Goal: Information Seeking & Learning: Learn about a topic

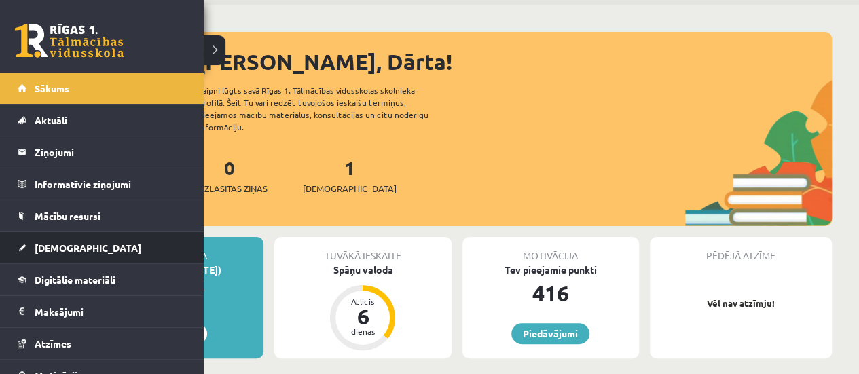
scroll to position [68, 0]
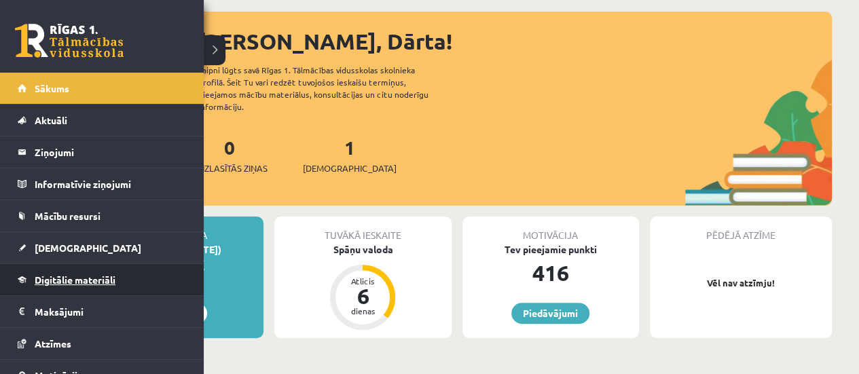
click at [45, 290] on link "Digitālie materiāli" at bounding box center [102, 279] width 169 height 31
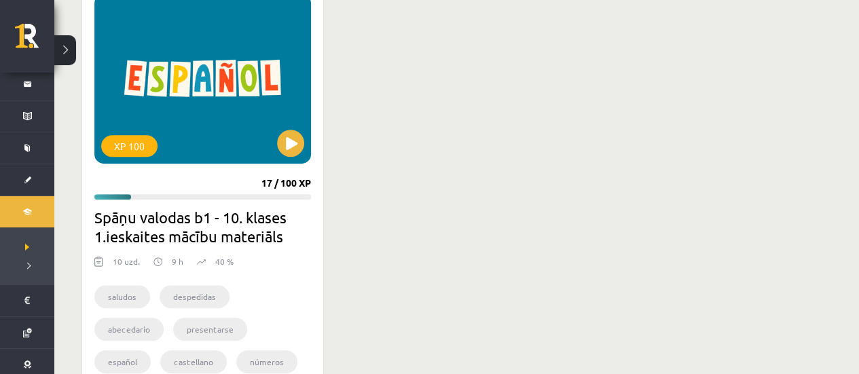
scroll to position [407, 0]
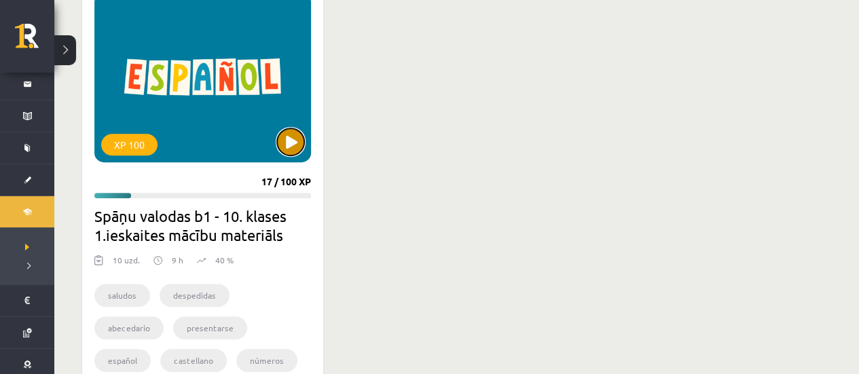
click at [280, 142] on button at bounding box center [290, 141] width 27 height 27
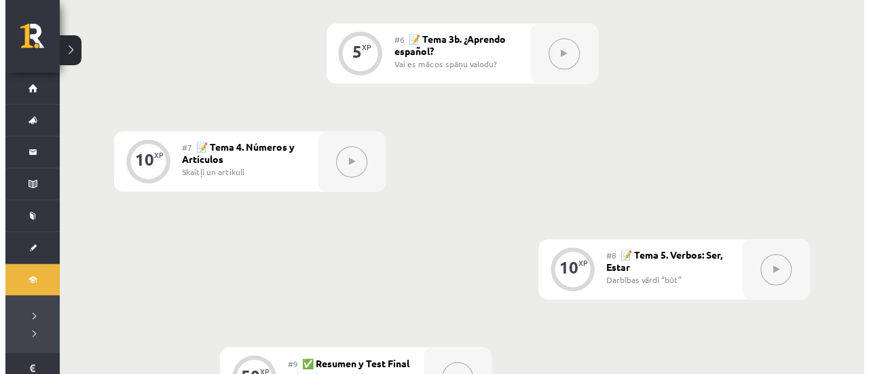
scroll to position [865, 0]
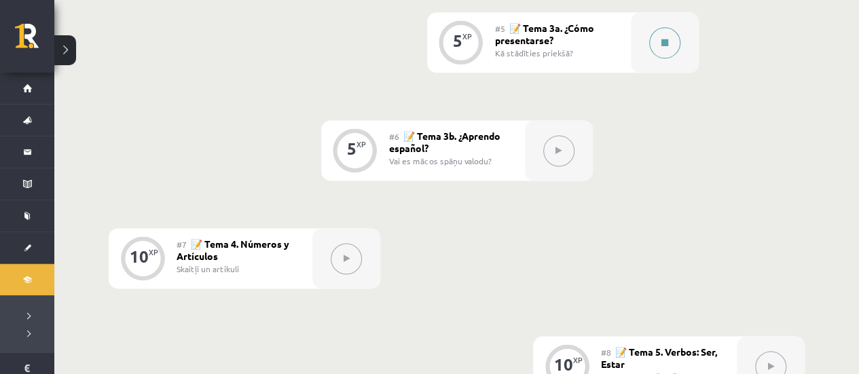
click at [654, 43] on button at bounding box center [664, 42] width 31 height 31
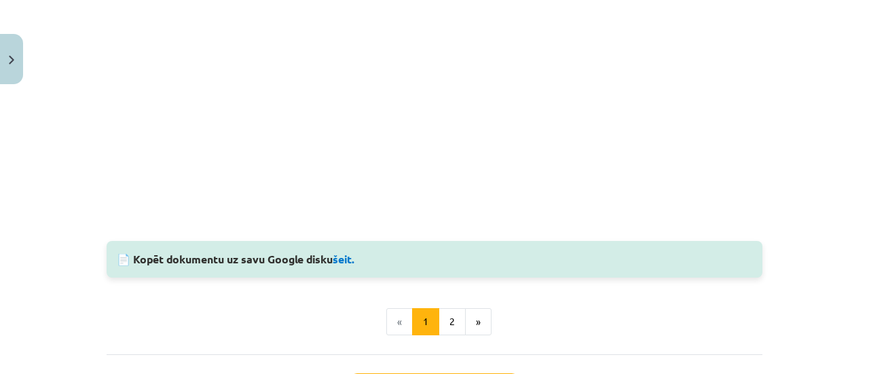
scroll to position [1222, 0]
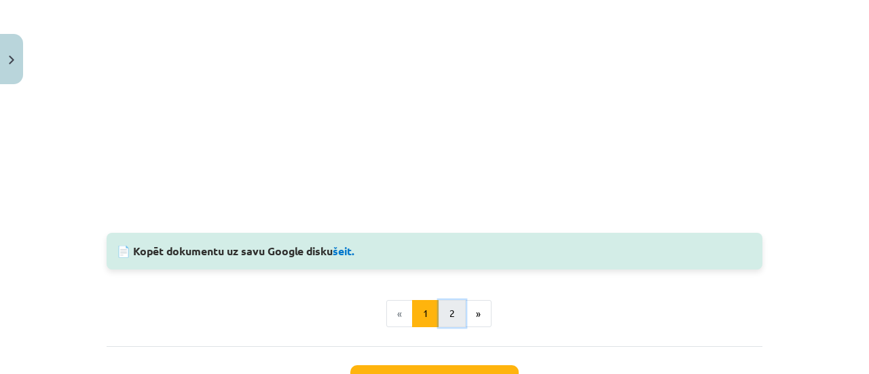
click at [455, 307] on button "2" at bounding box center [452, 313] width 27 height 27
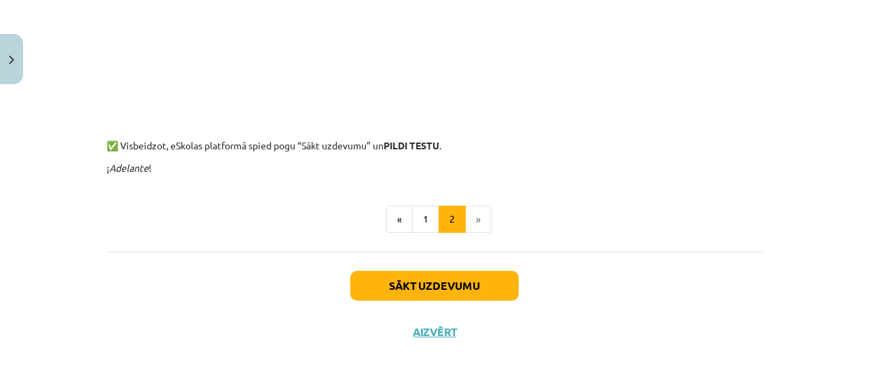
scroll to position [1193, 0]
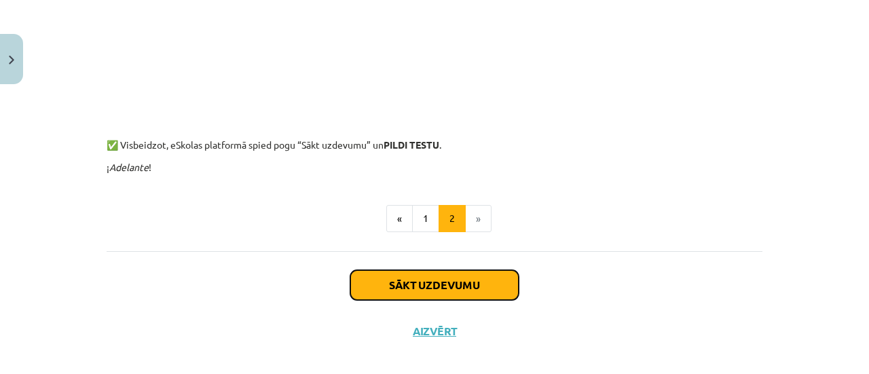
click at [417, 279] on button "Sākt uzdevumu" at bounding box center [434, 285] width 168 height 30
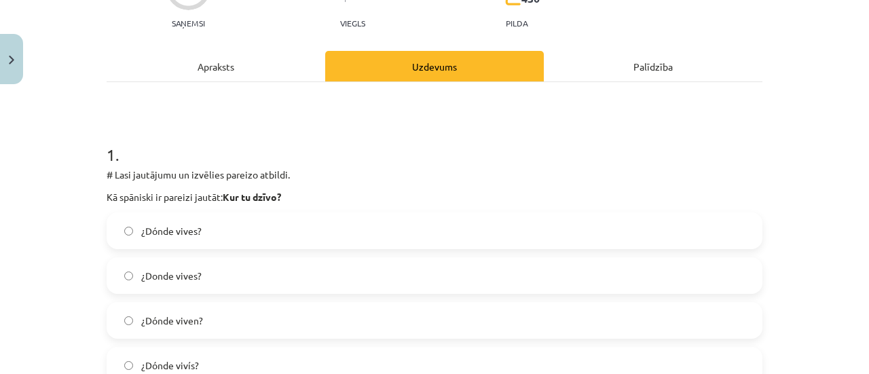
scroll to position [170, 0]
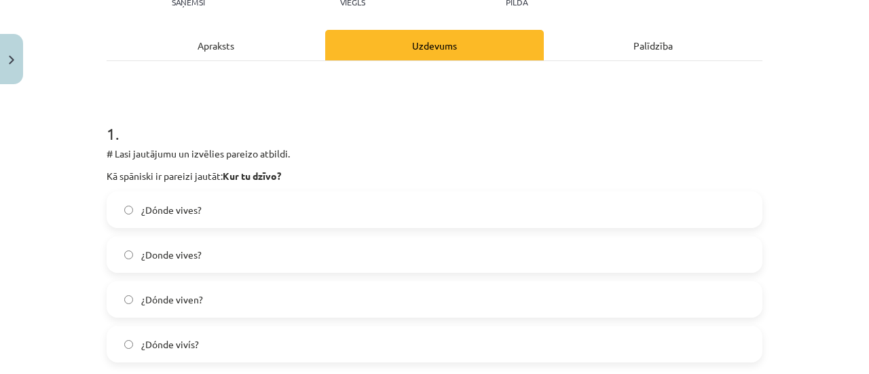
click at [349, 215] on label "¿Dónde vives?" at bounding box center [434, 210] width 653 height 34
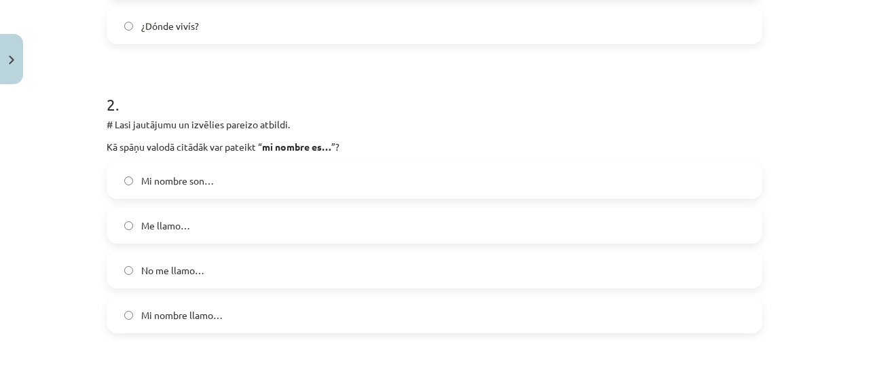
scroll to position [509, 0]
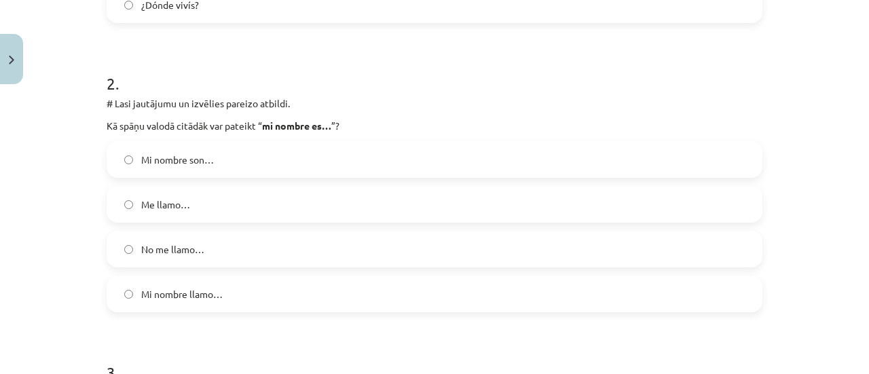
click at [295, 298] on label "Mi nombre llamo…" at bounding box center [434, 294] width 653 height 34
click at [225, 202] on label "Me llamo…" at bounding box center [434, 204] width 653 height 34
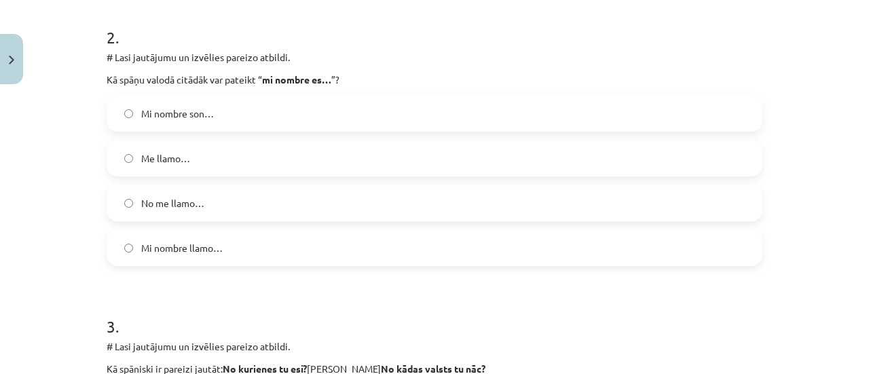
scroll to position [577, 0]
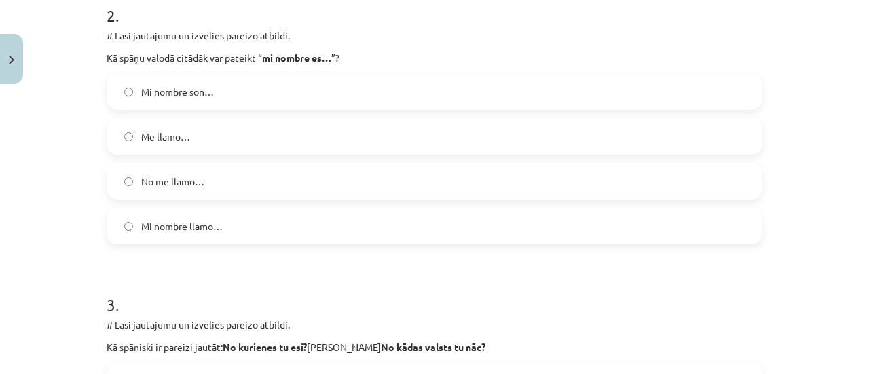
click at [183, 100] on label "Mi nombre son…" at bounding box center [434, 92] width 653 height 34
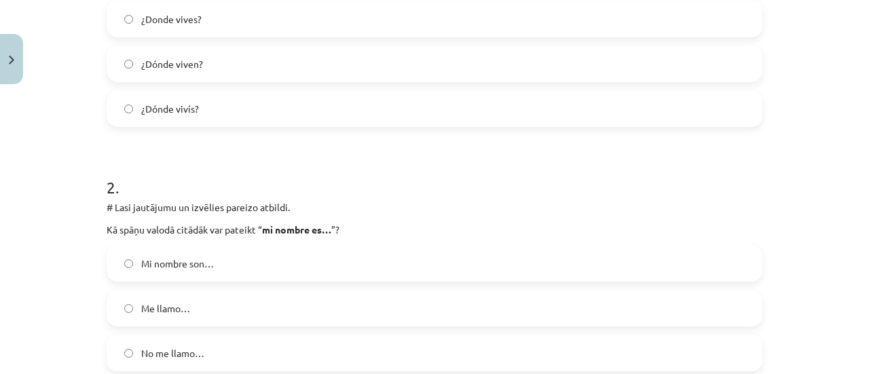
scroll to position [509, 0]
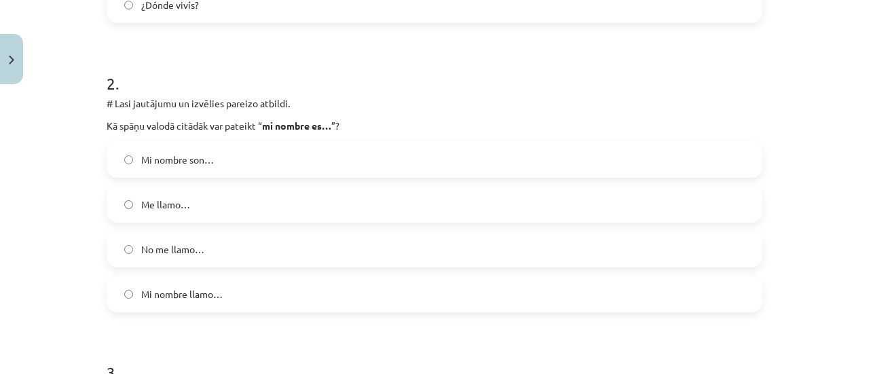
click at [202, 199] on label "Me llamo…" at bounding box center [434, 204] width 653 height 34
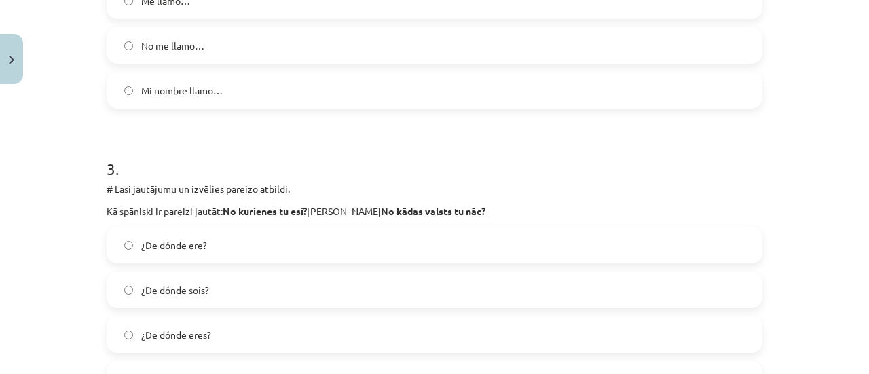
scroll to position [849, 0]
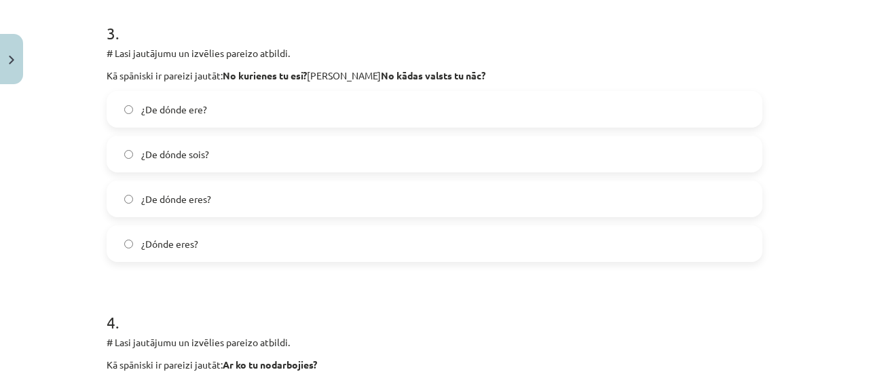
click at [179, 160] on span "¿De dónde sois?" at bounding box center [175, 154] width 68 height 14
click at [206, 204] on label "¿De dónde eres?" at bounding box center [434, 199] width 653 height 34
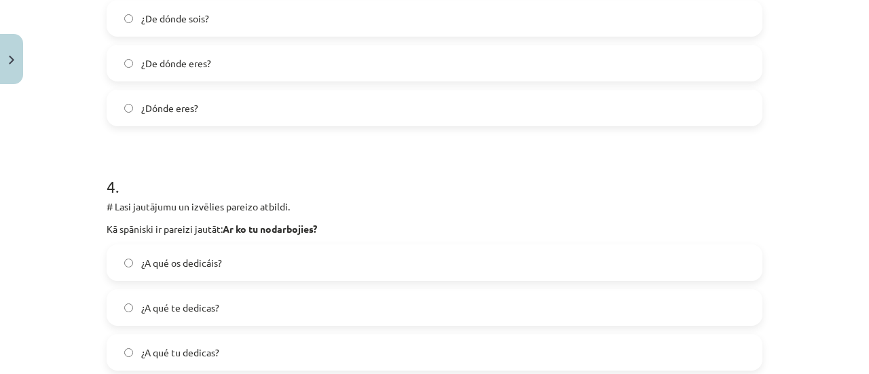
scroll to position [1052, 0]
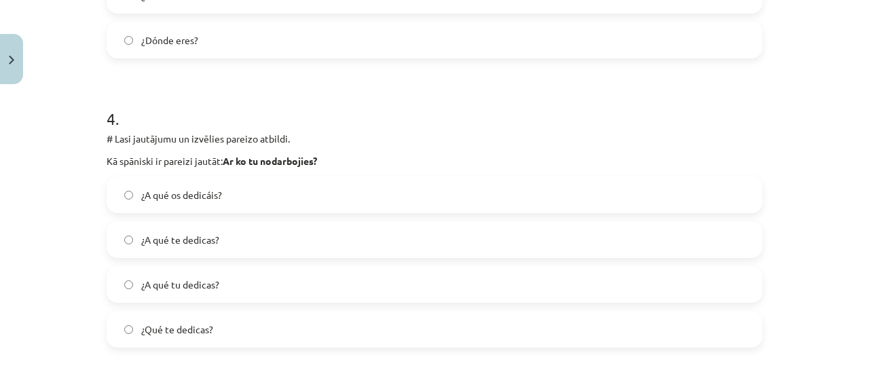
click at [206, 204] on label "¿A qué os dedicáis?" at bounding box center [434, 195] width 653 height 34
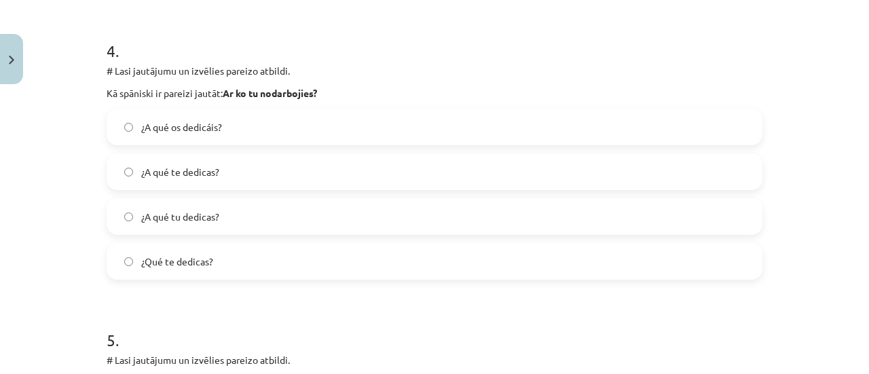
click at [213, 226] on label "¿A qué tu dedicas?" at bounding box center [434, 217] width 653 height 34
click at [200, 267] on span "¿Qué te dedicas?" at bounding box center [177, 262] width 72 height 14
click at [179, 168] on span "¿A qué te dedicas?" at bounding box center [180, 172] width 78 height 14
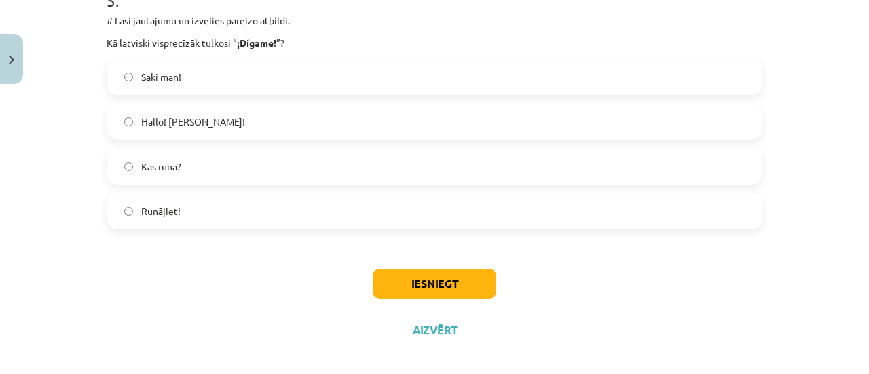
scroll to position [1392, 0]
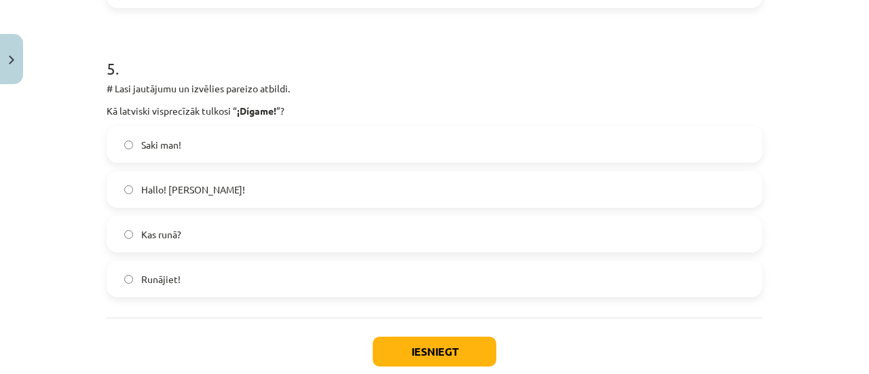
click at [187, 171] on div "Hallo! [PERSON_NAME]!" at bounding box center [435, 189] width 656 height 37
click at [191, 187] on span "Hallo! [PERSON_NAME]!" at bounding box center [193, 190] width 104 height 14
click at [190, 231] on label "Kas runā?" at bounding box center [434, 234] width 653 height 34
click at [229, 145] on label "Saki man!" at bounding box center [434, 145] width 653 height 34
click at [221, 199] on label "Hallo! [PERSON_NAME]!" at bounding box center [434, 189] width 653 height 34
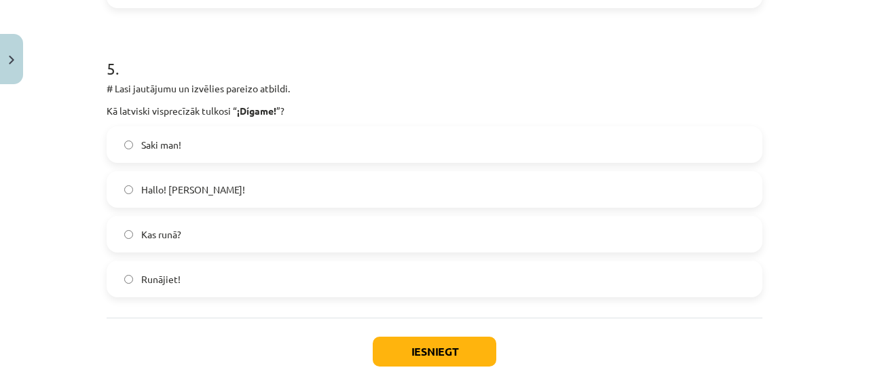
click at [388, 280] on label "Runājiet!" at bounding box center [434, 279] width 653 height 34
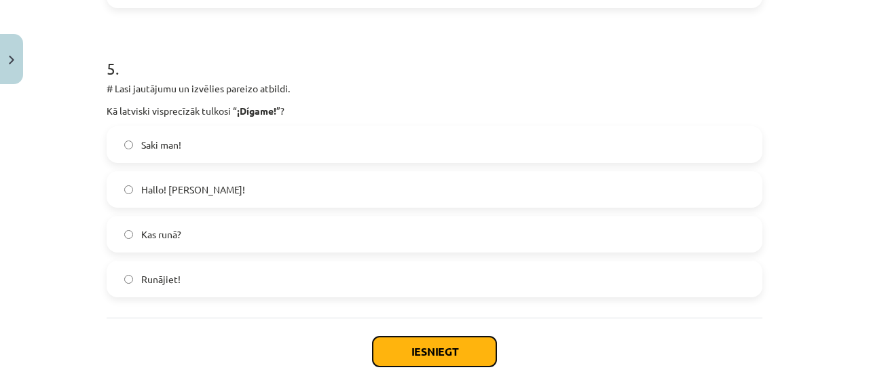
click at [422, 352] on button "Iesniegt" at bounding box center [435, 352] width 124 height 30
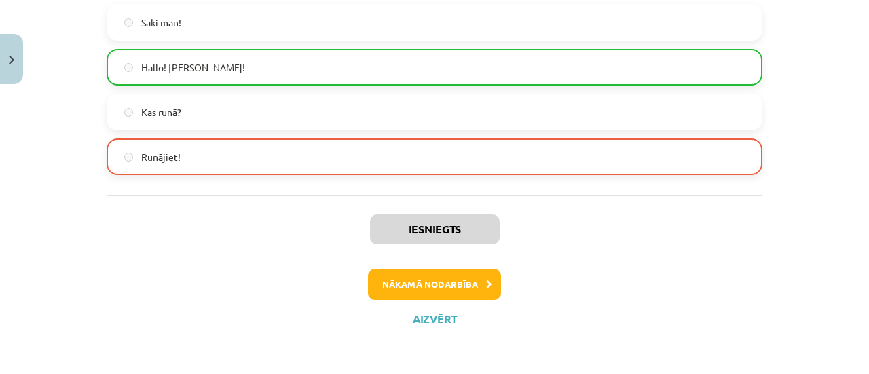
scroll to position [1514, 0]
click at [422, 278] on button "Nākamā nodarbība" at bounding box center [434, 284] width 133 height 31
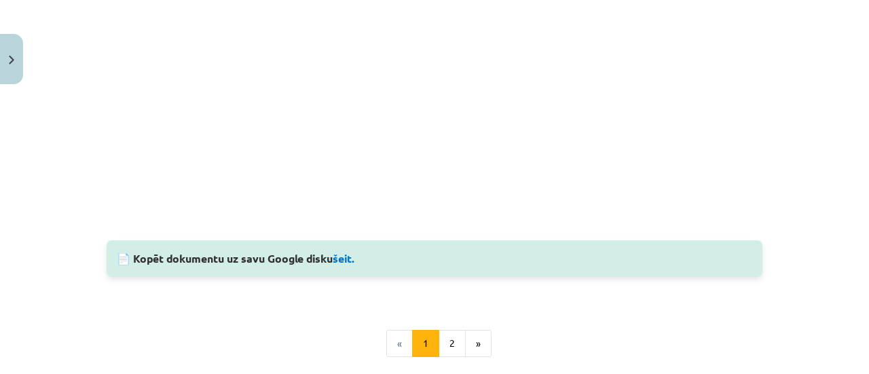
scroll to position [976, 0]
click at [445, 339] on button "2" at bounding box center [452, 341] width 27 height 27
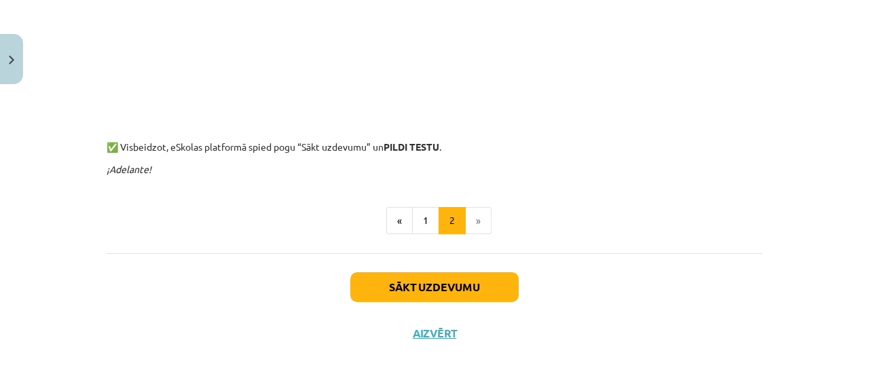
scroll to position [446, 0]
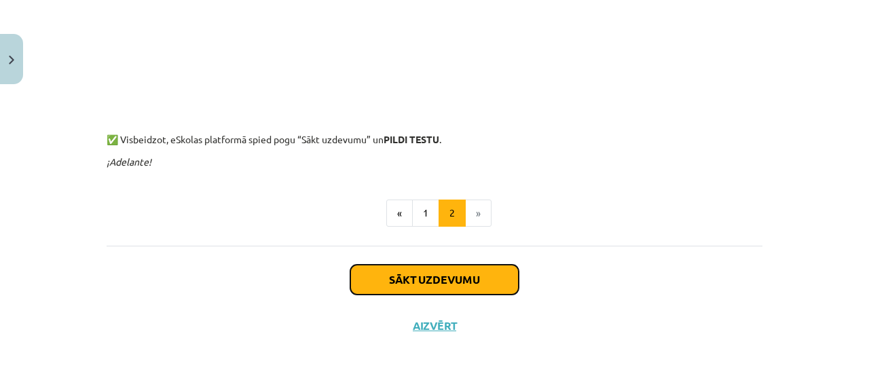
click at [424, 286] on button "Sākt uzdevumu" at bounding box center [434, 280] width 168 height 30
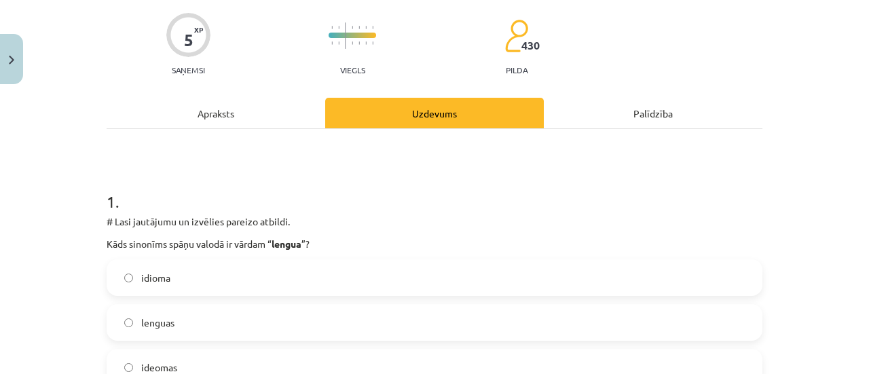
scroll to position [170, 0]
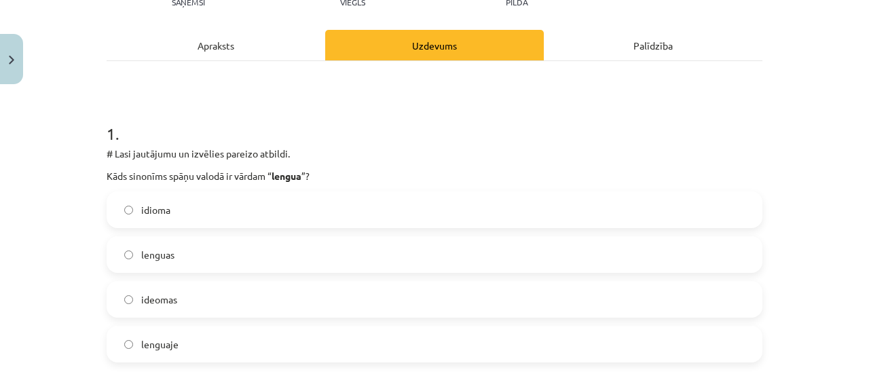
click at [179, 218] on label "idioma" at bounding box center [434, 210] width 653 height 34
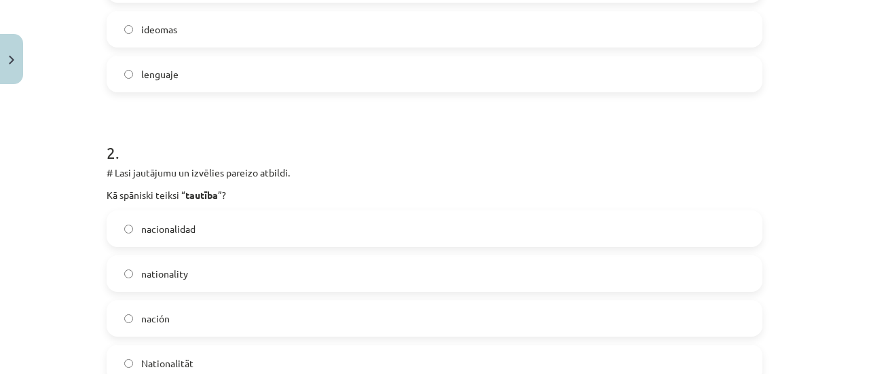
scroll to position [441, 0]
click at [189, 235] on label "nacionalidad" at bounding box center [434, 227] width 653 height 34
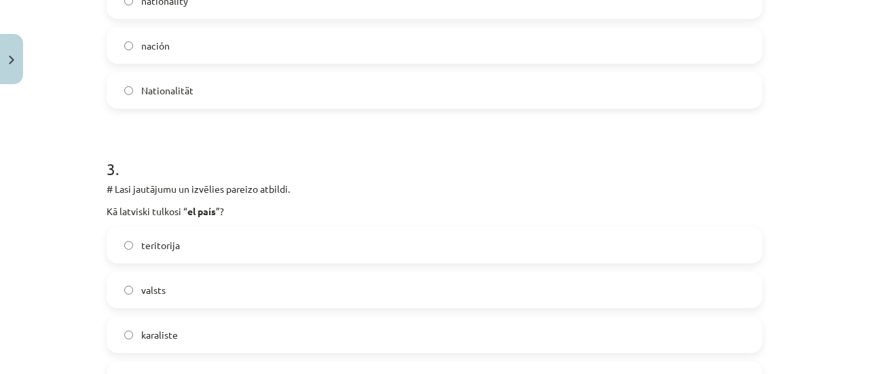
scroll to position [781, 0]
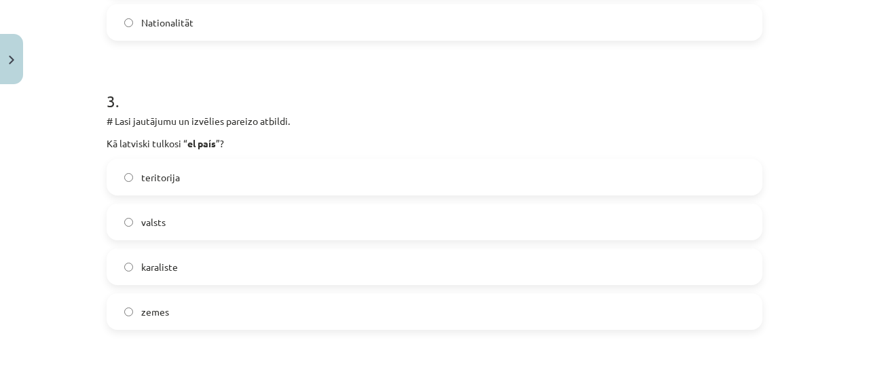
click at [187, 269] on label "karaliste" at bounding box center [434, 267] width 653 height 34
click at [196, 168] on label "teritorija" at bounding box center [434, 177] width 653 height 34
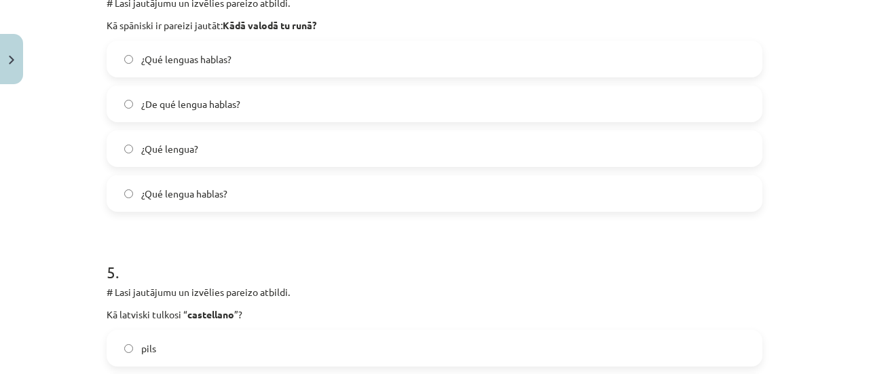
scroll to position [1120, 0]
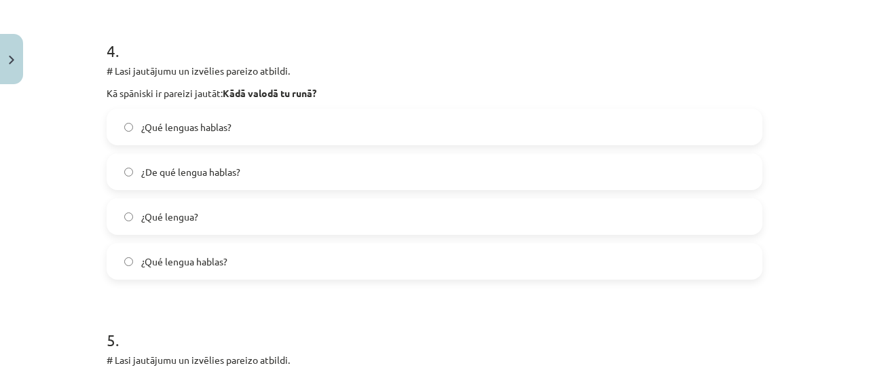
click at [198, 179] on label "¿De qué lengua hablas?" at bounding box center [434, 172] width 653 height 34
click at [261, 124] on label "¿Qué lenguas hablas?" at bounding box center [434, 127] width 653 height 34
click at [257, 272] on label "¿Qué lengua hablas?" at bounding box center [434, 261] width 653 height 34
click at [217, 138] on label "¿Qué lenguas hablas?" at bounding box center [434, 127] width 653 height 34
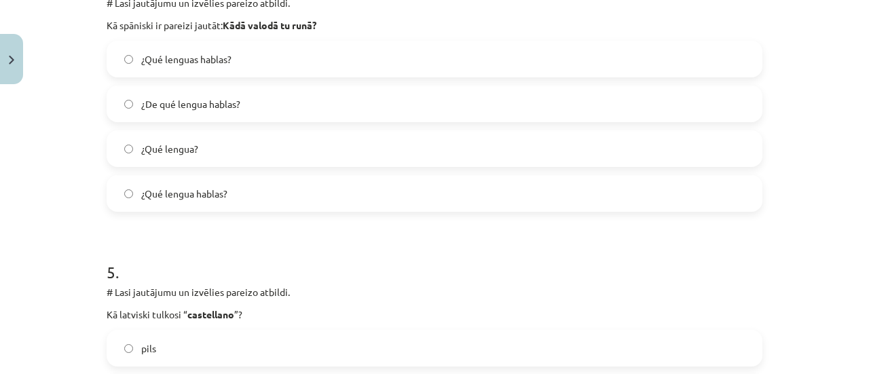
click at [199, 193] on span "¿Qué lengua hablas?" at bounding box center [184, 194] width 86 height 14
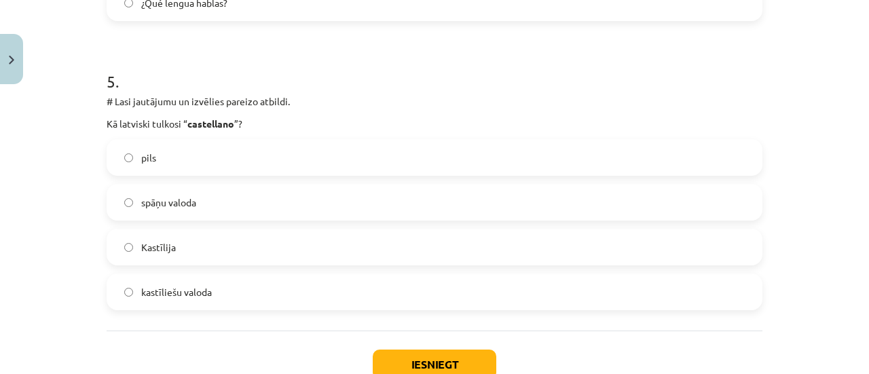
scroll to position [1392, 0]
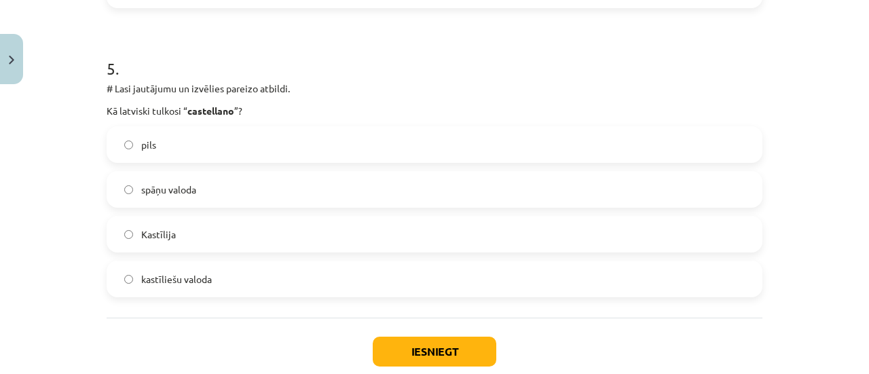
click at [197, 189] on label "spāņu valoda" at bounding box center [434, 189] width 653 height 34
click at [189, 292] on label "kastīliešu valoda" at bounding box center [434, 279] width 653 height 34
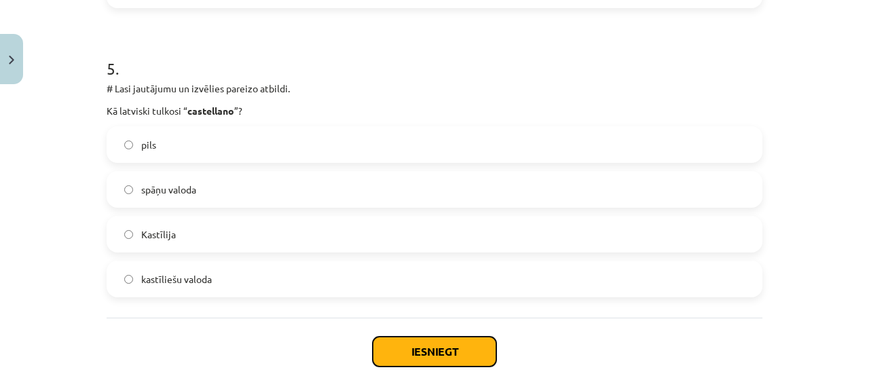
click at [390, 352] on button "Iesniegt" at bounding box center [435, 352] width 124 height 30
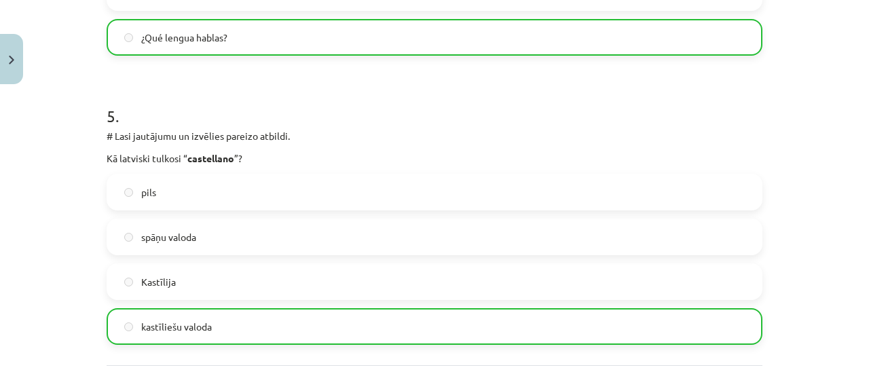
scroll to position [1514, 0]
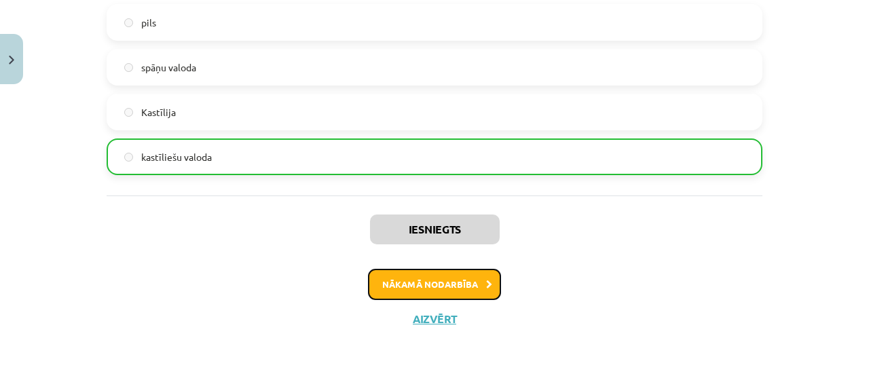
click at [408, 280] on button "Nākamā nodarbība" at bounding box center [434, 284] width 133 height 31
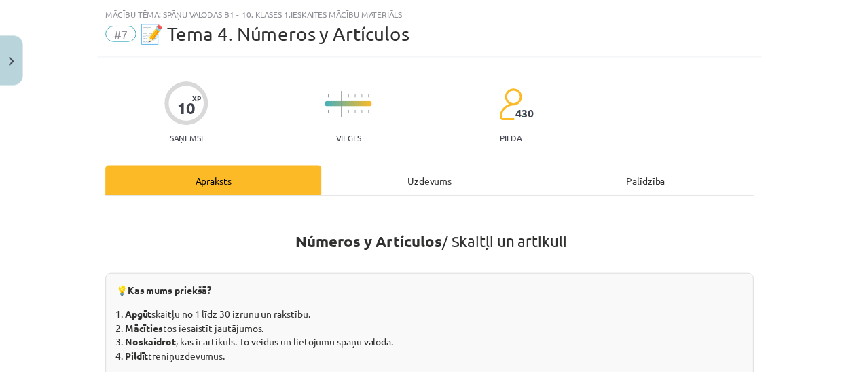
scroll to position [34, 0]
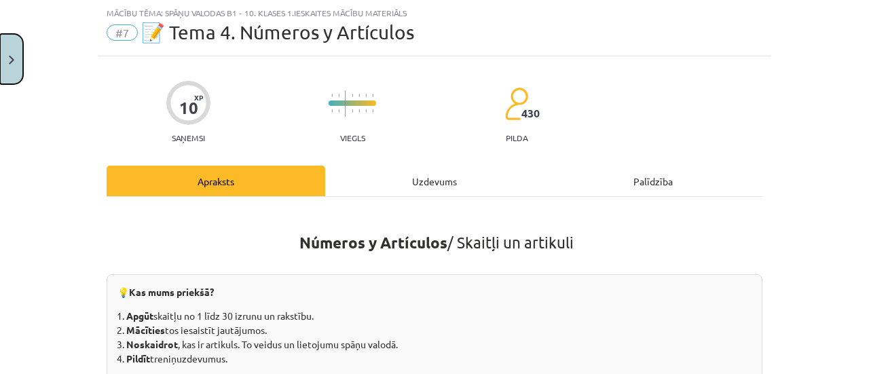
click at [3, 67] on button "Close" at bounding box center [11, 59] width 23 height 50
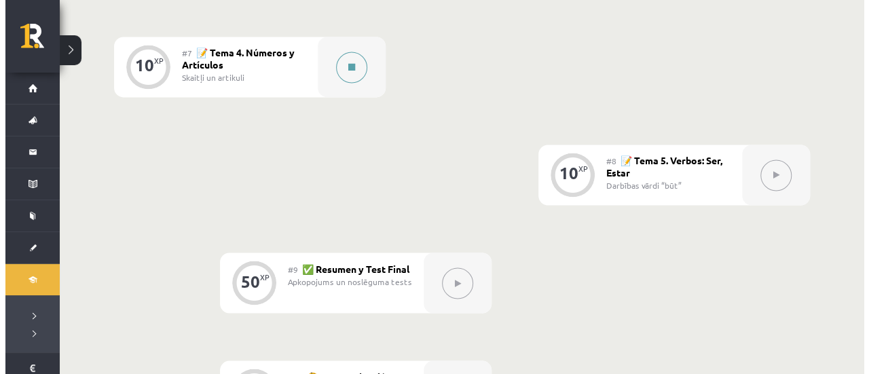
scroll to position [1001, 0]
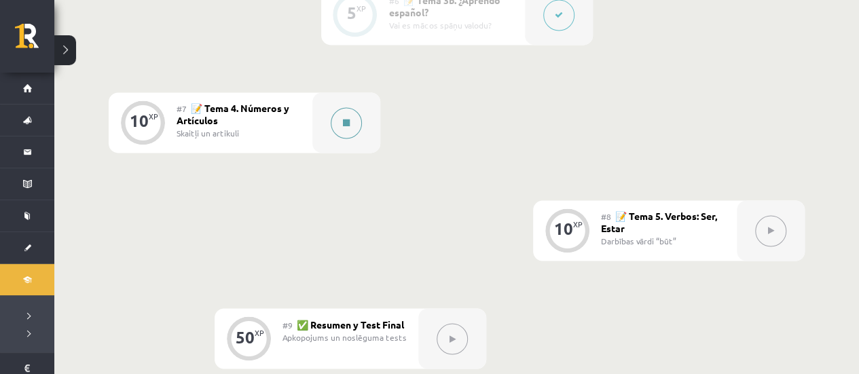
click at [367, 119] on div at bounding box center [346, 122] width 68 height 60
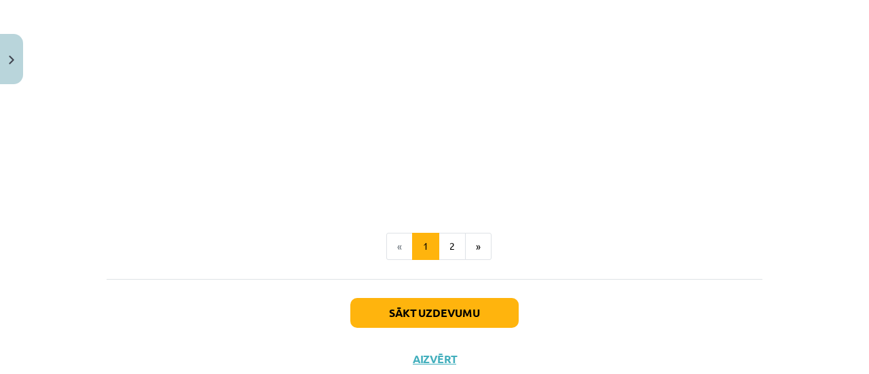
scroll to position [1765, 0]
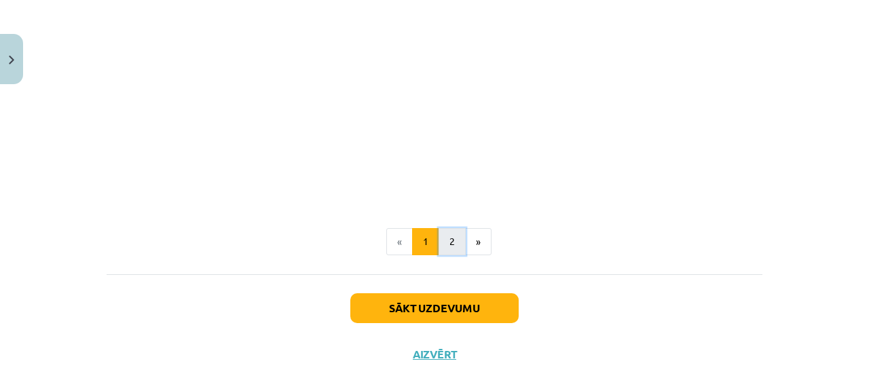
click at [459, 234] on button "2" at bounding box center [452, 241] width 27 height 27
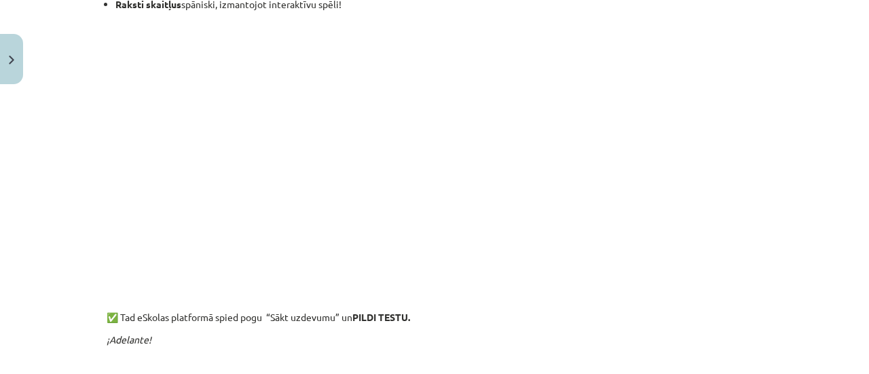
scroll to position [446, 0]
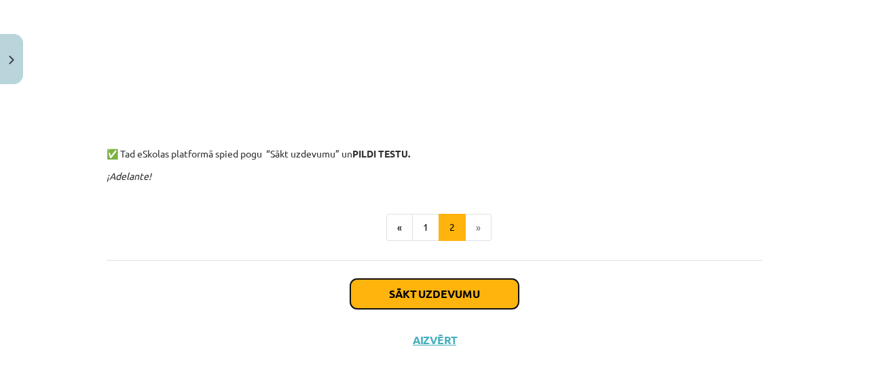
click at [423, 291] on button "Sākt uzdevumu" at bounding box center [434, 294] width 168 height 30
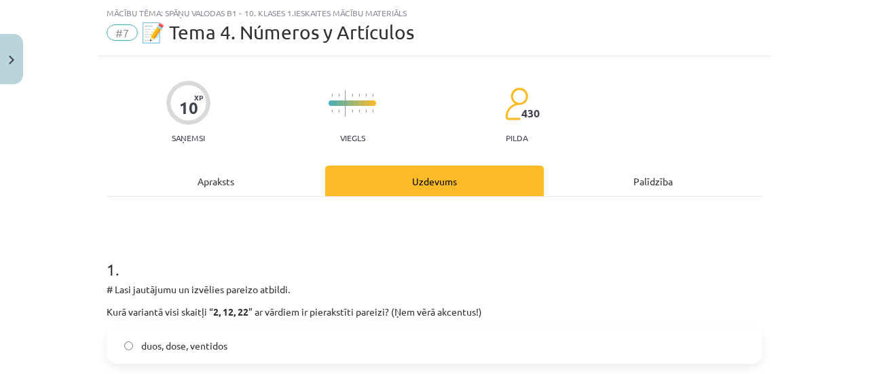
scroll to position [238, 0]
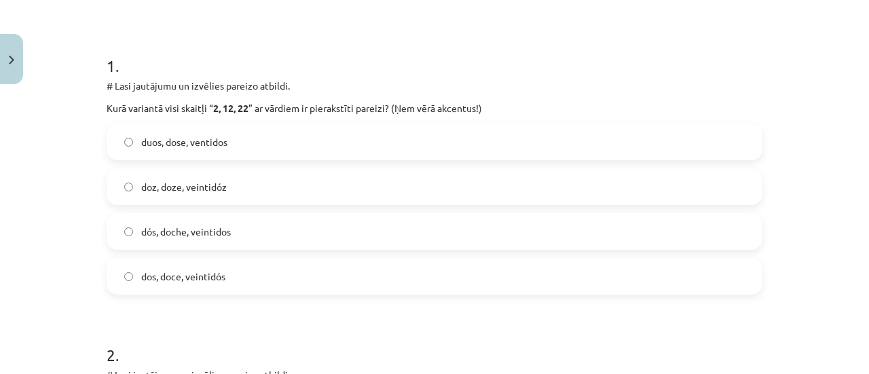
click at [184, 241] on label "dós, doche, veintidos" at bounding box center [434, 232] width 653 height 34
click at [164, 280] on span "dos, doce, veintidós" at bounding box center [183, 277] width 84 height 14
click at [206, 276] on span "dos, doce, veintidós" at bounding box center [183, 277] width 84 height 14
click at [118, 280] on label "dos, doce, veintidós" at bounding box center [434, 276] width 653 height 34
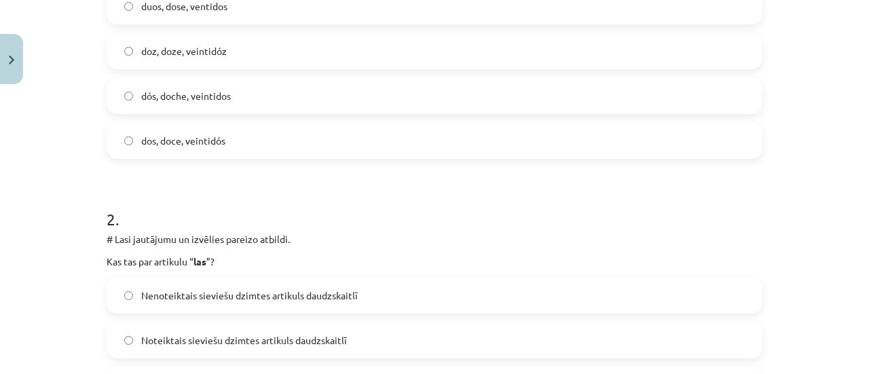
scroll to position [509, 0]
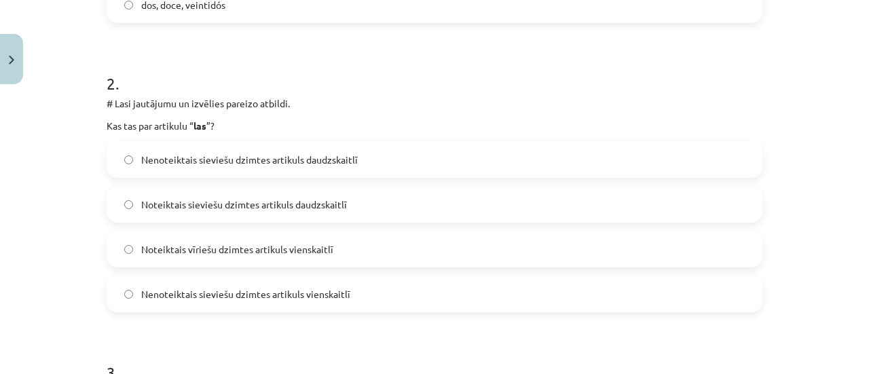
click at [196, 211] on label "Noteiktais sieviešu dzimtes artikuls daudzskaitlī" at bounding box center [434, 204] width 653 height 34
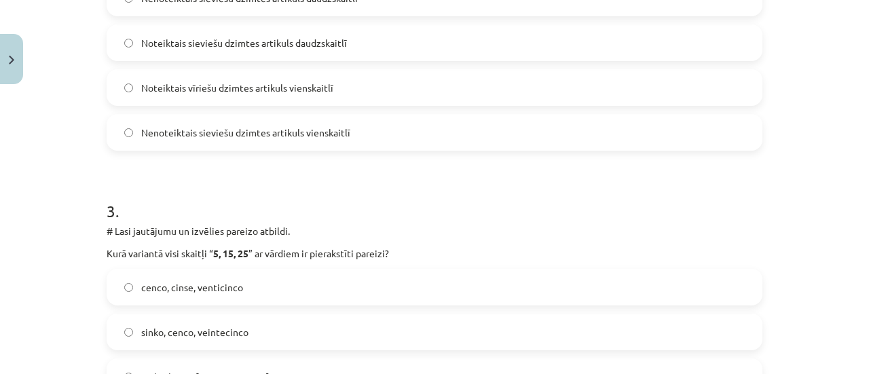
scroll to position [713, 0]
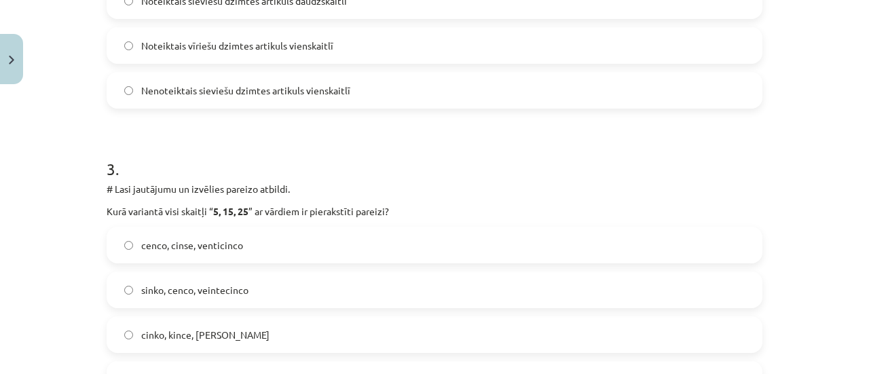
click at [181, 249] on span "cenco, cinse, venticinco" at bounding box center [192, 245] width 102 height 14
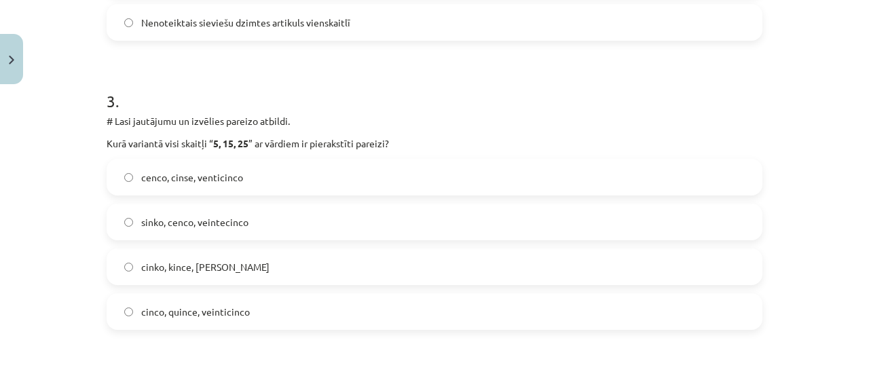
click at [187, 310] on span "cinco, quince, veinticinco" at bounding box center [195, 312] width 109 height 14
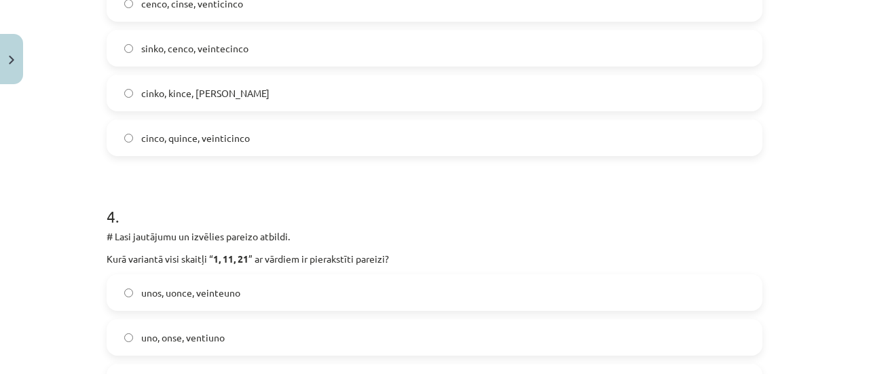
scroll to position [984, 0]
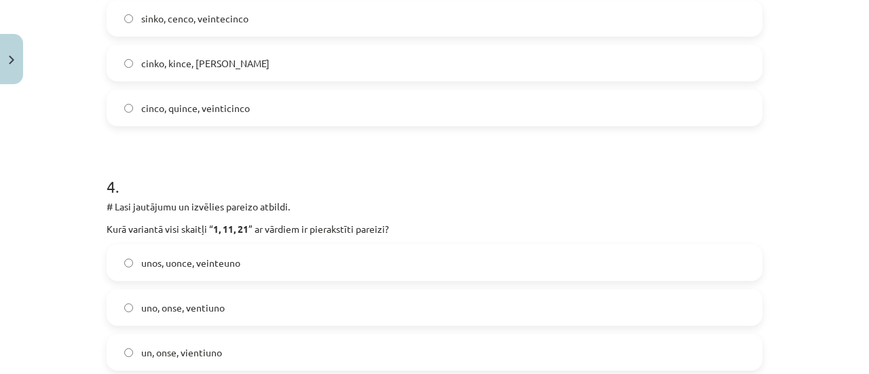
click at [194, 267] on span "unos, uonce, veinteuno" at bounding box center [190, 263] width 99 height 14
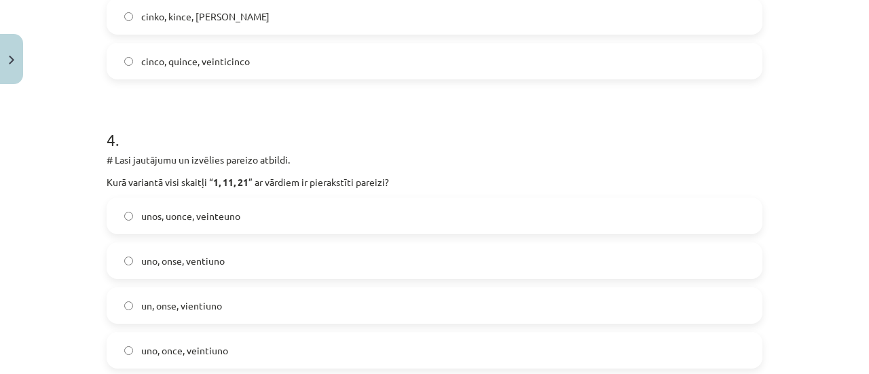
scroll to position [1052, 0]
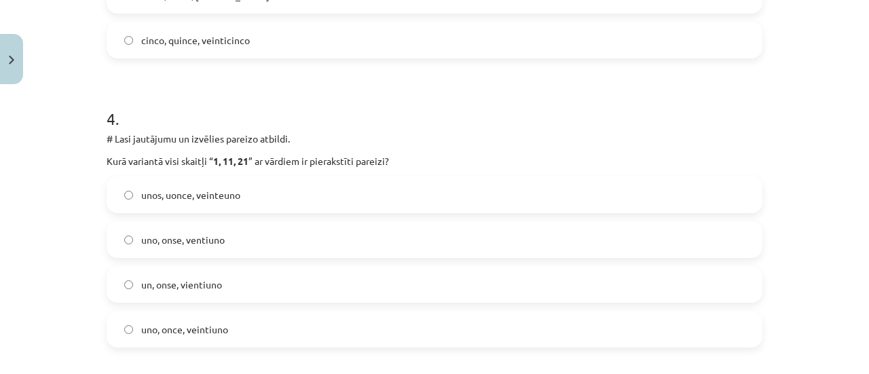
click at [192, 246] on label "uno, onse, ventiuno" at bounding box center [434, 240] width 653 height 34
click at [163, 332] on span "uno, once, veintiuno" at bounding box center [184, 329] width 87 height 14
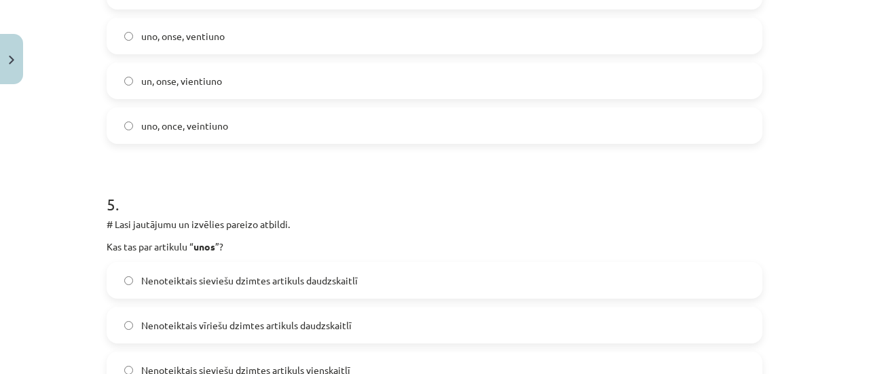
scroll to position [1392, 0]
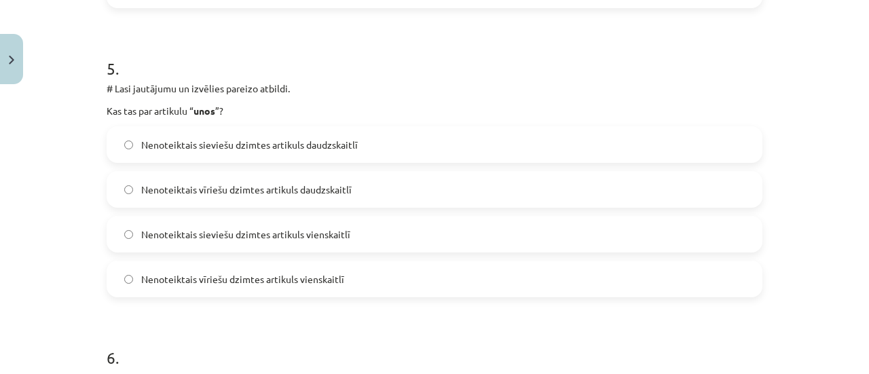
click at [310, 141] on span "Nenoteiktais sieviešu dzimtes artikuls daudzskaitlī" at bounding box center [249, 145] width 217 height 14
click at [253, 236] on span "Nenoteiktais sieviešu dzimtes artikuls vienskaitlī" at bounding box center [245, 234] width 209 height 14
click at [219, 280] on span "Nenoteiktais vīriešu dzimtes artikuls vienskaitlī" at bounding box center [242, 279] width 203 height 14
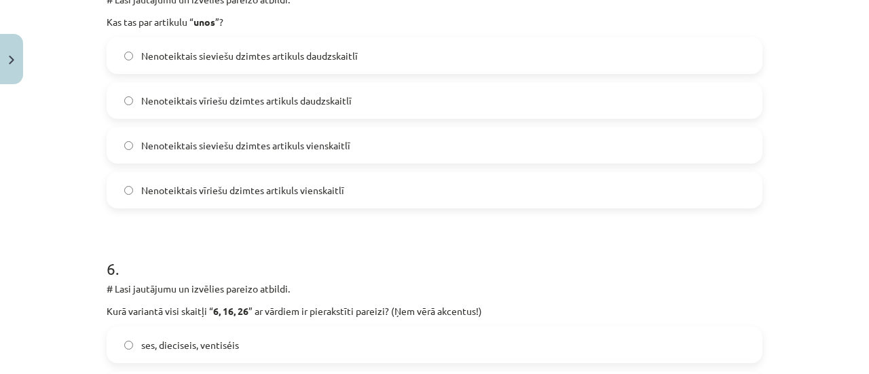
scroll to position [1527, 0]
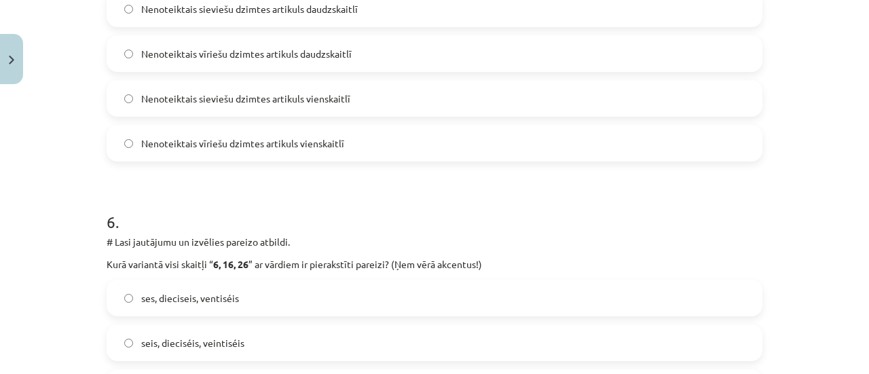
click at [219, 56] on span "Nenoteiktais vīriešu dzimtes artikuls daudzskaitlī" at bounding box center [246, 54] width 210 height 14
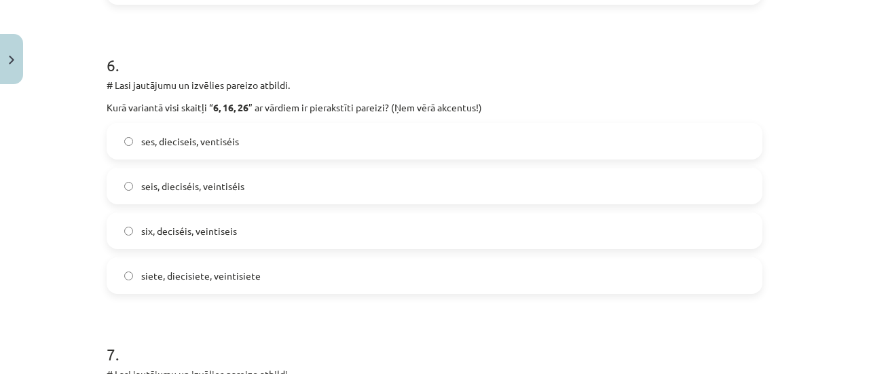
scroll to position [1731, 0]
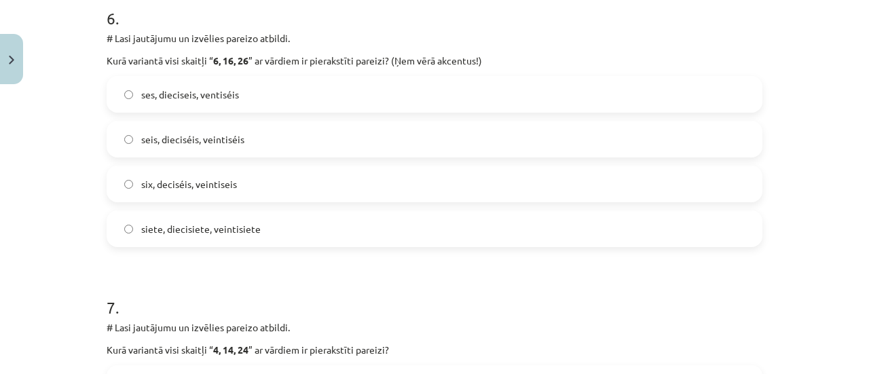
click at [184, 150] on label "seis, dieciséis, veintiséis" at bounding box center [434, 139] width 653 height 34
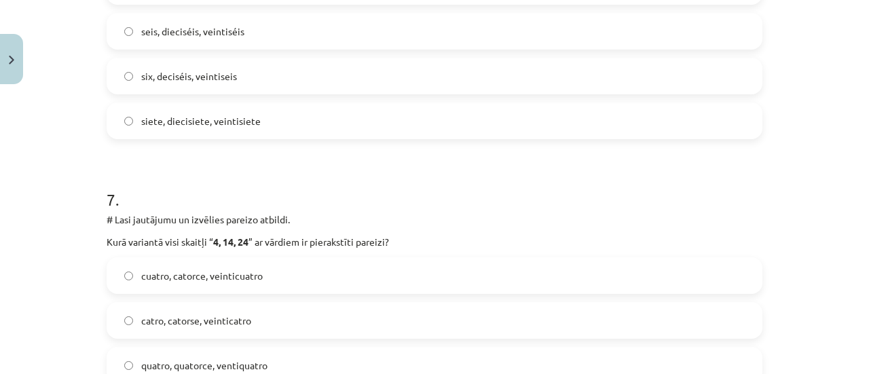
scroll to position [1867, 0]
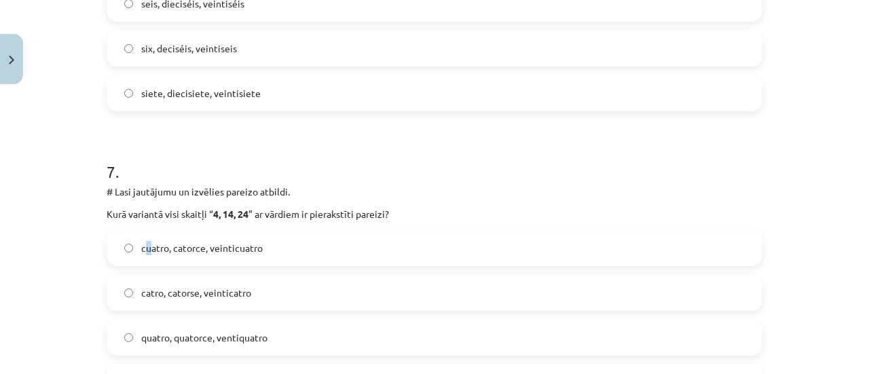
click at [143, 251] on span "cuatro, catorce, veinticuatro" at bounding box center [202, 248] width 122 height 14
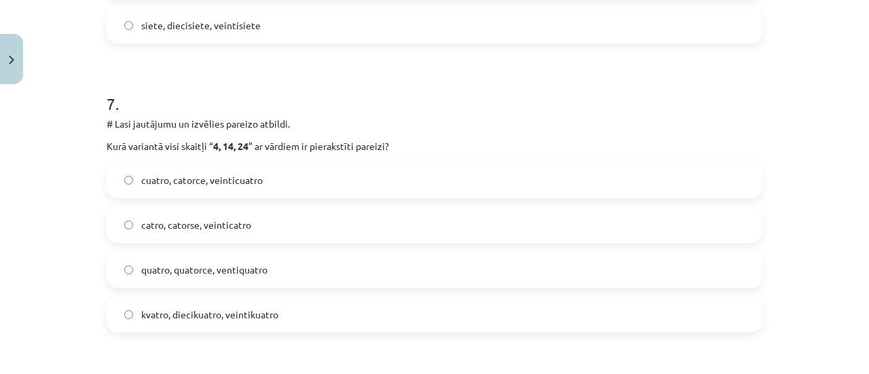
click at [152, 233] on label "catro, catorse, veinticatro" at bounding box center [434, 225] width 653 height 34
click at [175, 173] on span "cuatro, catorce, veinticuatro" at bounding box center [202, 180] width 122 height 14
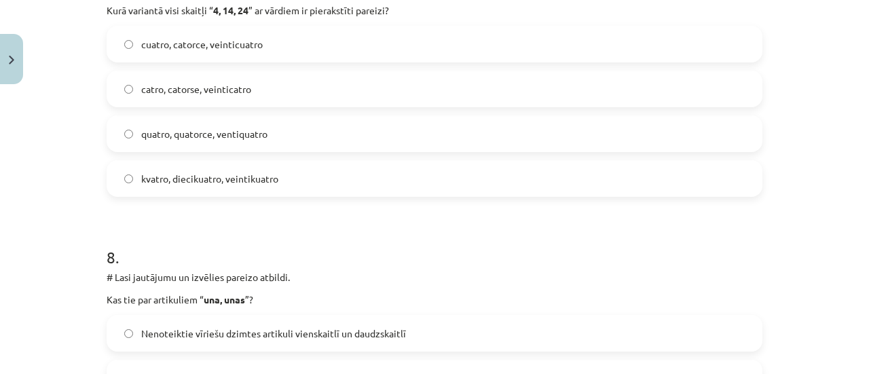
scroll to position [2138, 0]
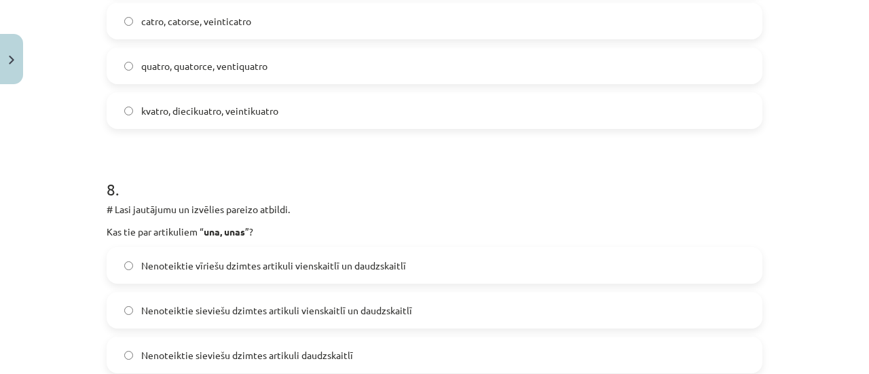
click at [141, 268] on span "Nenoteiktie vīriešu dzimtes artikuli vienskaitlī un daudzskaitlī" at bounding box center [273, 266] width 265 height 14
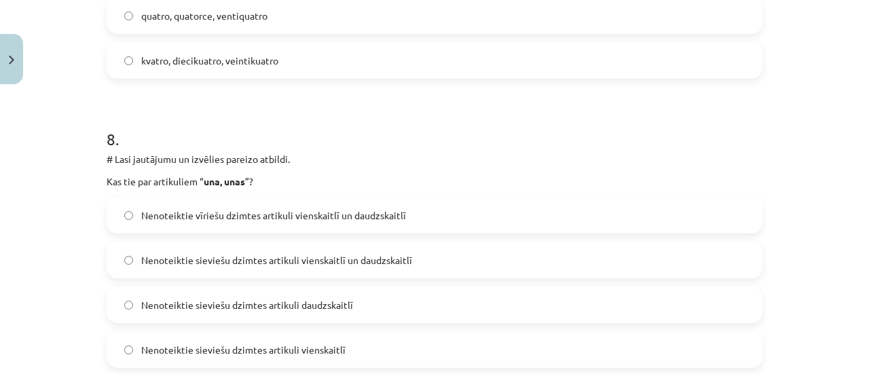
scroll to position [2206, 0]
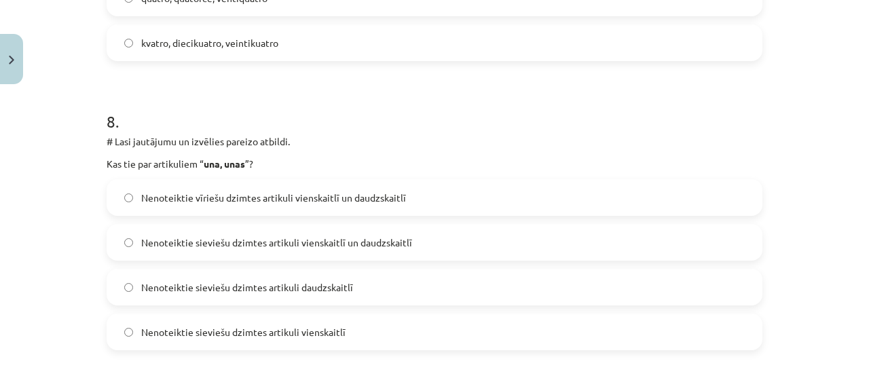
click at [148, 247] on span "Nenoteiktie sieviešu dzimtes artikuli vienskaitlī un daudzskaitlī" at bounding box center [276, 243] width 271 height 14
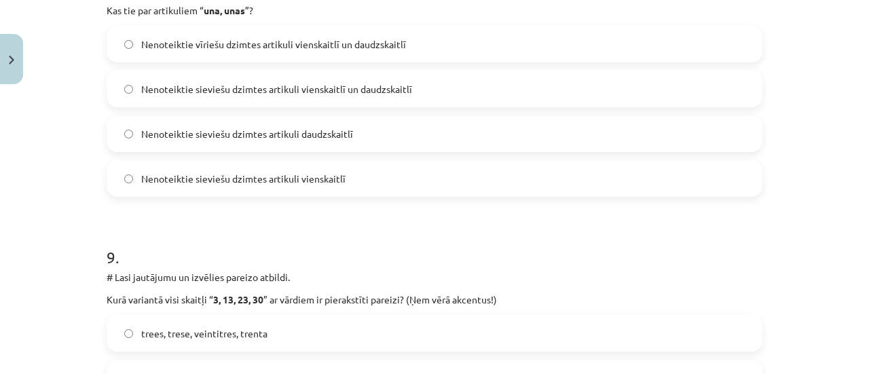
scroll to position [2410, 0]
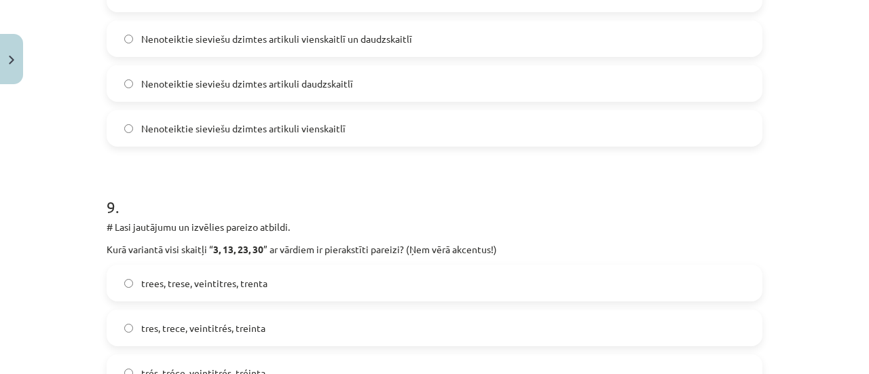
click at [216, 273] on label "trees, trese, veintitres, trenta" at bounding box center [434, 283] width 653 height 34
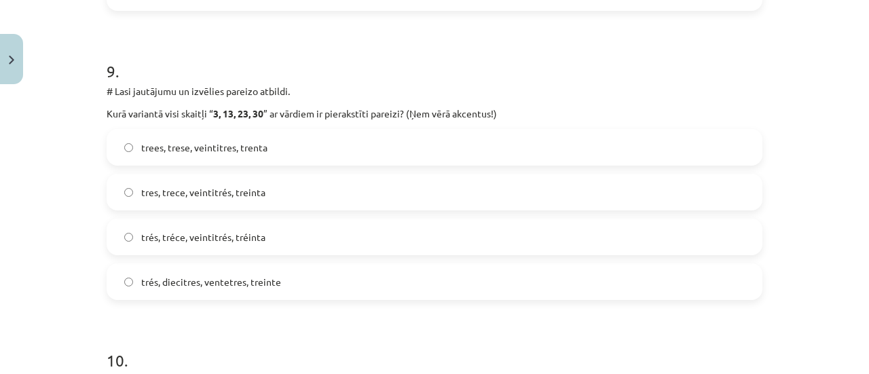
click at [249, 204] on label "tres, trece, veintitrés, treinta" at bounding box center [434, 192] width 653 height 34
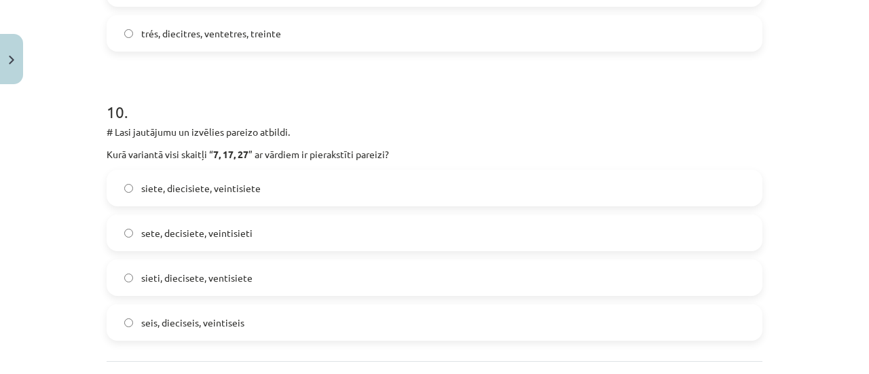
scroll to position [2817, 0]
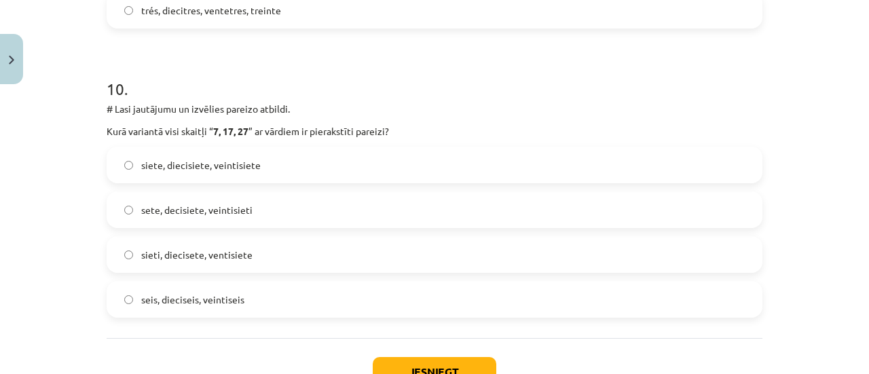
click at [235, 161] on span "siete, diecisiete, veintisiete" at bounding box center [200, 165] width 119 height 14
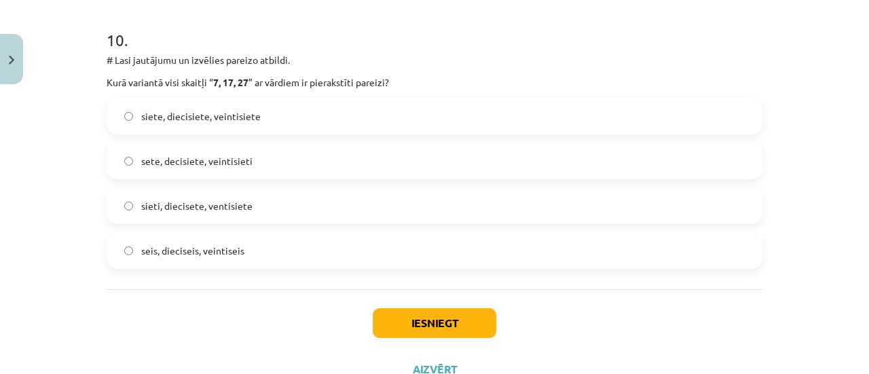
scroll to position [2885, 0]
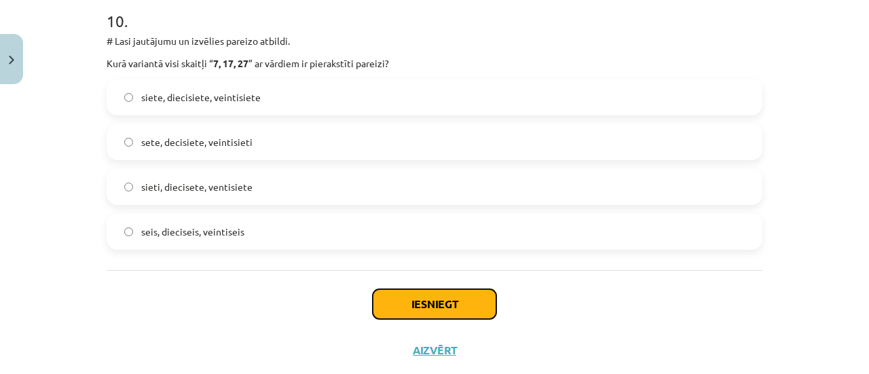
click at [408, 293] on button "Iesniegt" at bounding box center [435, 304] width 124 height 30
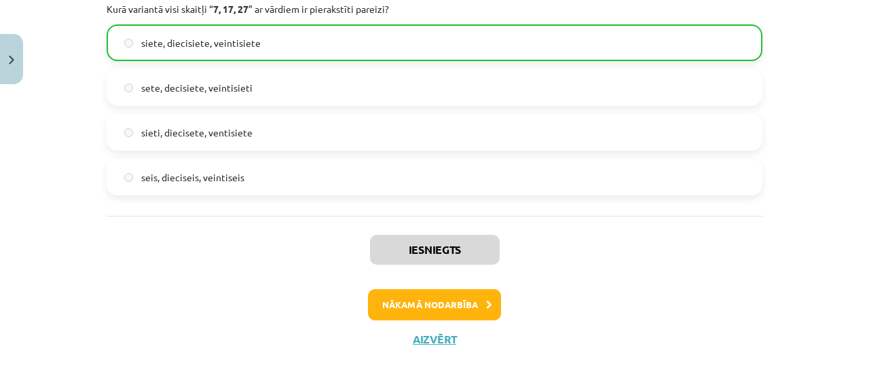
scroll to position [2960, 0]
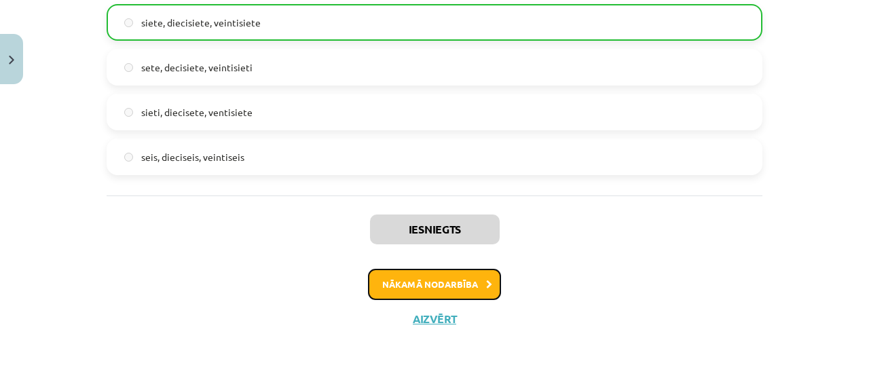
click at [464, 277] on button "Nākamā nodarbība" at bounding box center [434, 284] width 133 height 31
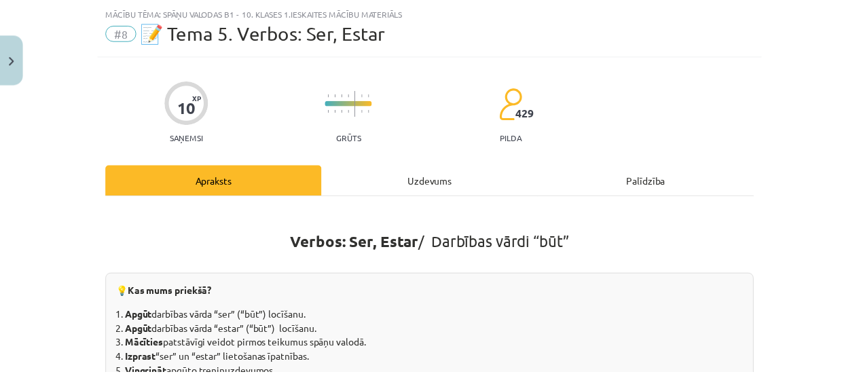
scroll to position [34, 0]
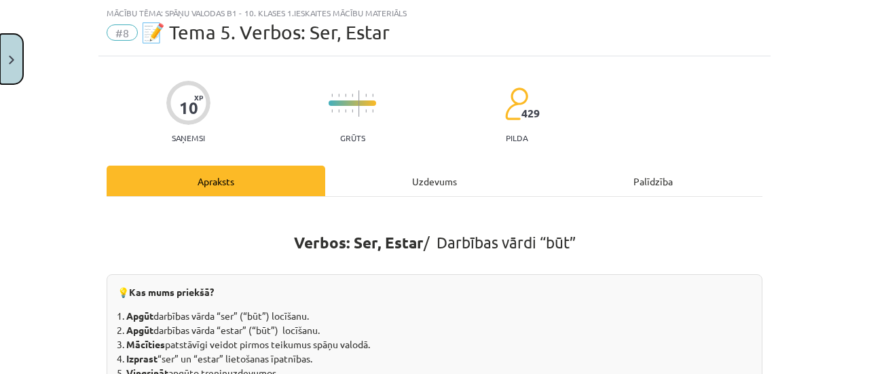
click at [6, 65] on button "Close" at bounding box center [11, 59] width 23 height 50
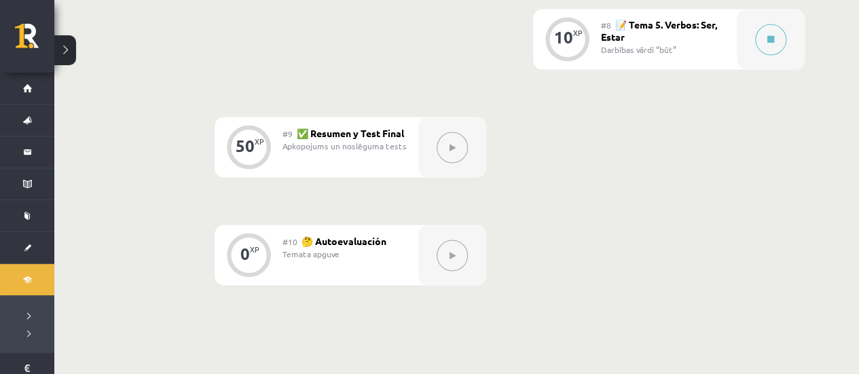
scroll to position [1068, 0]
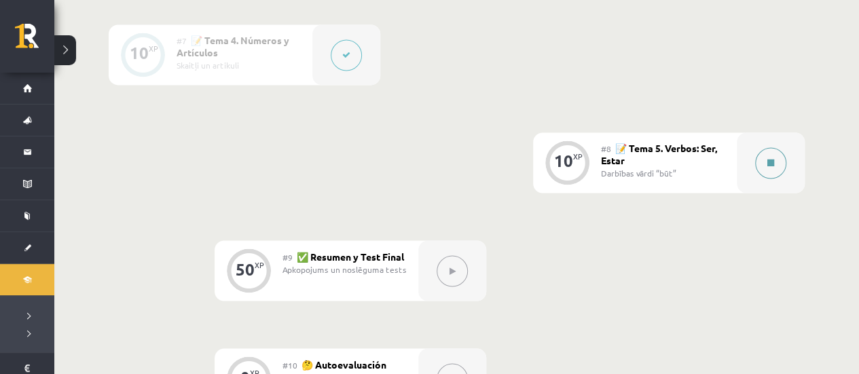
click at [776, 172] on button at bounding box center [770, 162] width 31 height 31
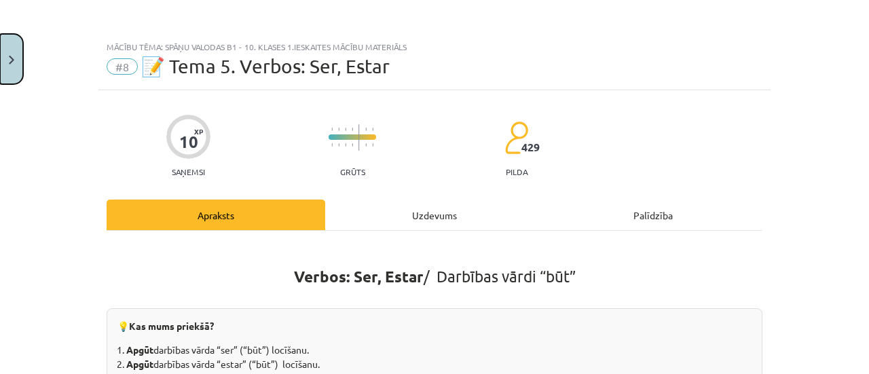
click at [6, 64] on button "Close" at bounding box center [11, 59] width 23 height 50
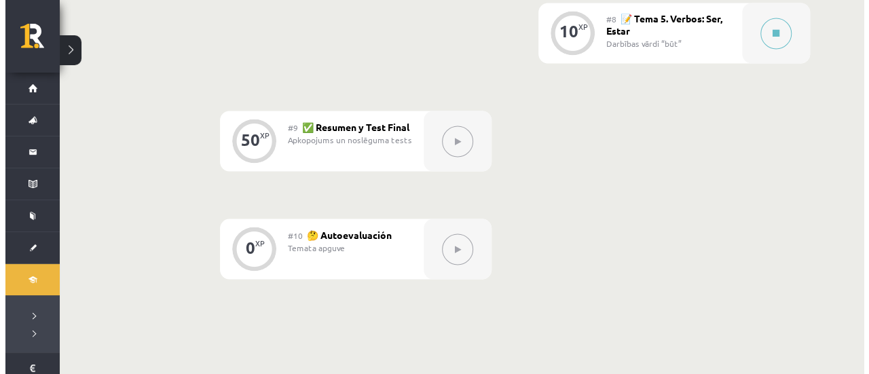
scroll to position [1204, 0]
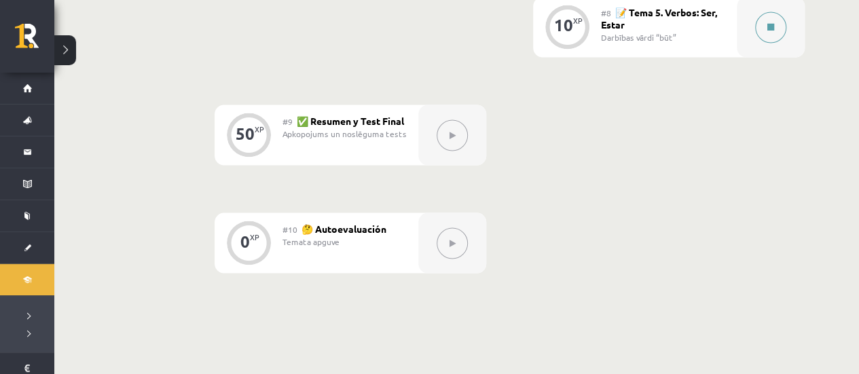
click at [771, 14] on button at bounding box center [770, 27] width 31 height 31
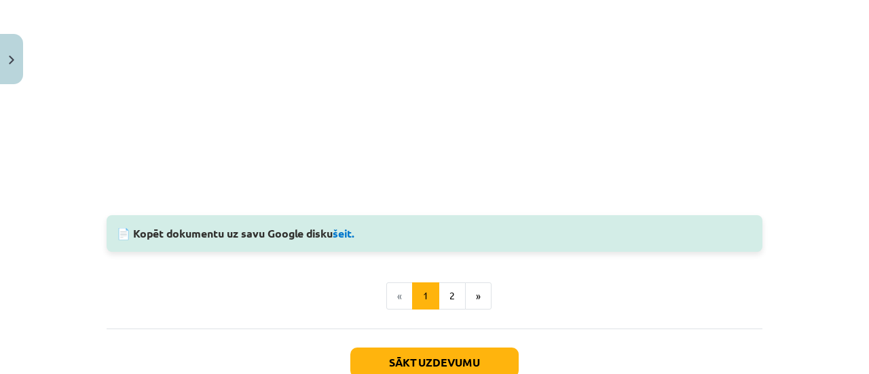
scroll to position [1290, 0]
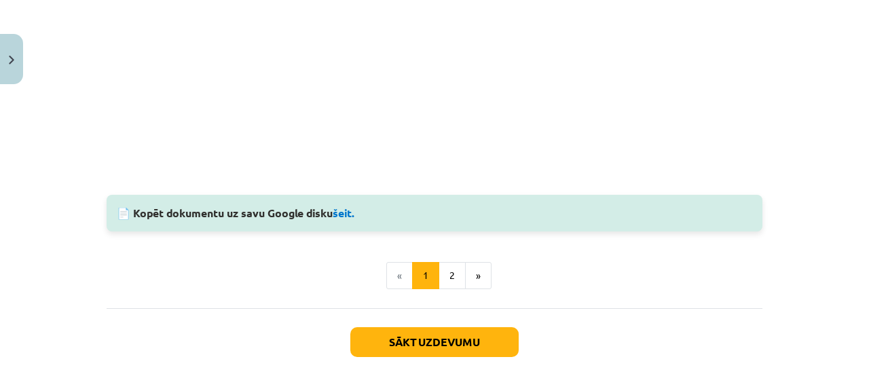
click at [448, 263] on button "2" at bounding box center [452, 275] width 27 height 27
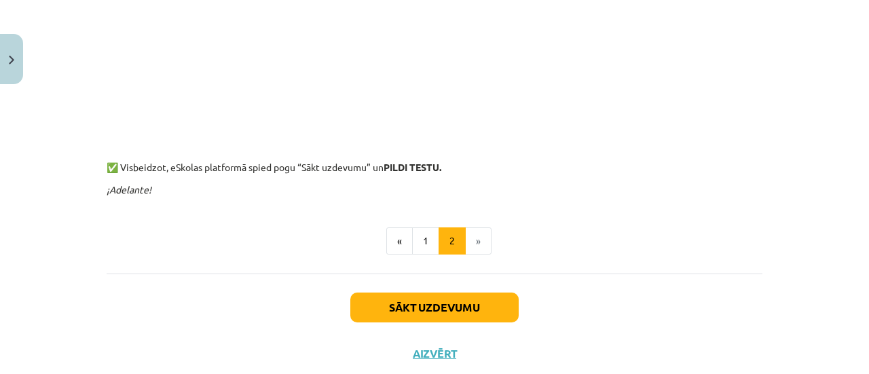
scroll to position [785, 0]
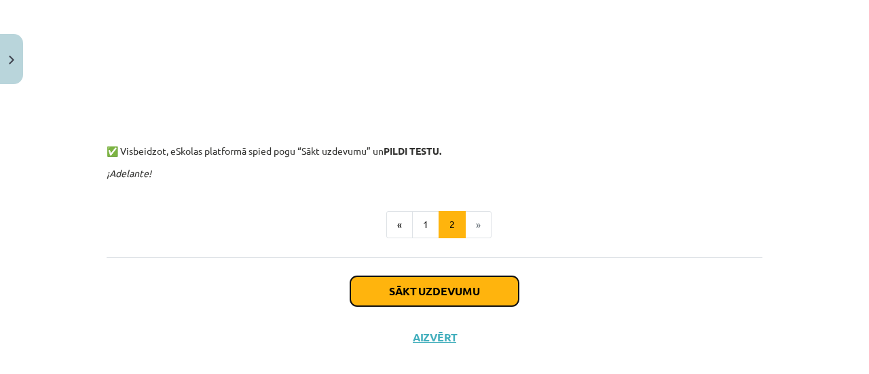
click at [453, 282] on button "Sākt uzdevumu" at bounding box center [434, 291] width 168 height 30
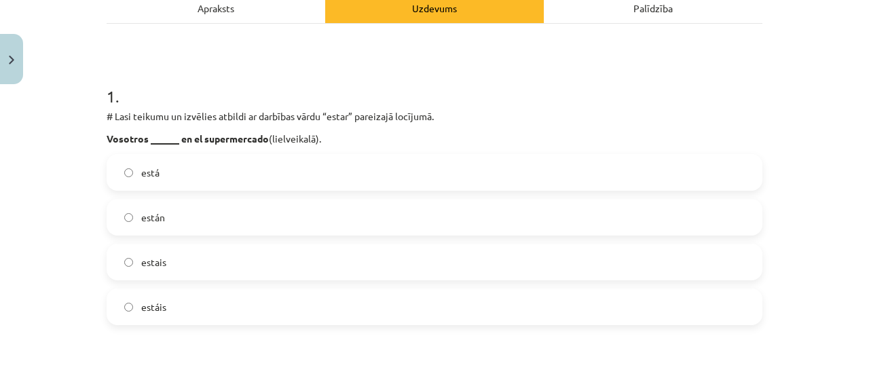
scroll to position [238, 0]
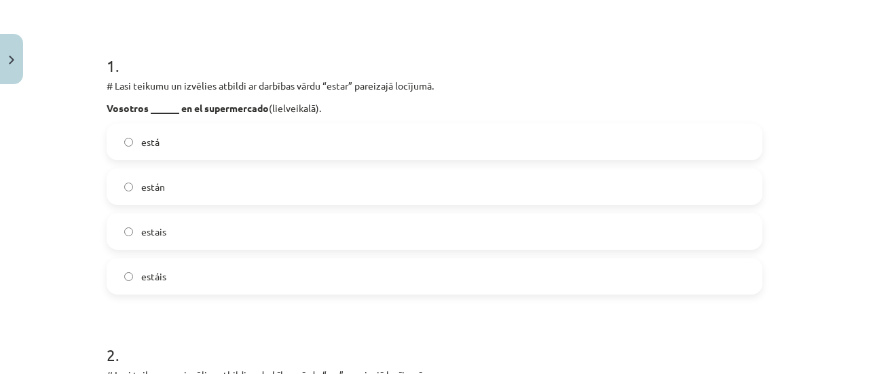
click at [386, 196] on label "están" at bounding box center [434, 187] width 653 height 34
click at [254, 276] on label "estáis" at bounding box center [434, 276] width 653 height 34
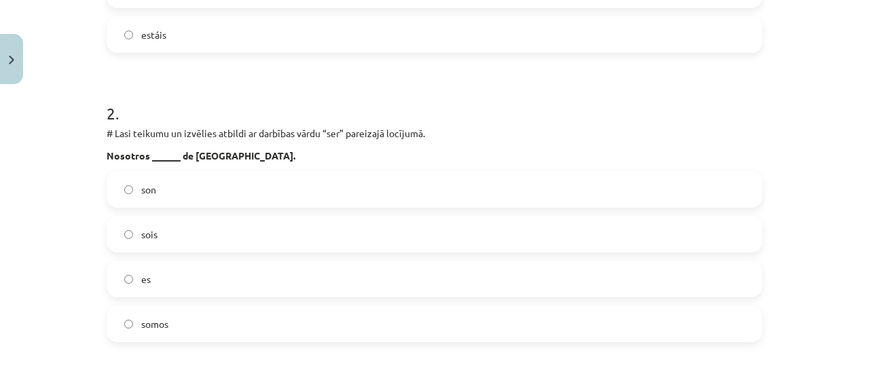
scroll to position [509, 0]
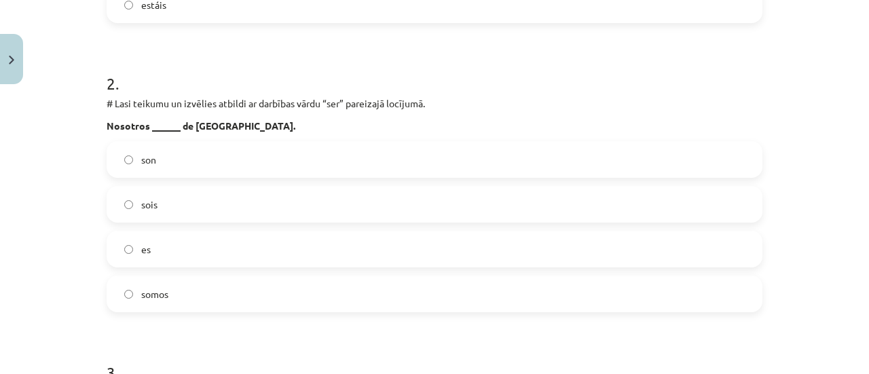
click at [189, 295] on label "somos" at bounding box center [434, 294] width 653 height 34
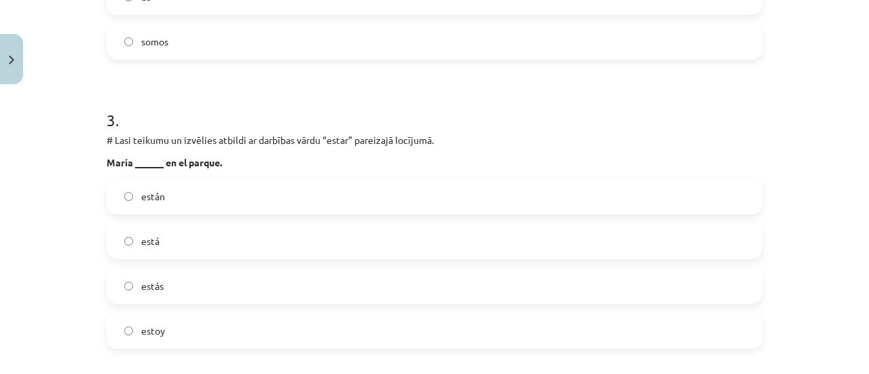
scroll to position [781, 0]
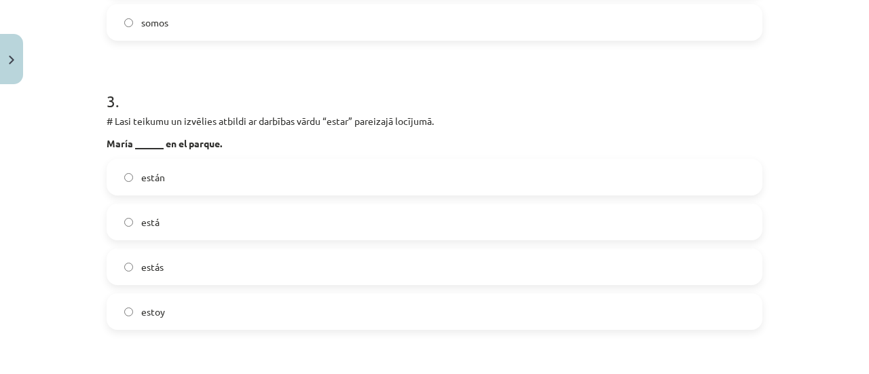
drag, startPoint x: 215, startPoint y: 233, endPoint x: 212, endPoint y: 253, distance: 20.5
click at [215, 236] on label "está" at bounding box center [434, 222] width 653 height 34
click at [191, 313] on label "estoy" at bounding box center [434, 312] width 653 height 34
click at [206, 266] on label "estás" at bounding box center [434, 267] width 653 height 34
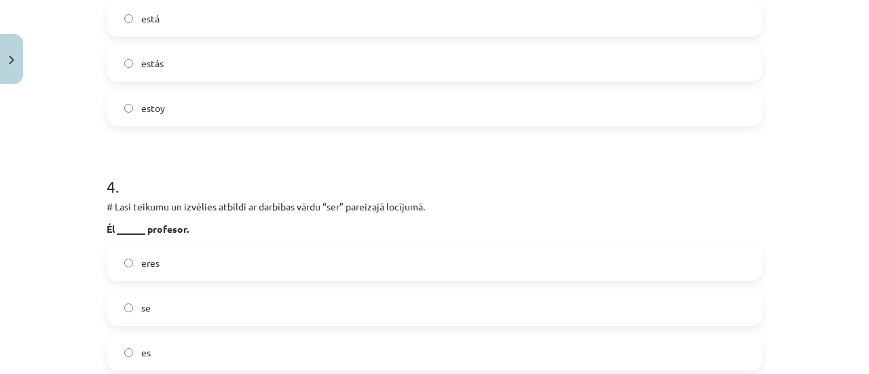
scroll to position [1052, 0]
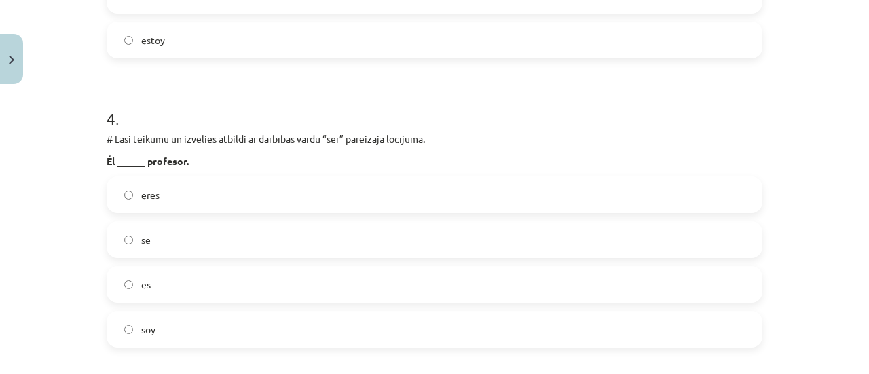
click at [186, 331] on label "soy" at bounding box center [434, 329] width 653 height 34
click at [225, 235] on label "se" at bounding box center [434, 240] width 653 height 34
click at [210, 207] on label "eres" at bounding box center [434, 195] width 653 height 34
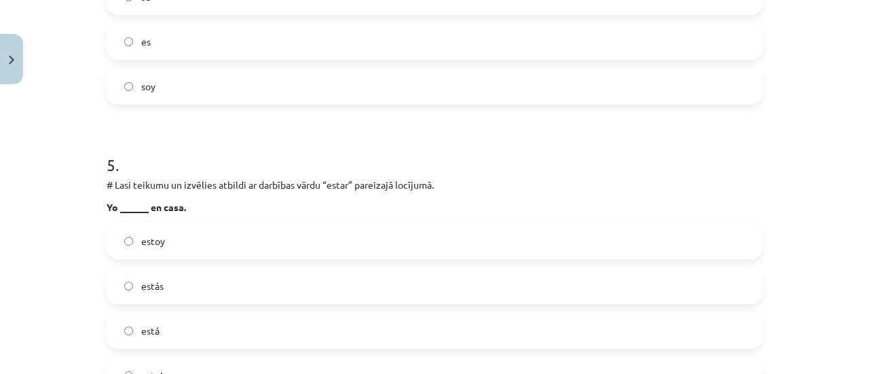
scroll to position [1324, 0]
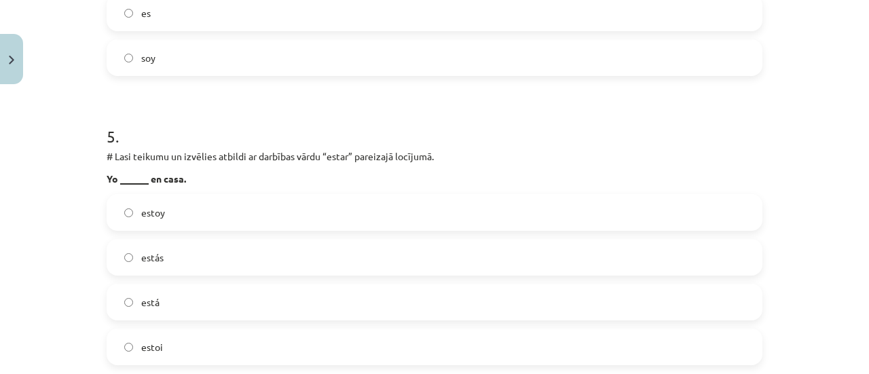
click at [194, 217] on label "estoy" at bounding box center [434, 213] width 653 height 34
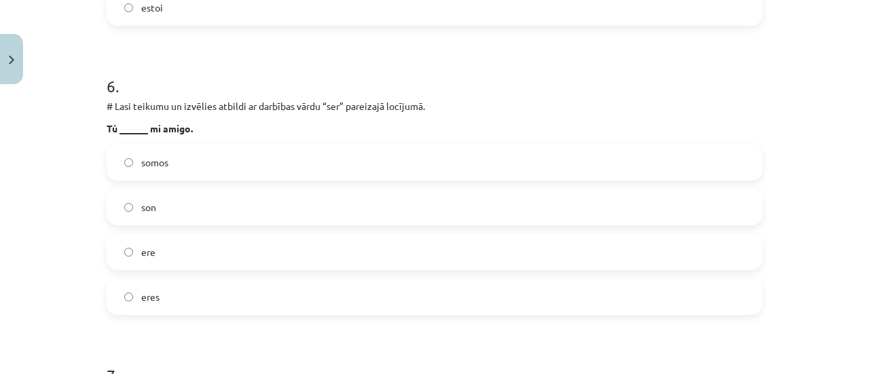
drag, startPoint x: 166, startPoint y: 294, endPoint x: 162, endPoint y: 286, distance: 9.1
click at [167, 292] on label "eres" at bounding box center [434, 297] width 653 height 34
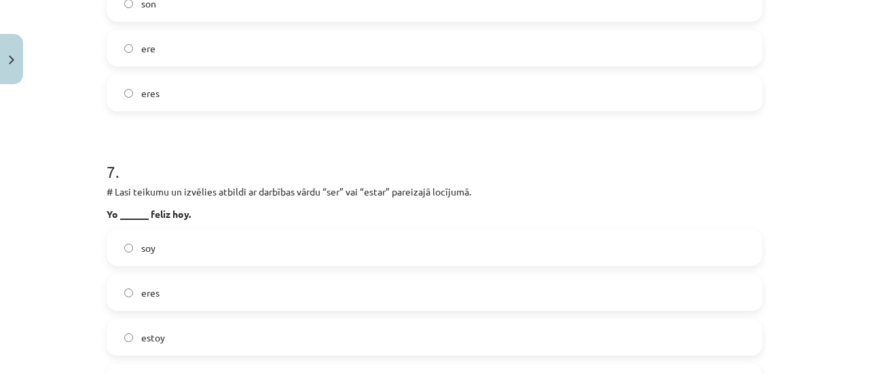
scroll to position [1935, 0]
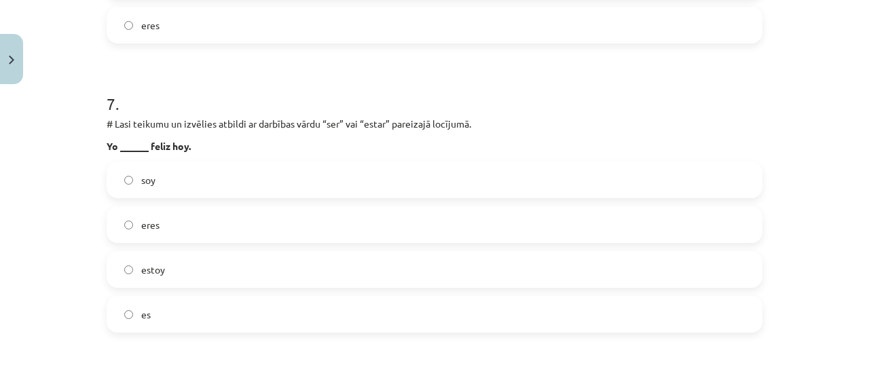
click at [224, 174] on label "soy" at bounding box center [434, 180] width 653 height 34
click at [179, 272] on label "estoy" at bounding box center [434, 270] width 653 height 34
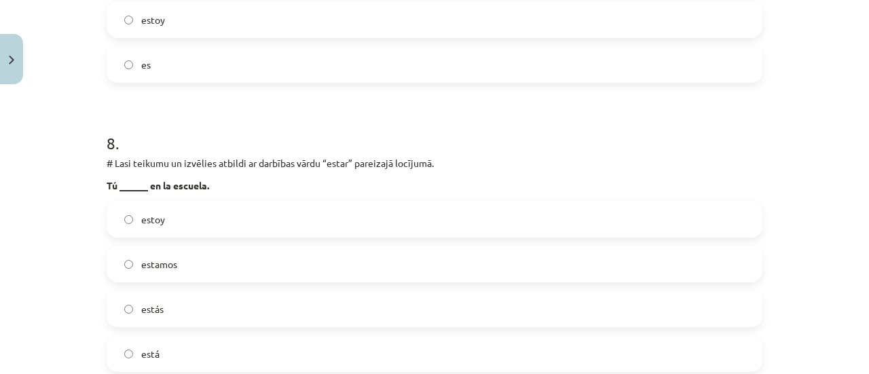
scroll to position [2206, 0]
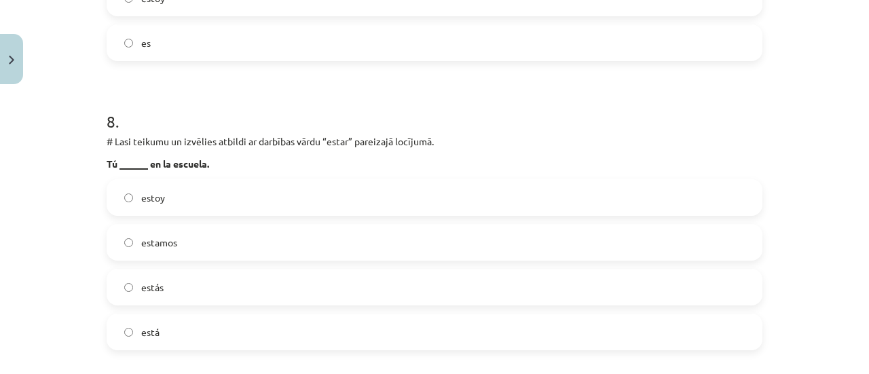
click at [189, 292] on label "estás" at bounding box center [434, 287] width 653 height 34
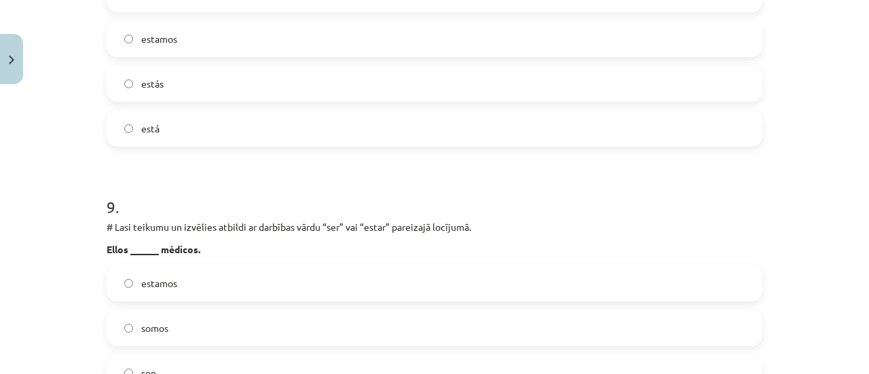
scroll to position [2478, 0]
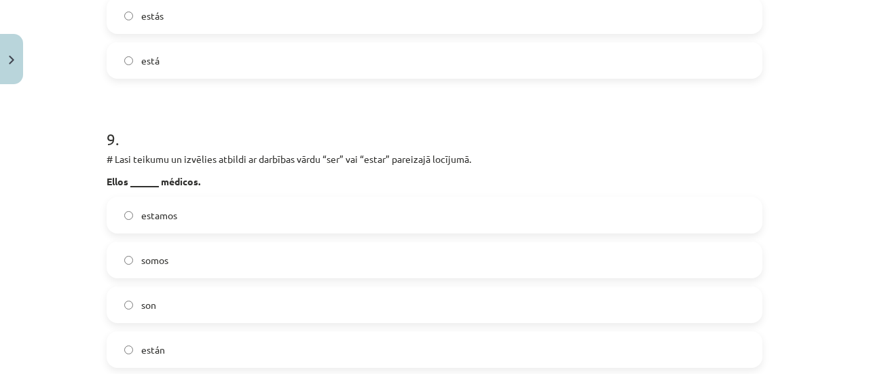
click at [159, 280] on div "estamos somos son están" at bounding box center [435, 282] width 656 height 171
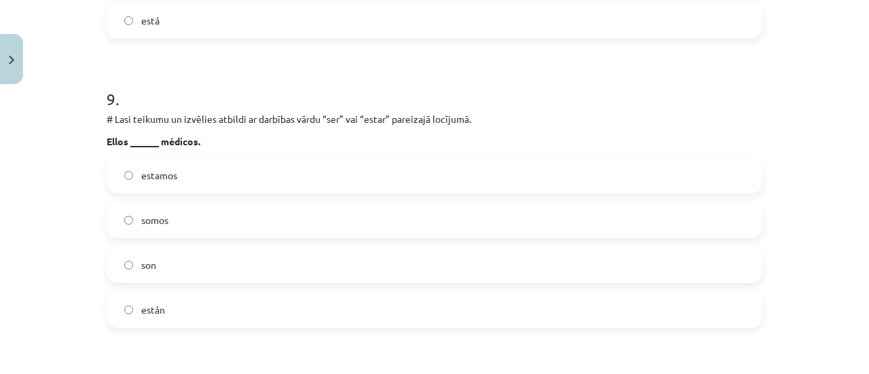
scroll to position [2546, 0]
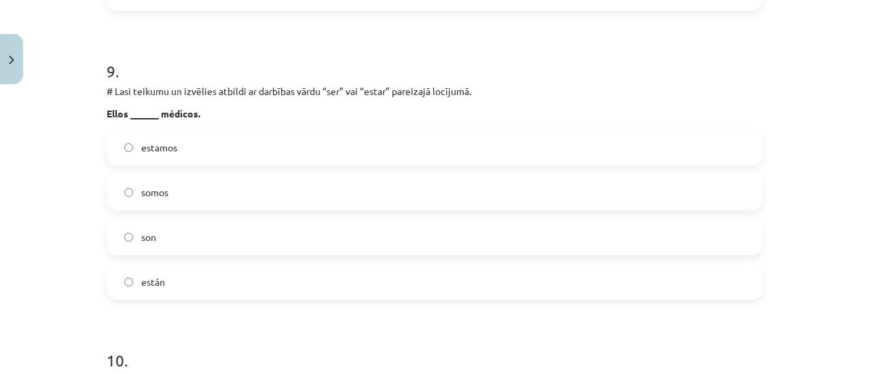
click at [181, 286] on label "están" at bounding box center [434, 282] width 653 height 34
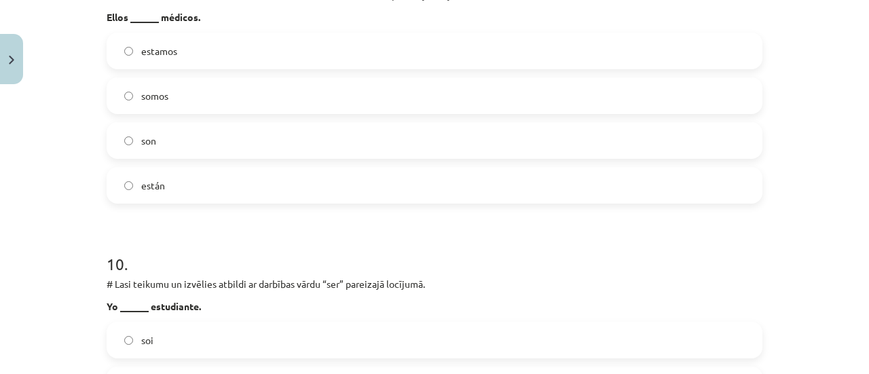
scroll to position [2614, 0]
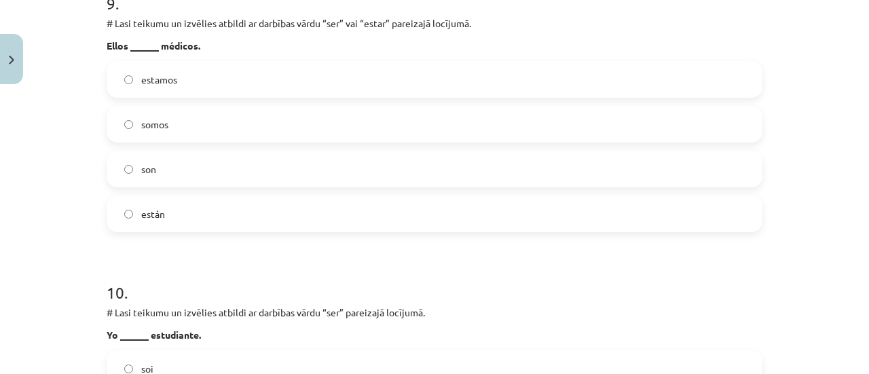
click at [242, 166] on label "son" at bounding box center [434, 169] width 653 height 34
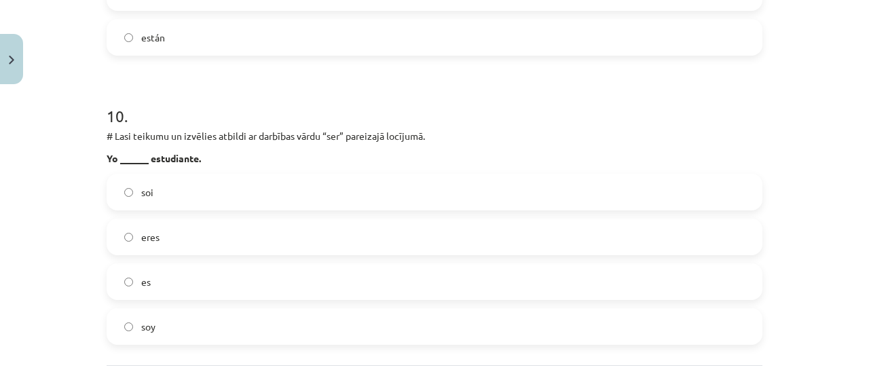
scroll to position [2817, 0]
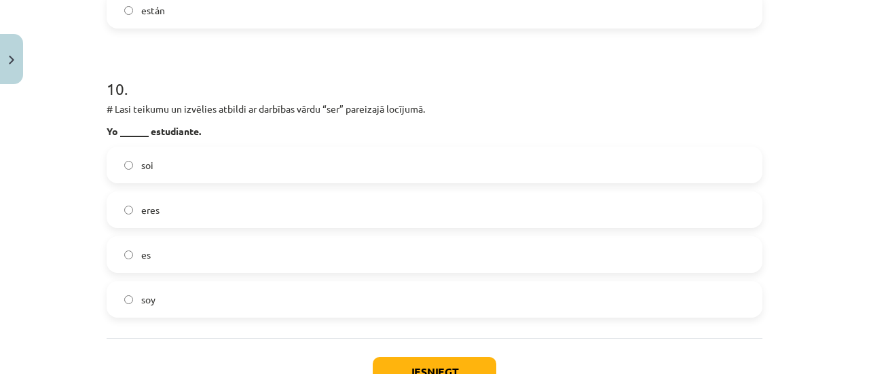
click at [242, 206] on label "eres" at bounding box center [434, 210] width 653 height 34
click at [192, 292] on label "soy" at bounding box center [434, 299] width 653 height 34
click at [203, 200] on label "eres" at bounding box center [434, 210] width 653 height 34
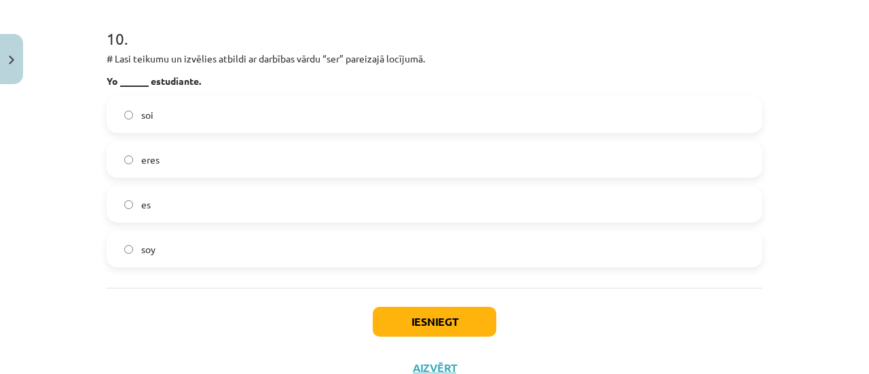
scroll to position [2918, 0]
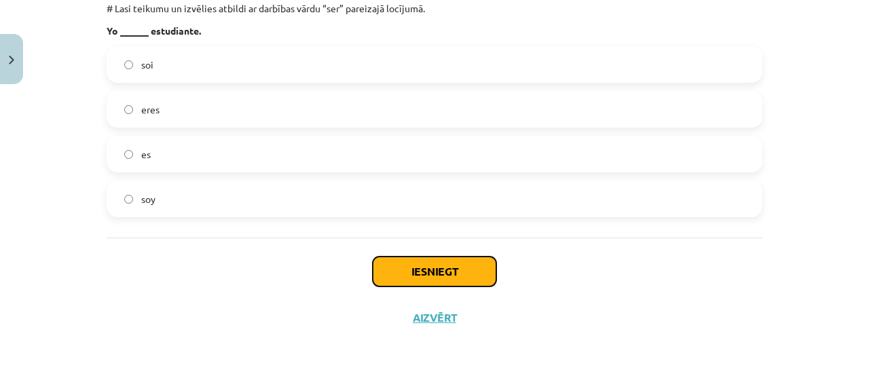
click at [424, 272] on button "Iesniegt" at bounding box center [435, 272] width 124 height 30
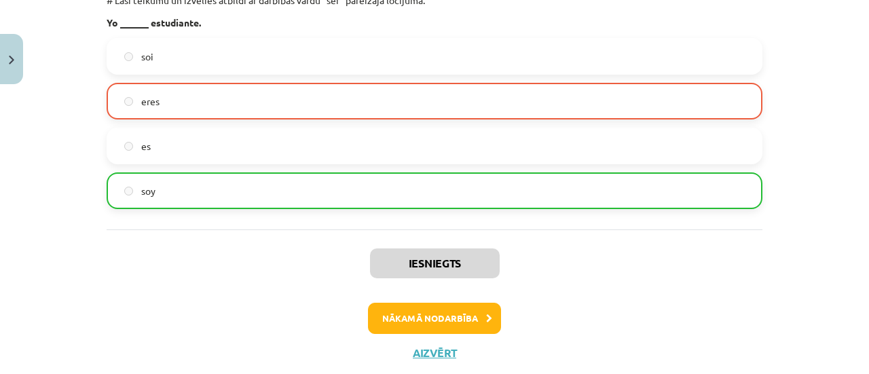
scroll to position [2960, 0]
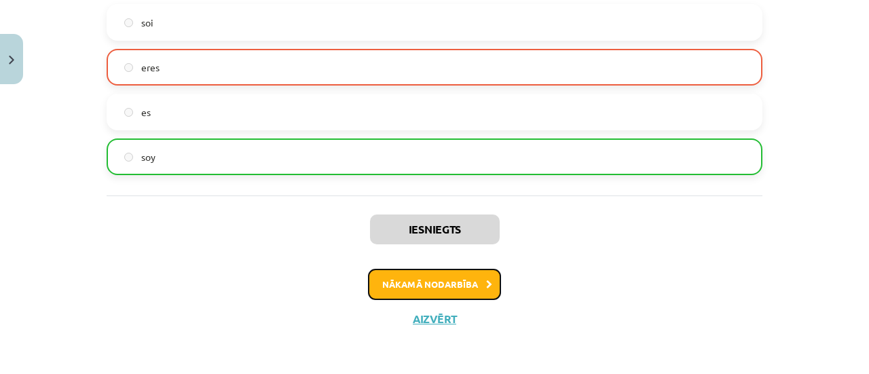
click at [472, 284] on button "Nākamā nodarbība" at bounding box center [434, 284] width 133 height 31
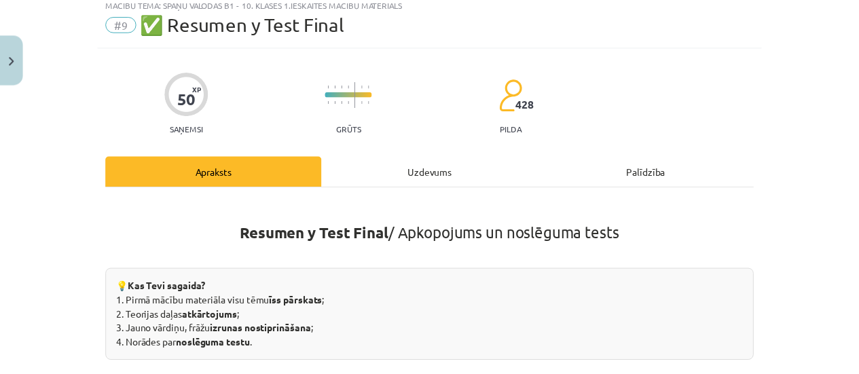
scroll to position [34, 0]
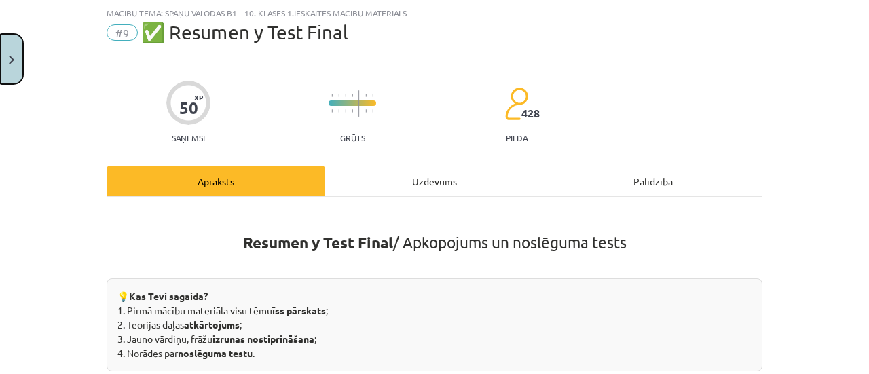
click at [17, 49] on button "Close" at bounding box center [11, 59] width 23 height 50
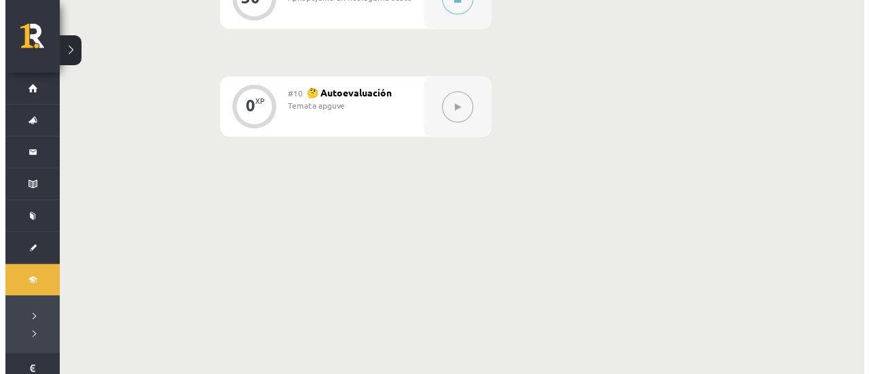
scroll to position [1136, 0]
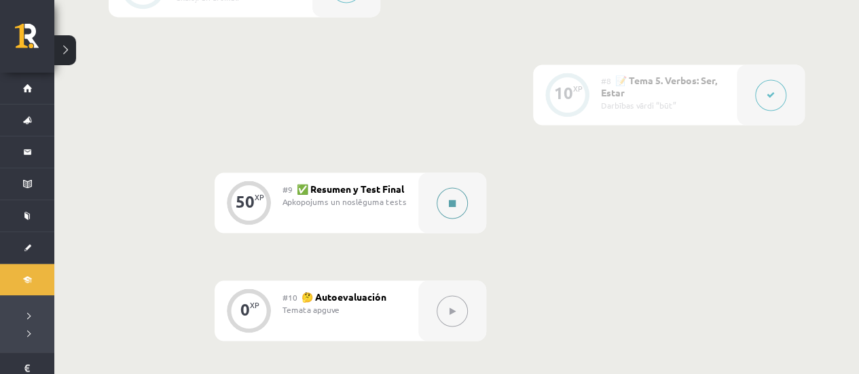
click at [457, 206] on button at bounding box center [451, 202] width 31 height 31
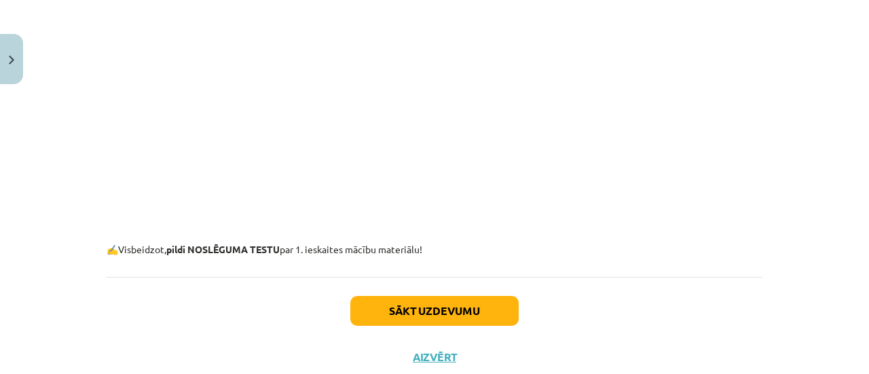
scroll to position [565, 0]
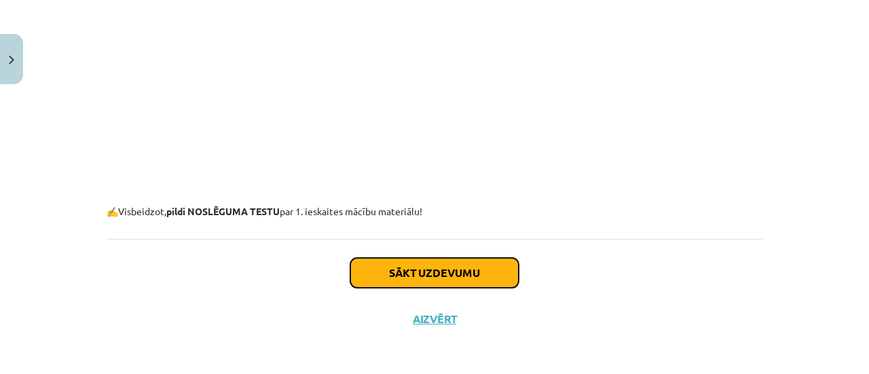
click at [453, 284] on button "Sākt uzdevumu" at bounding box center [434, 273] width 168 height 30
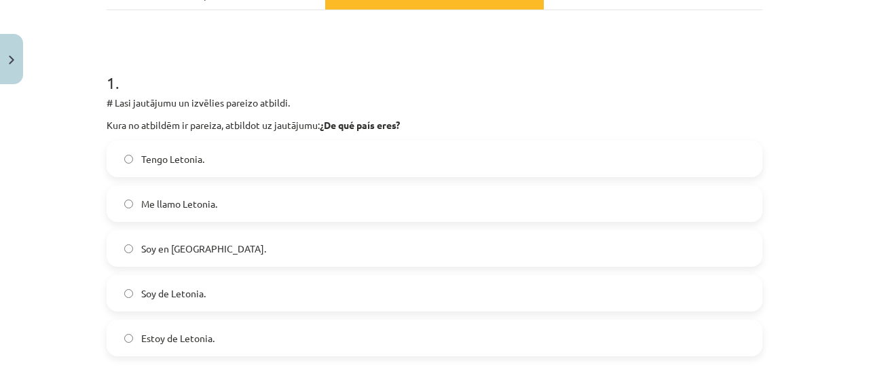
scroll to position [238, 0]
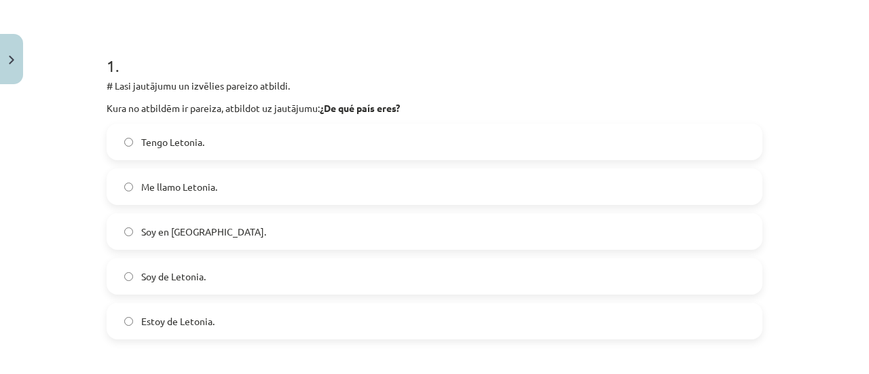
click at [366, 148] on label "Tengo Letonia." at bounding box center [434, 142] width 653 height 34
click at [623, 284] on label "Soy de Letonia." at bounding box center [434, 276] width 653 height 34
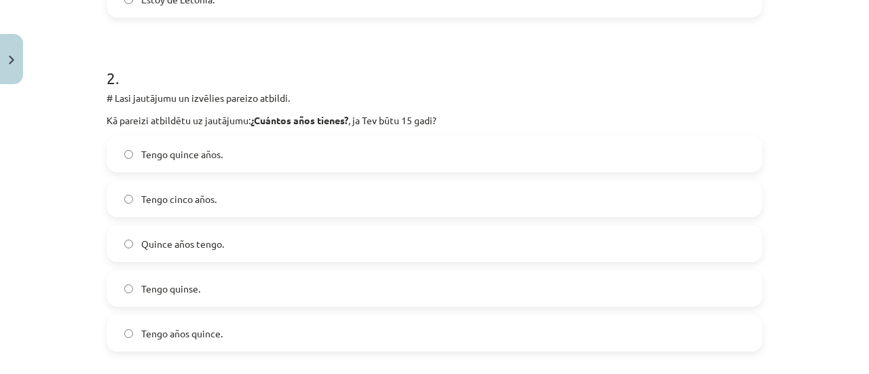
scroll to position [577, 0]
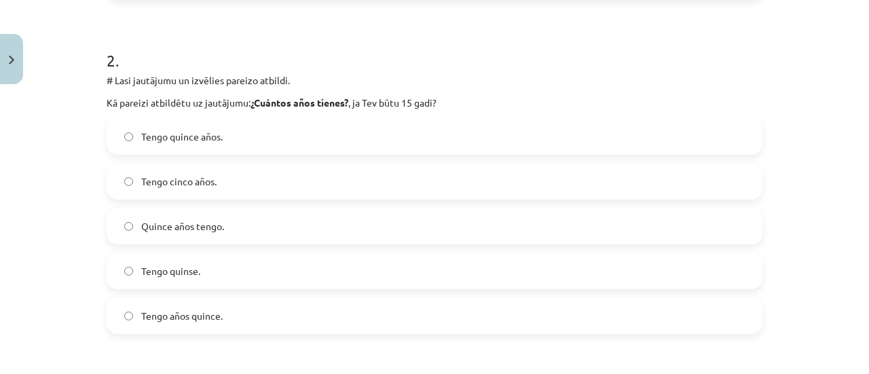
click at [572, 134] on label "Tengo quince años." at bounding box center [434, 136] width 653 height 34
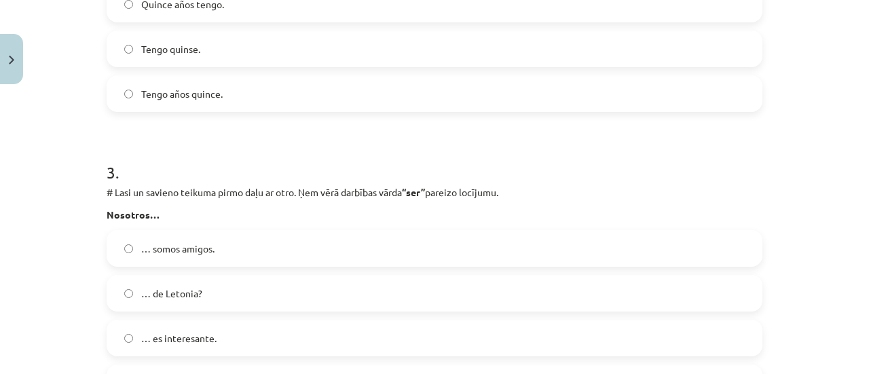
scroll to position [849, 0]
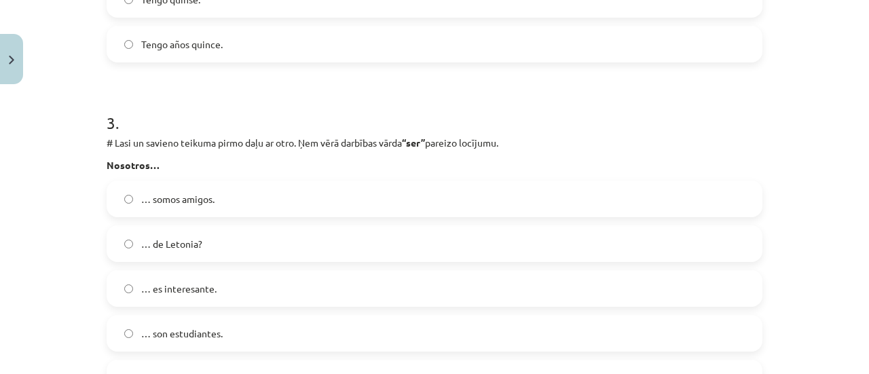
click at [515, 182] on label "… somos amigos." at bounding box center [434, 199] width 653 height 34
click at [458, 328] on label "… son estudiantes." at bounding box center [434, 333] width 653 height 34
click at [494, 208] on label "… somos amigos." at bounding box center [434, 199] width 653 height 34
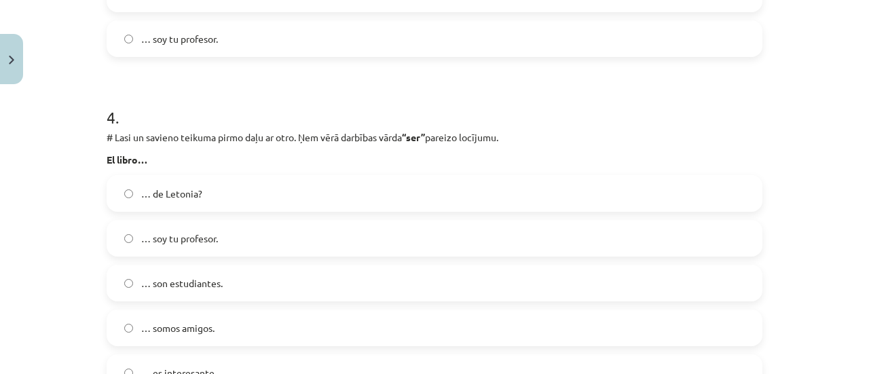
scroll to position [1256, 0]
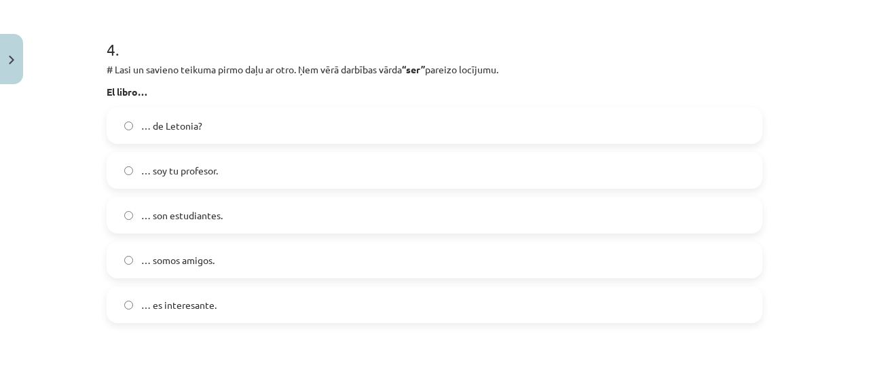
click at [494, 208] on label "… son estudiantes." at bounding box center [434, 215] width 653 height 34
click at [318, 298] on label "… es interesante." at bounding box center [434, 305] width 653 height 34
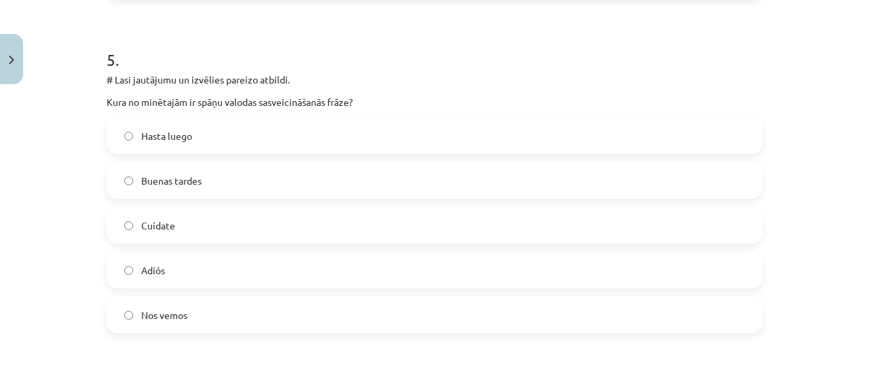
scroll to position [1595, 0]
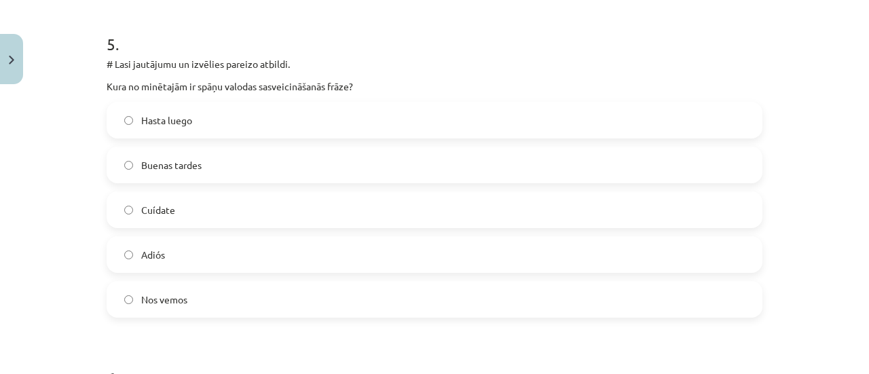
click at [325, 154] on label "Buenas tardes" at bounding box center [434, 165] width 653 height 34
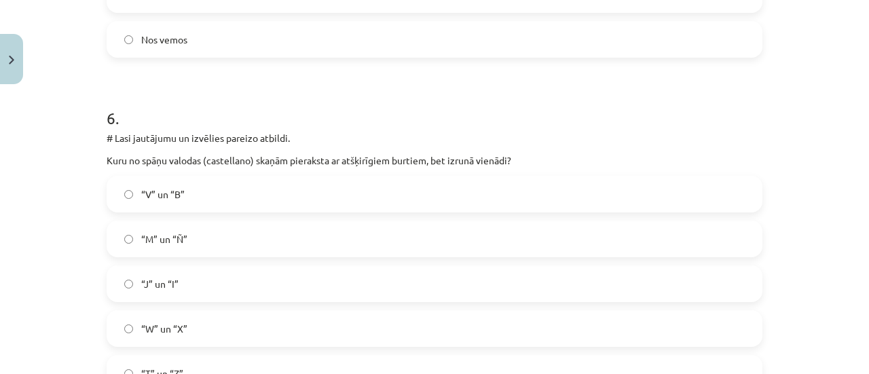
scroll to position [1935, 0]
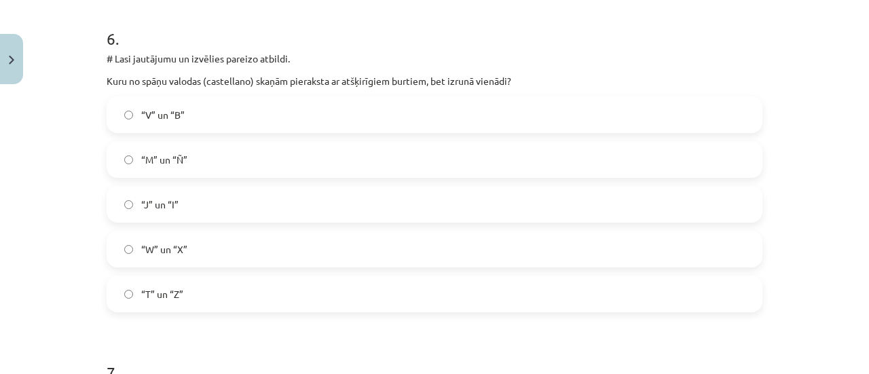
click at [261, 252] on label "“W” un “X”" at bounding box center [434, 249] width 653 height 34
click at [238, 293] on label "“T” un “Z”" at bounding box center [434, 294] width 653 height 34
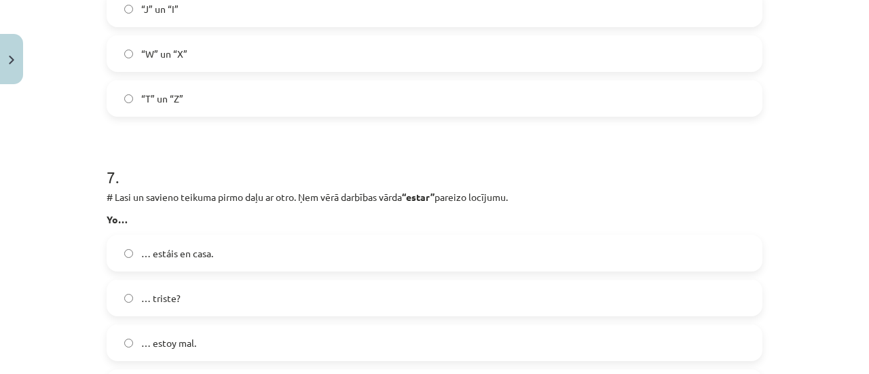
scroll to position [2138, 0]
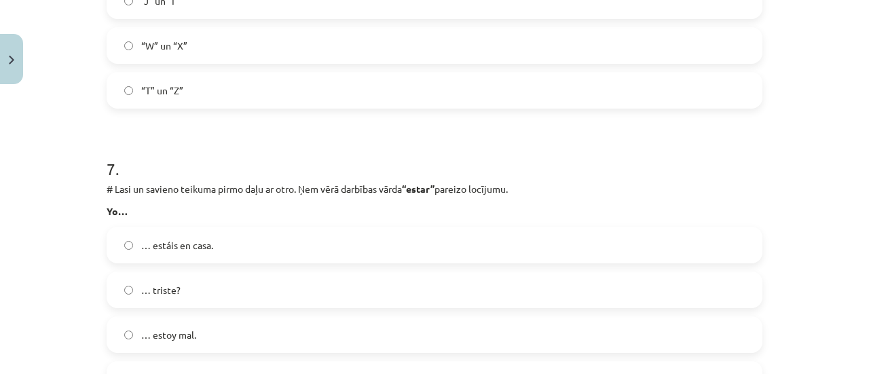
click at [269, 255] on label "… estáis en casa." at bounding box center [434, 245] width 653 height 34
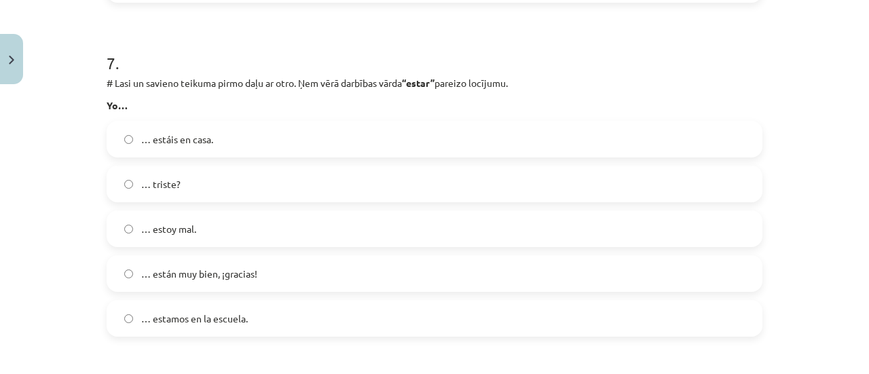
scroll to position [2274, 0]
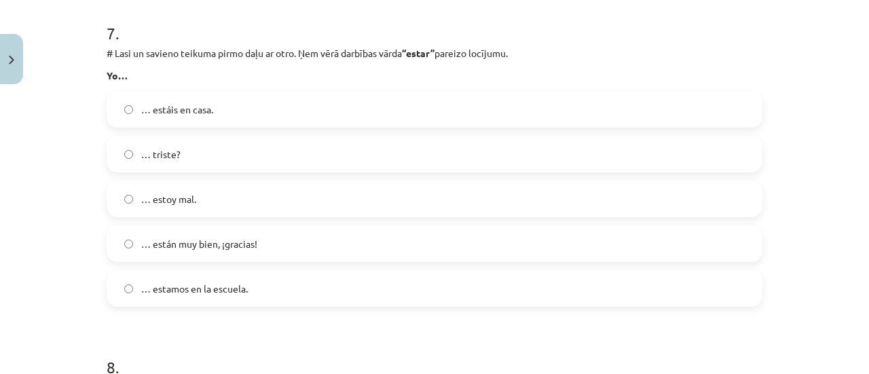
click at [264, 208] on label "… estoy mal." at bounding box center [434, 199] width 653 height 34
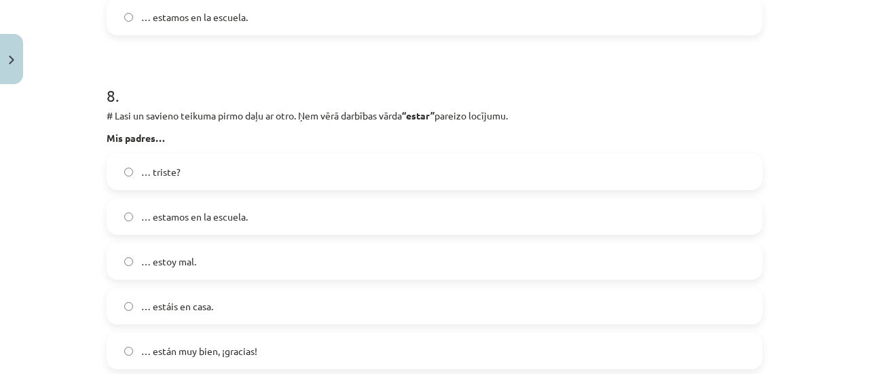
scroll to position [2614, 0]
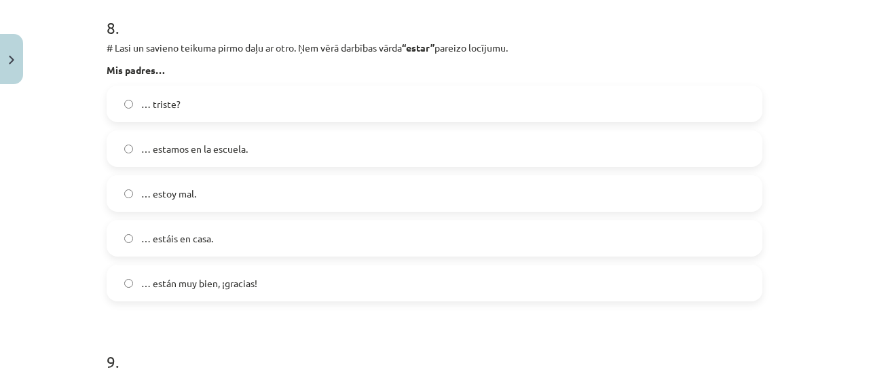
click at [280, 188] on label "… estoy mal." at bounding box center [434, 193] width 653 height 34
click at [239, 280] on span "… están muy bien, ¡gracias!" at bounding box center [199, 283] width 116 height 14
click at [185, 303] on form "1 . # Lasi jautājumu un izvēlies pareizo atbildi. Kura no atbildēm ir pareiza, …" at bounding box center [435, 367] width 656 height 5421
click at [234, 231] on label "… estáis en casa." at bounding box center [434, 238] width 653 height 34
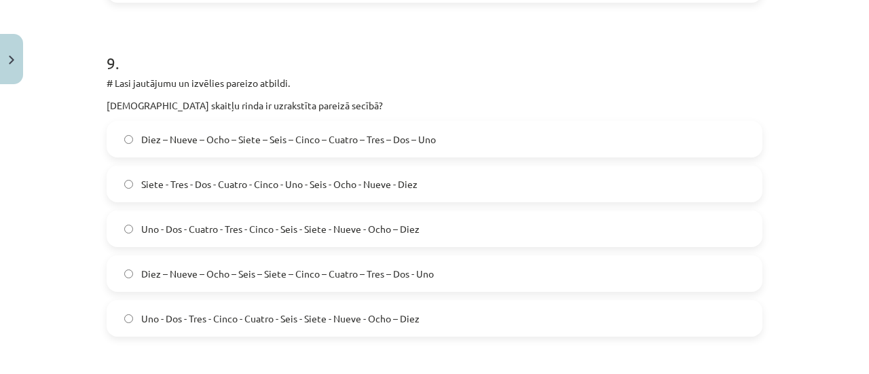
scroll to position [2885, 0]
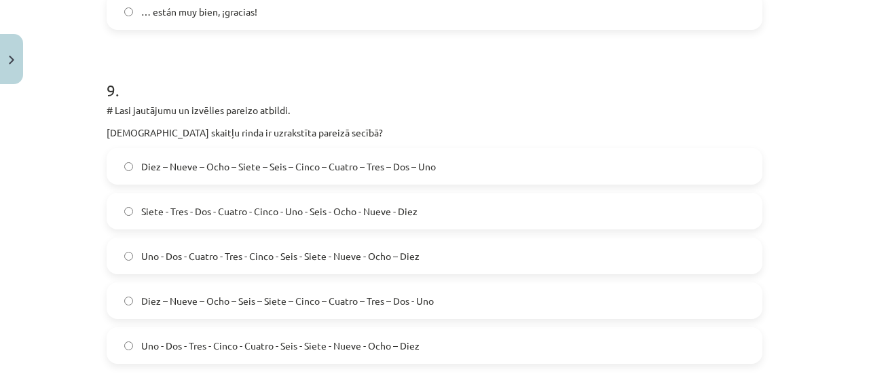
click at [258, 166] on span "Diez – Nueve – Ocho – Siete – Seis – Cinco – Cuatro – Tres – Dos – Uno" at bounding box center [288, 167] width 295 height 14
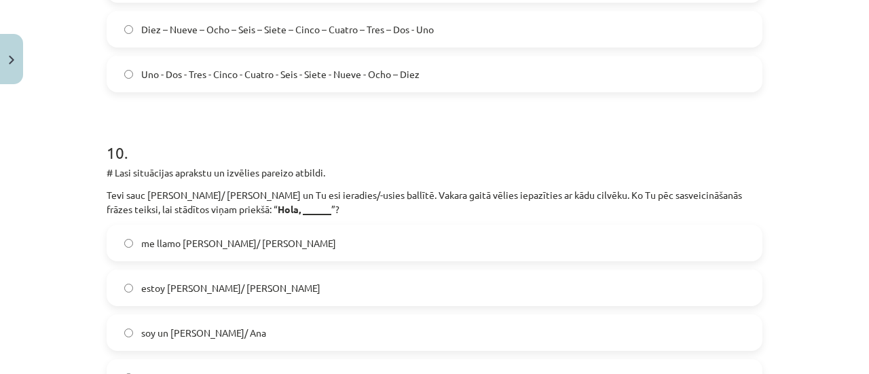
scroll to position [3225, 0]
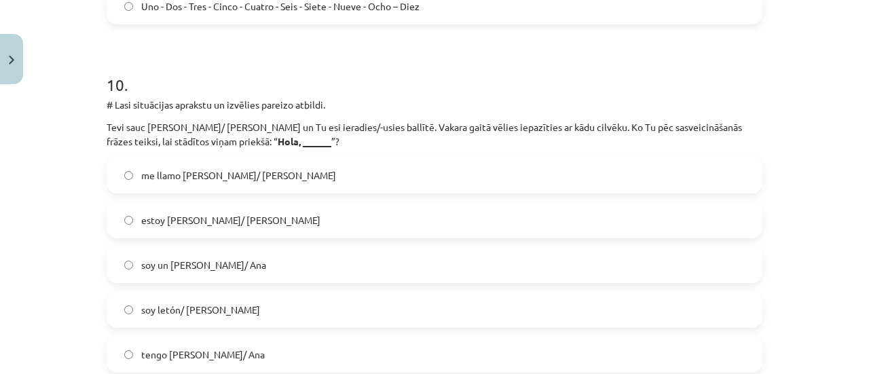
click at [243, 187] on label "me llamo [PERSON_NAME]/ [PERSON_NAME]" at bounding box center [434, 175] width 653 height 34
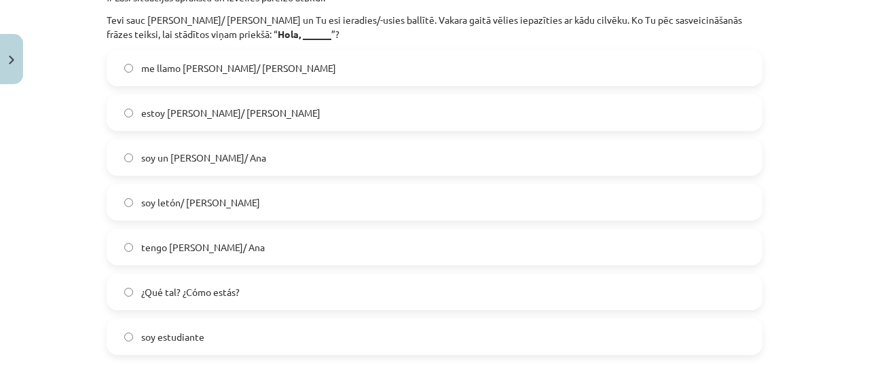
scroll to position [3360, 0]
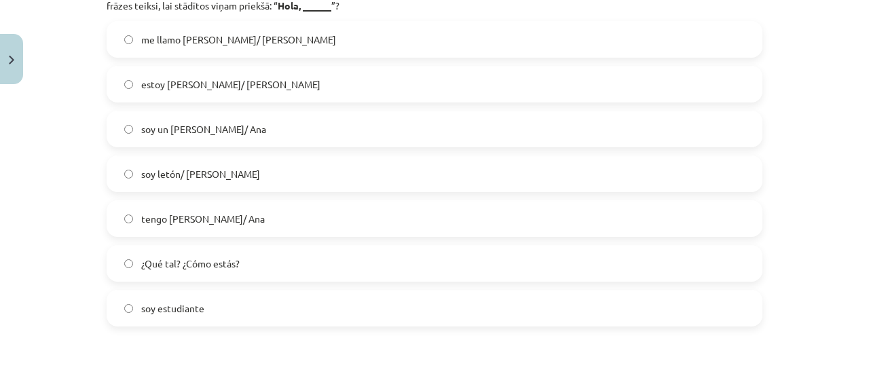
click at [238, 81] on label "estoy [PERSON_NAME]/ [PERSON_NAME]" at bounding box center [434, 84] width 653 height 34
click at [219, 121] on label "soy un [PERSON_NAME]/ Ana" at bounding box center [434, 129] width 653 height 34
click at [267, 49] on label "me llamo [PERSON_NAME]/ [PERSON_NAME]" at bounding box center [434, 39] width 653 height 34
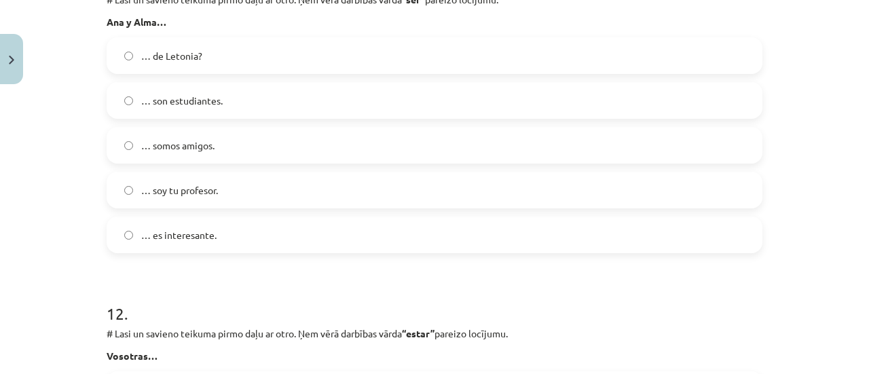
scroll to position [3700, 0]
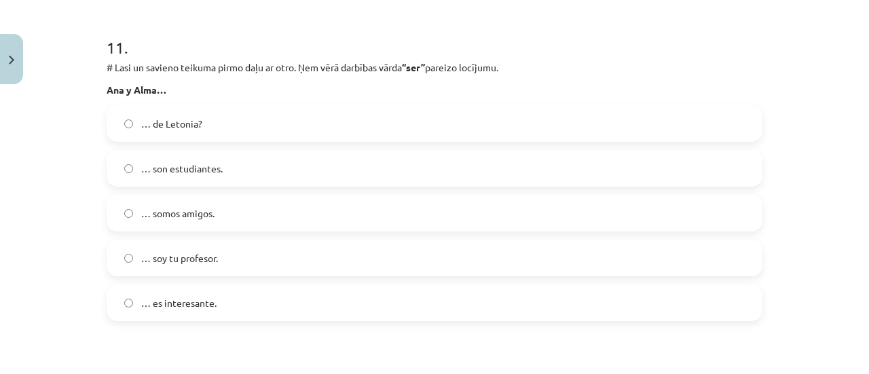
click at [240, 170] on label "… son estudiantes." at bounding box center [434, 168] width 653 height 34
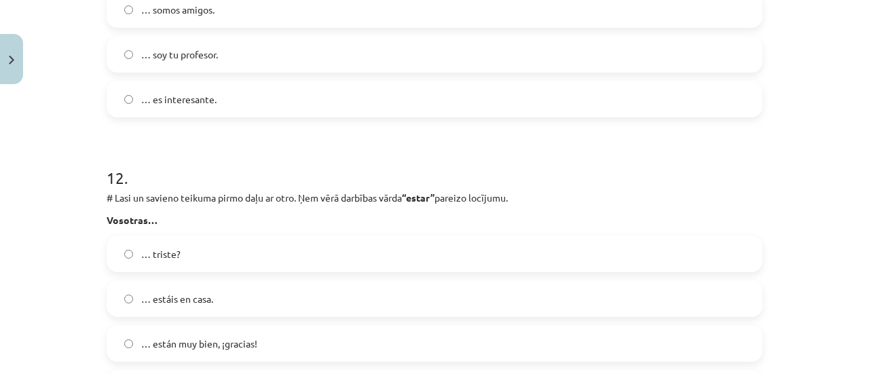
scroll to position [3971, 0]
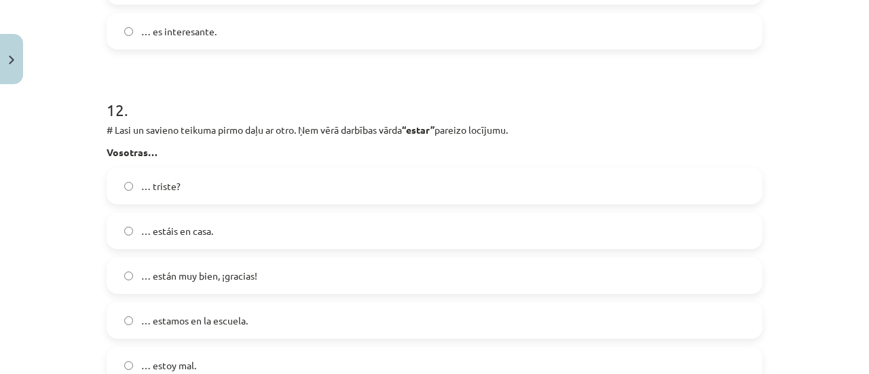
click at [220, 193] on label "… triste?" at bounding box center [434, 186] width 653 height 34
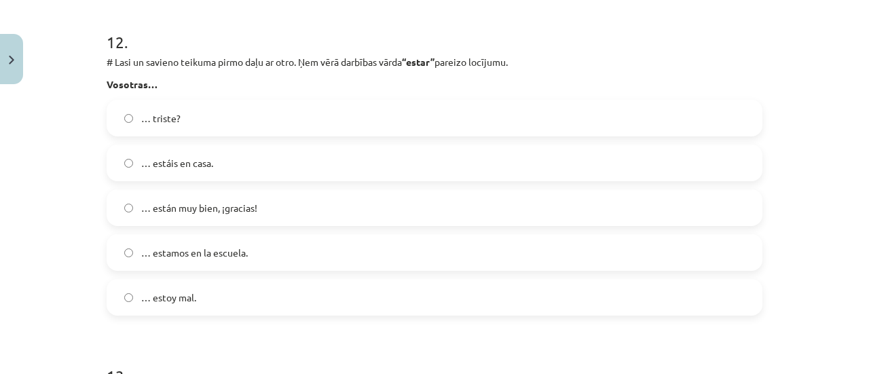
click at [202, 211] on span "… están muy bien, ¡gracias!" at bounding box center [199, 208] width 116 height 14
click at [227, 154] on label "… estáis en casa." at bounding box center [434, 163] width 653 height 34
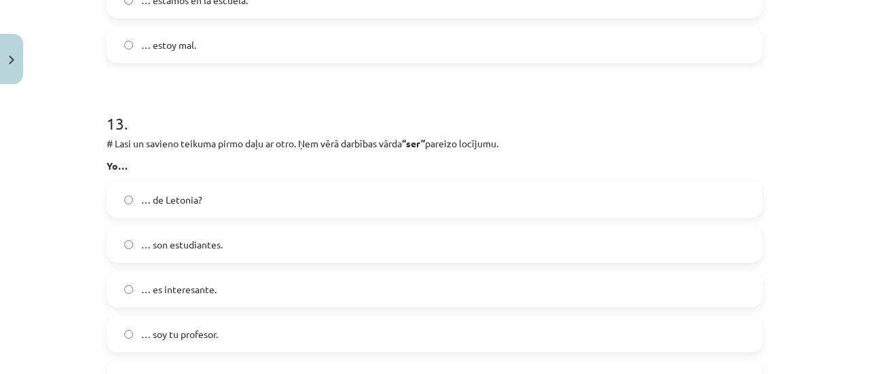
scroll to position [4311, 0]
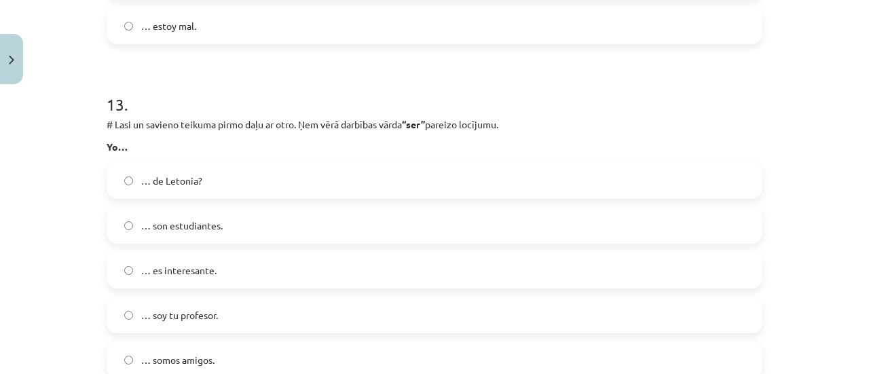
click at [200, 187] on label "… de Letonia?" at bounding box center [434, 181] width 653 height 34
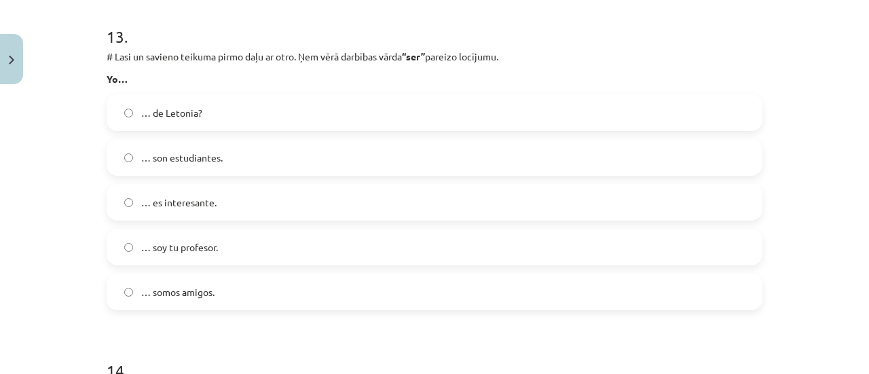
click at [153, 242] on span "… soy tu profesor." at bounding box center [179, 247] width 77 height 14
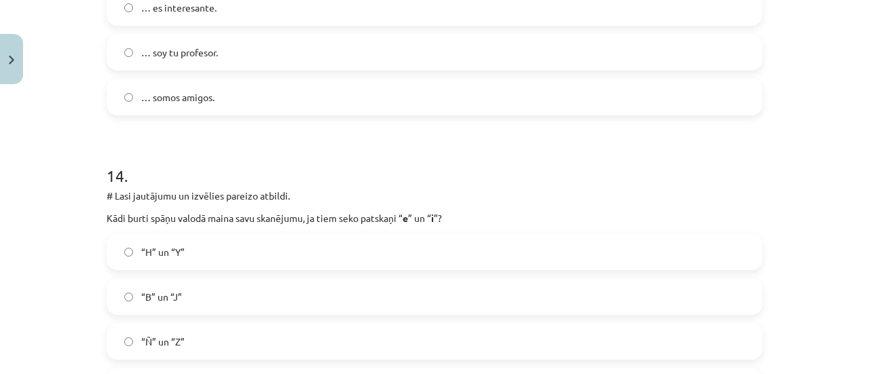
scroll to position [4650, 0]
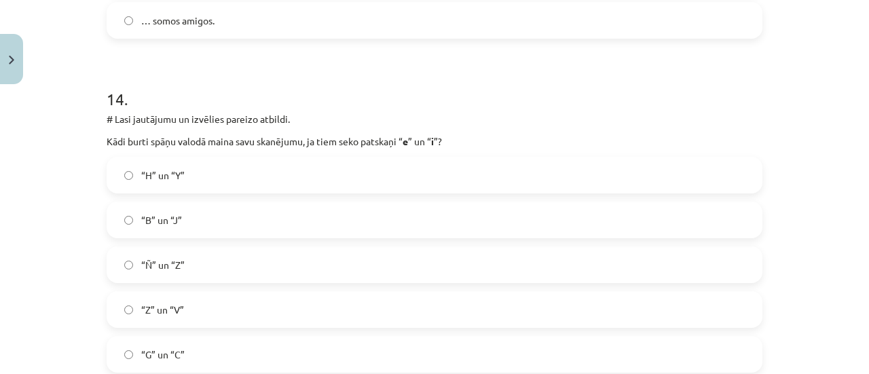
click at [151, 237] on div "“B” un “J”" at bounding box center [435, 220] width 656 height 37
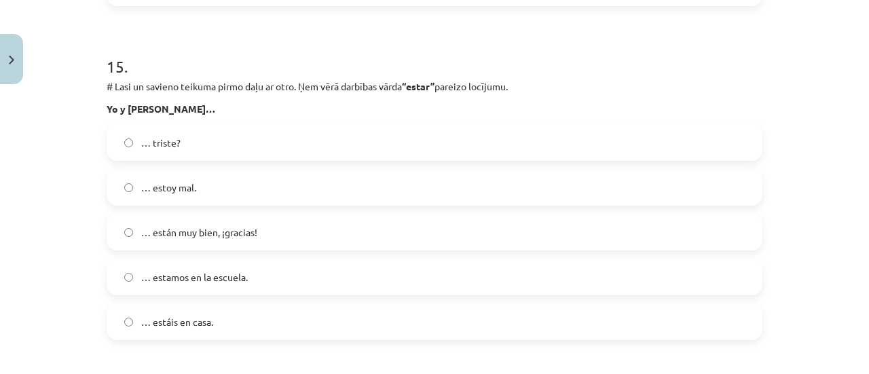
scroll to position [5057, 0]
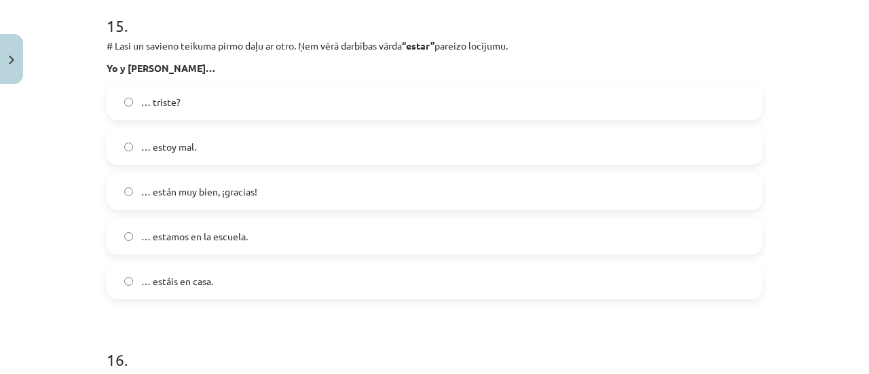
click at [198, 146] on label "… estoy mal." at bounding box center [434, 147] width 653 height 34
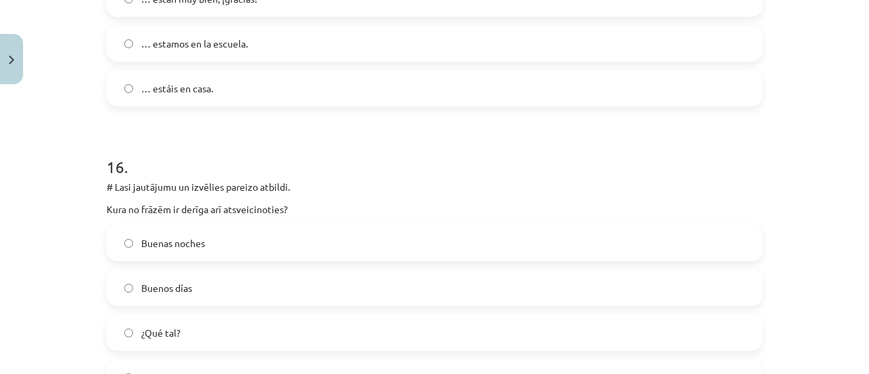
scroll to position [5329, 0]
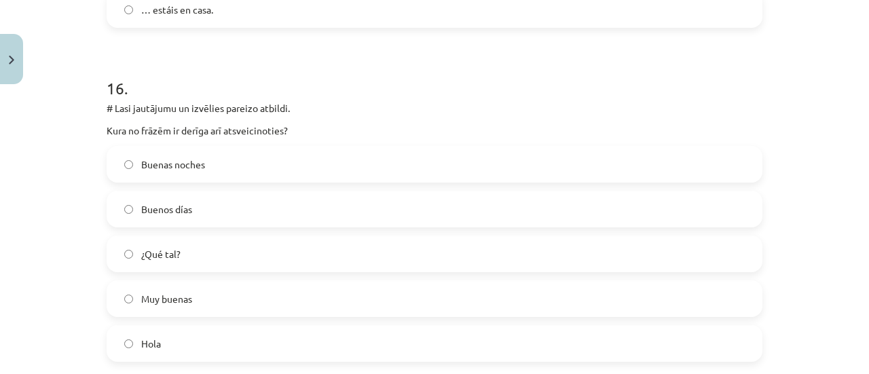
click at [171, 176] on label "Buenas noches" at bounding box center [434, 164] width 653 height 34
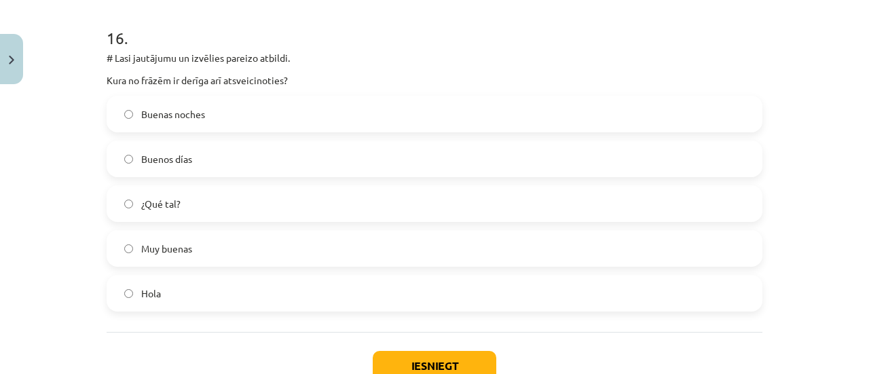
scroll to position [5397, 0]
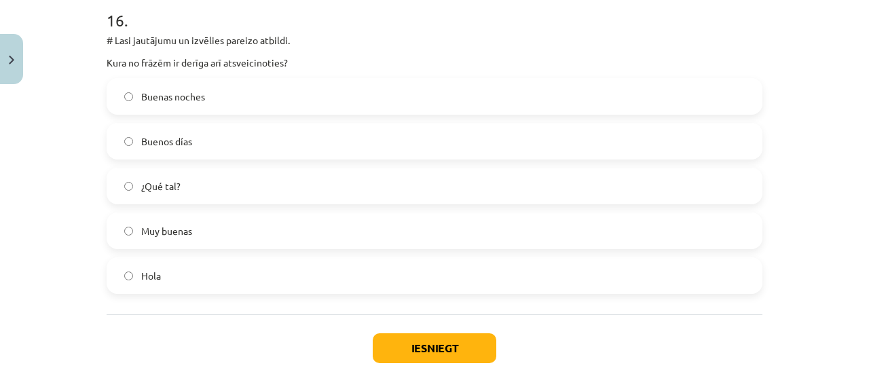
click at [187, 139] on label "Buenos días" at bounding box center [434, 141] width 653 height 34
click at [167, 195] on label "¿Qué tal?" at bounding box center [434, 186] width 653 height 34
click at [145, 224] on span "Muy buenas" at bounding box center [166, 231] width 51 height 14
click at [248, 87] on label "Buenas noches" at bounding box center [434, 96] width 653 height 34
click at [301, 226] on label "Muy buenas" at bounding box center [434, 231] width 653 height 34
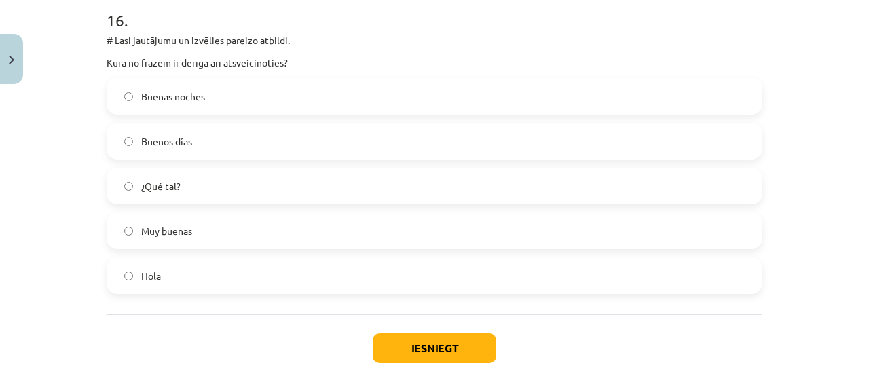
click at [286, 158] on div "Buenos días" at bounding box center [435, 141] width 656 height 37
click at [299, 134] on label "Buenos días" at bounding box center [434, 141] width 653 height 34
click at [316, 96] on label "Buenas noches" at bounding box center [434, 96] width 653 height 34
click at [215, 266] on label "Hola" at bounding box center [434, 276] width 653 height 34
click at [240, 111] on label "Buenas noches" at bounding box center [434, 96] width 653 height 34
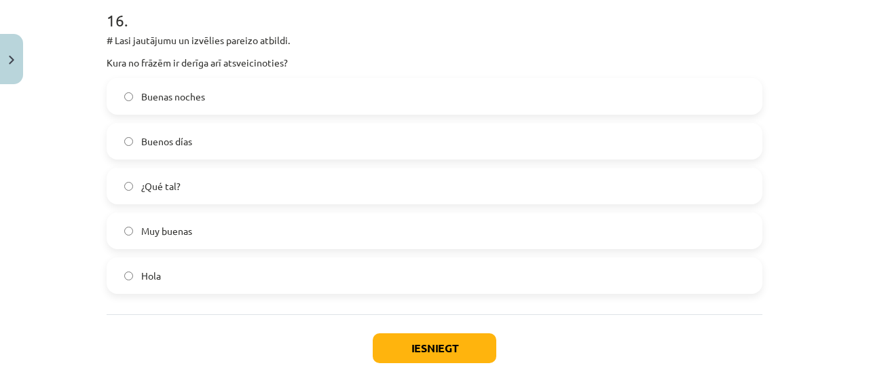
click at [186, 275] on label "Hola" at bounding box center [434, 276] width 653 height 34
click at [373, 343] on button "Iesniegt" at bounding box center [435, 348] width 124 height 30
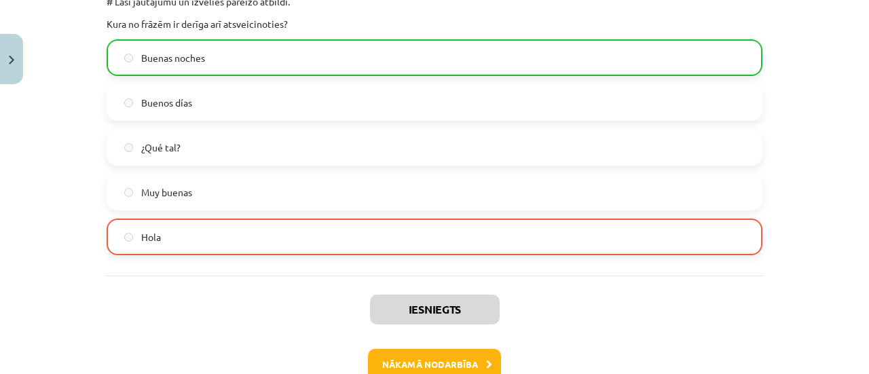
scroll to position [5516, 0]
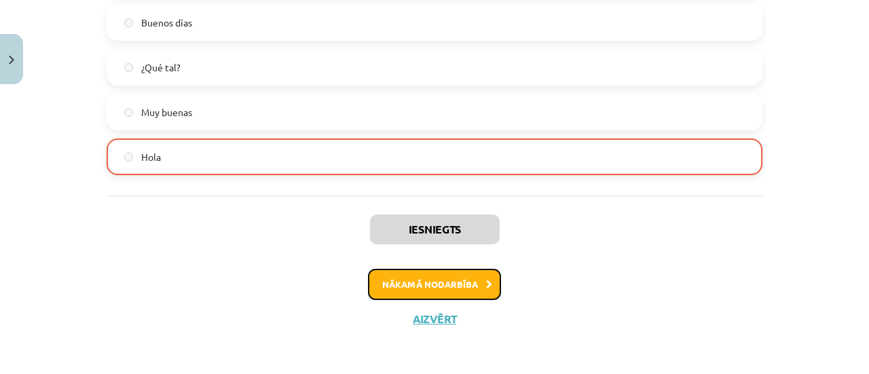
click at [467, 286] on button "Nākamā nodarbība" at bounding box center [434, 284] width 133 height 31
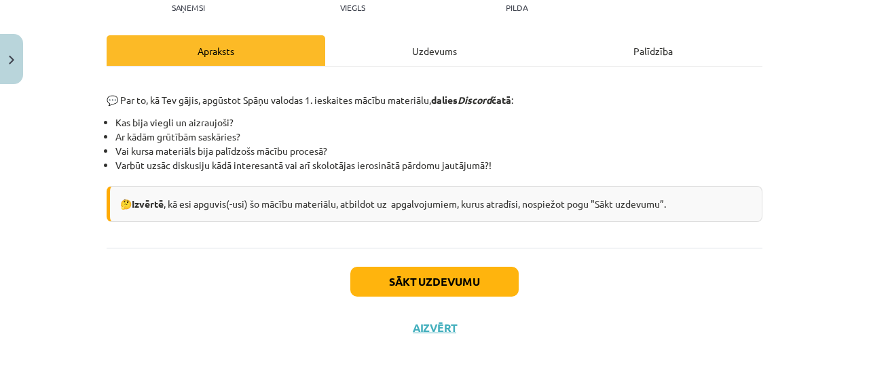
scroll to position [174, 0]
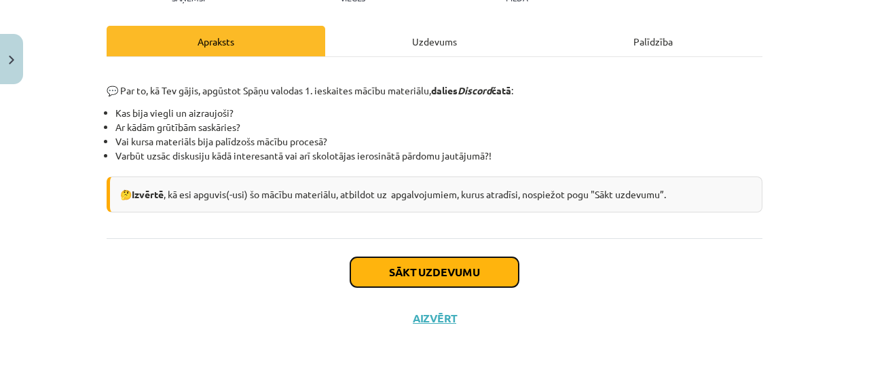
click at [459, 270] on button "Sākt uzdevumu" at bounding box center [434, 272] width 168 height 30
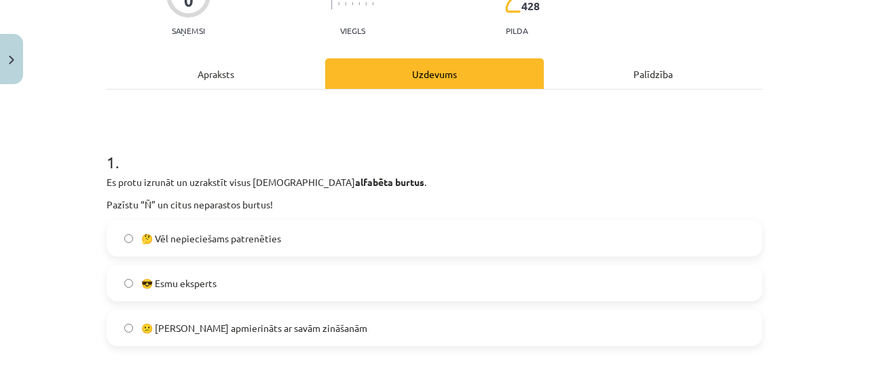
scroll to position [170, 0]
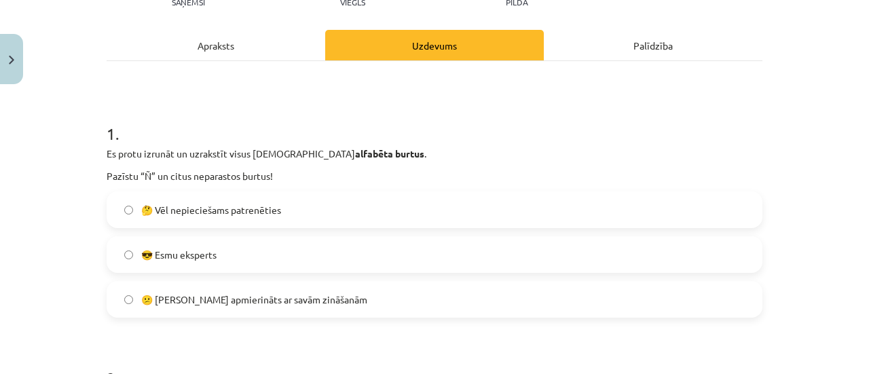
click at [267, 216] on label "🤔 Vēl nepieciešams patrenēties" at bounding box center [434, 210] width 653 height 34
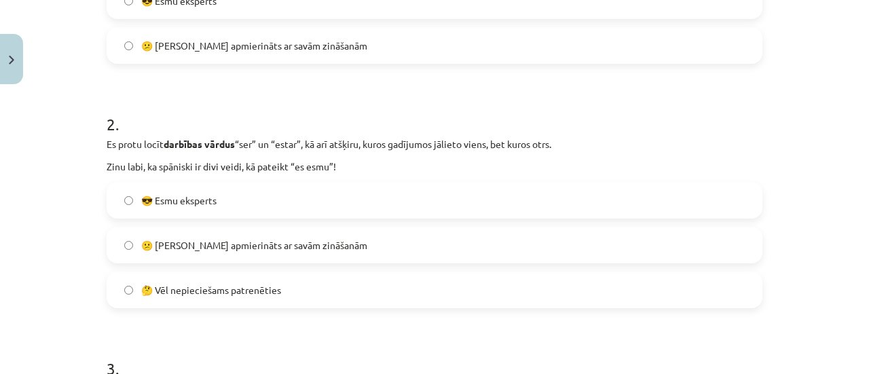
scroll to position [441, 0]
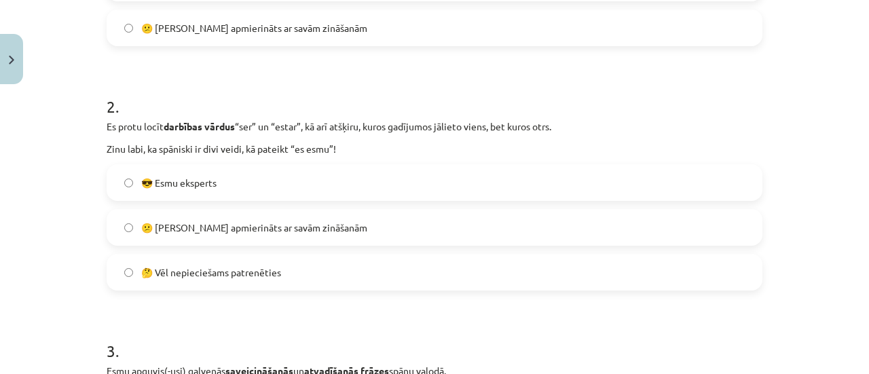
click at [217, 263] on label "🤔 Vēl nepieciešams patrenēties" at bounding box center [434, 272] width 653 height 34
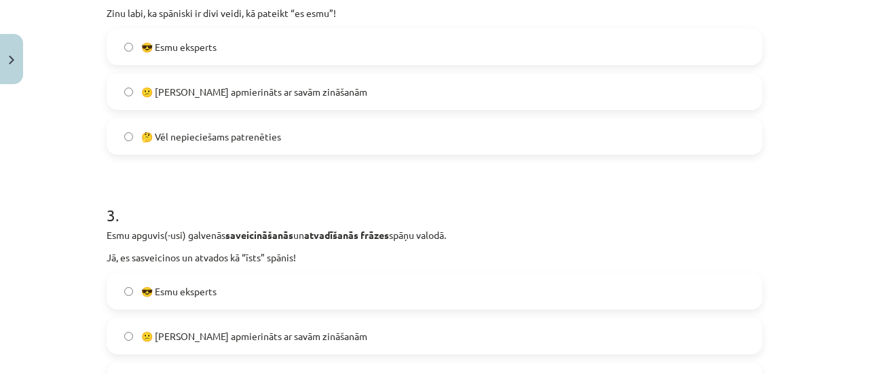
scroll to position [645, 0]
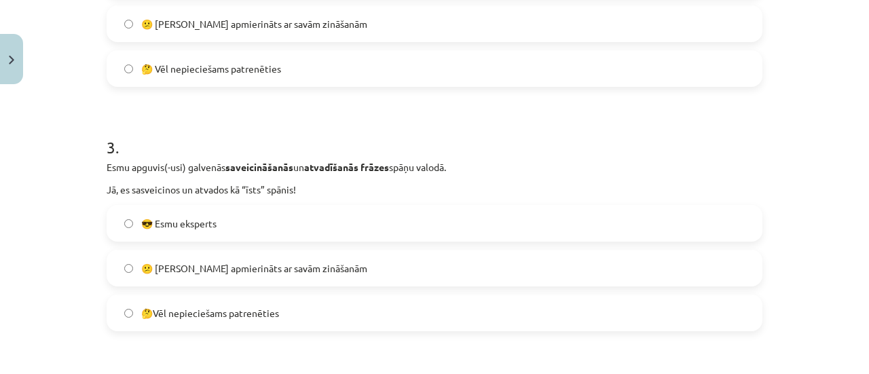
click at [190, 321] on label "🤔Vēl nepieciešams patrenēties" at bounding box center [434, 313] width 653 height 34
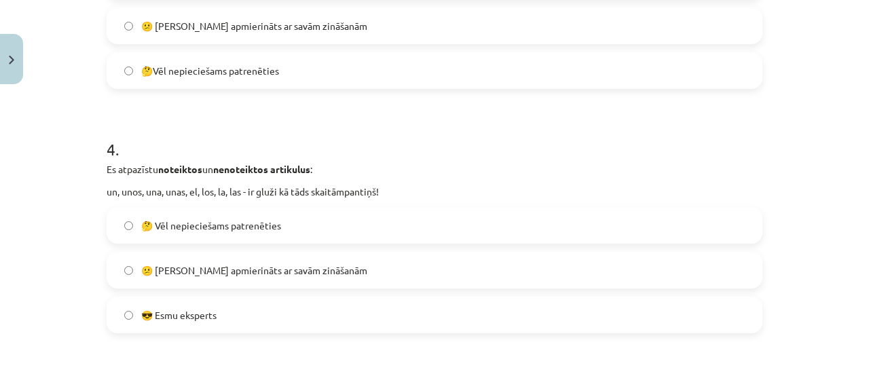
scroll to position [916, 0]
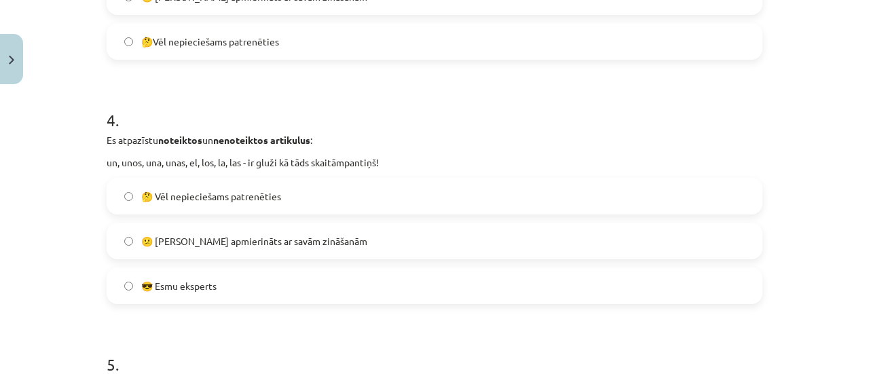
click at [229, 236] on span "😕 [PERSON_NAME] apmierināts ar savām zināšanām" at bounding box center [254, 241] width 226 height 14
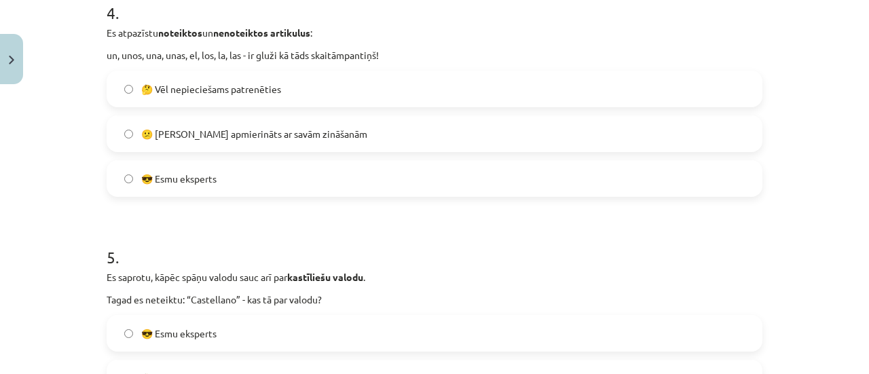
scroll to position [1120, 0]
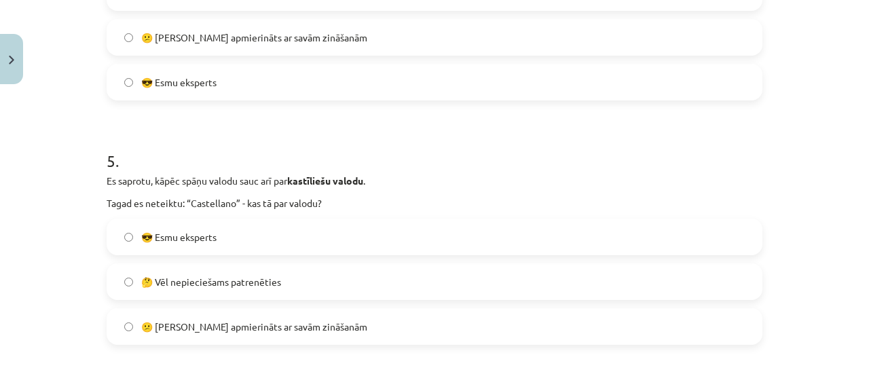
click at [178, 227] on label "😎 Esmu eksperts" at bounding box center [434, 237] width 653 height 34
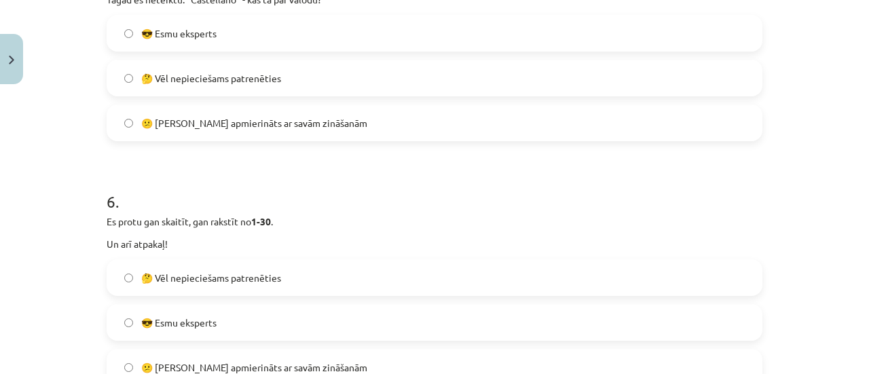
scroll to position [1392, 0]
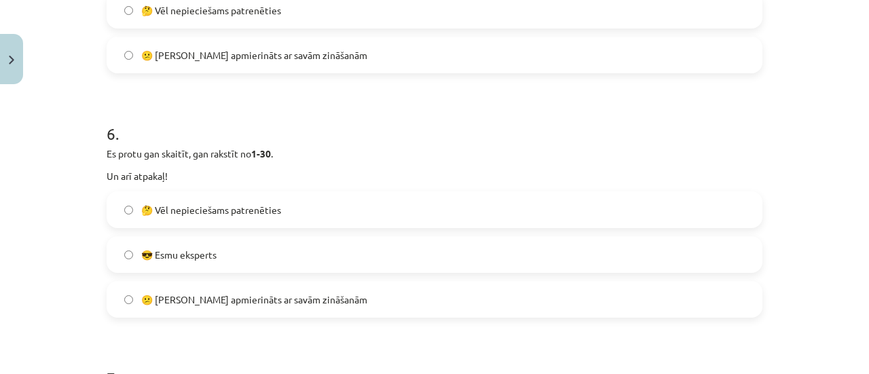
click at [180, 212] on span "🤔 Vēl nepieciešams patrenēties" at bounding box center [211, 210] width 140 height 14
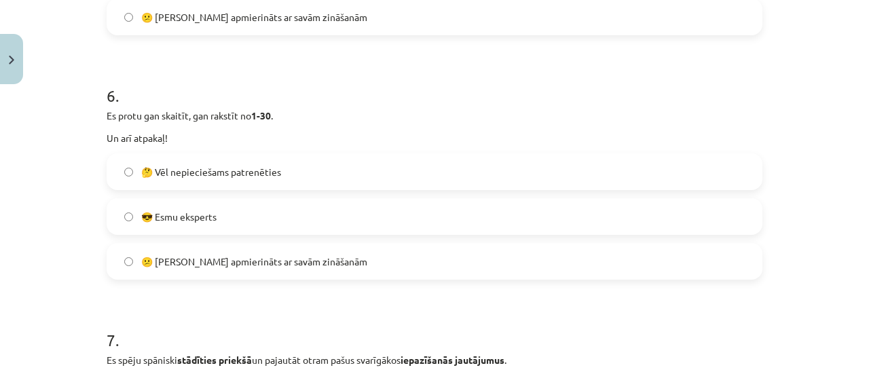
scroll to position [1460, 0]
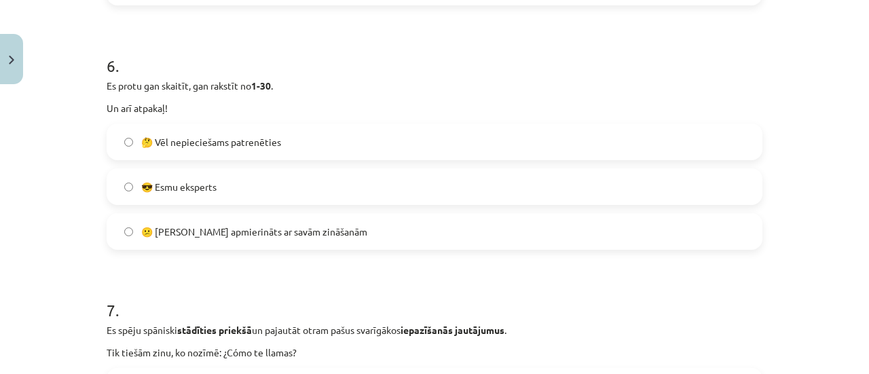
click at [171, 198] on label "😎 Esmu eksperts" at bounding box center [434, 187] width 653 height 34
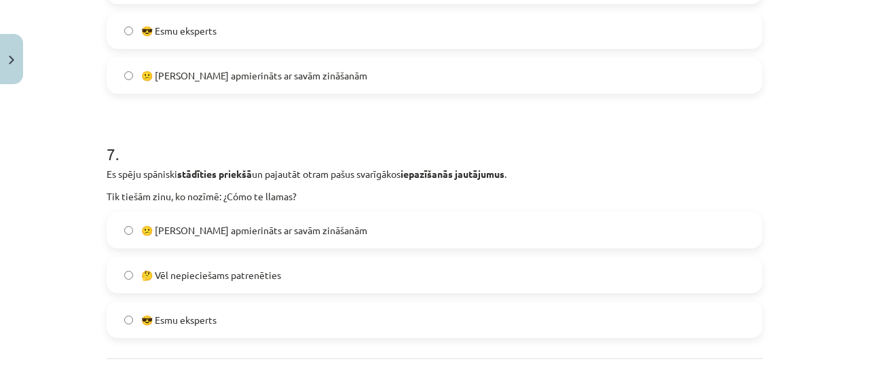
scroll to position [1663, 0]
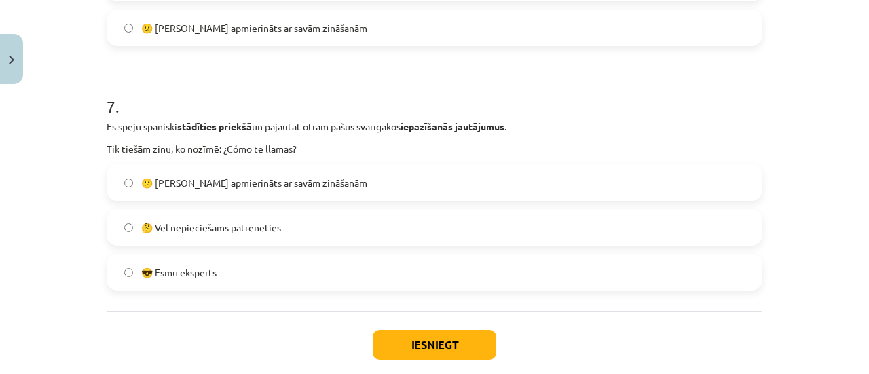
click at [168, 207] on div "😕 [PERSON_NAME] apmierināts ar savām zināšanām 🤔 Vēl nepieciešams patrenēties 😎…" at bounding box center [435, 227] width 656 height 126
click at [162, 221] on span "🤔 Vēl nepieciešams patrenēties" at bounding box center [211, 228] width 140 height 14
click at [418, 346] on button "Iesniegt" at bounding box center [435, 345] width 124 height 30
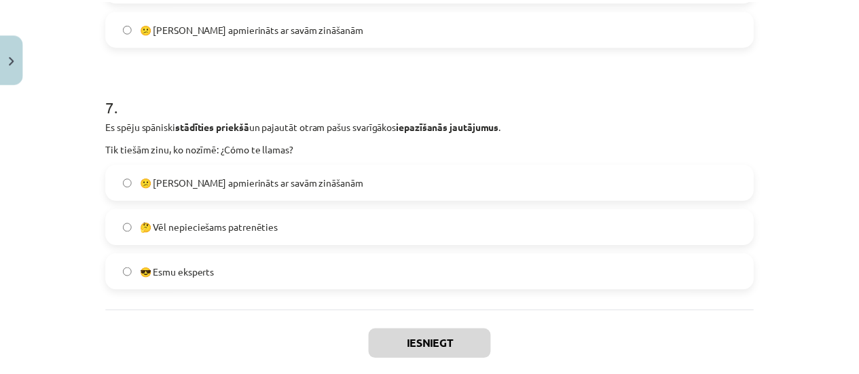
scroll to position [1105, 0]
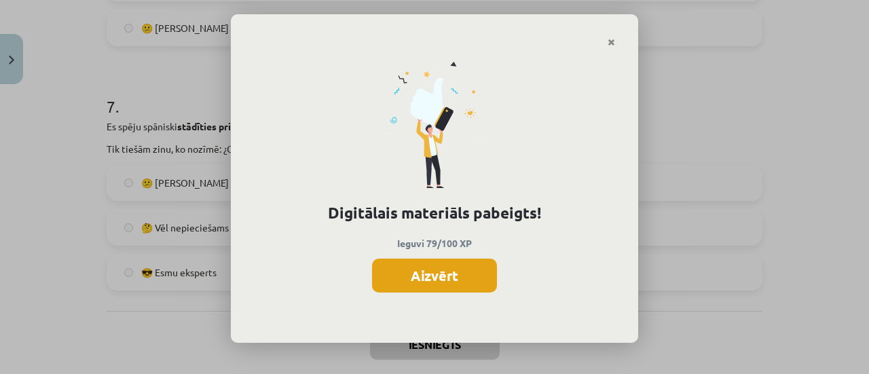
click at [454, 283] on button "Aizvērt" at bounding box center [434, 276] width 125 height 34
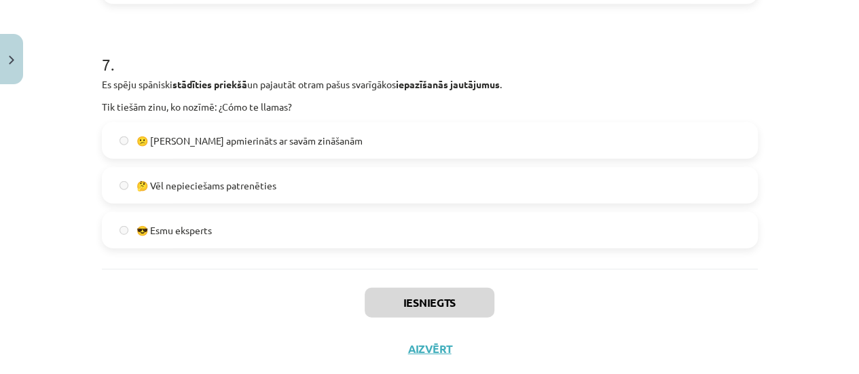
scroll to position [1736, 0]
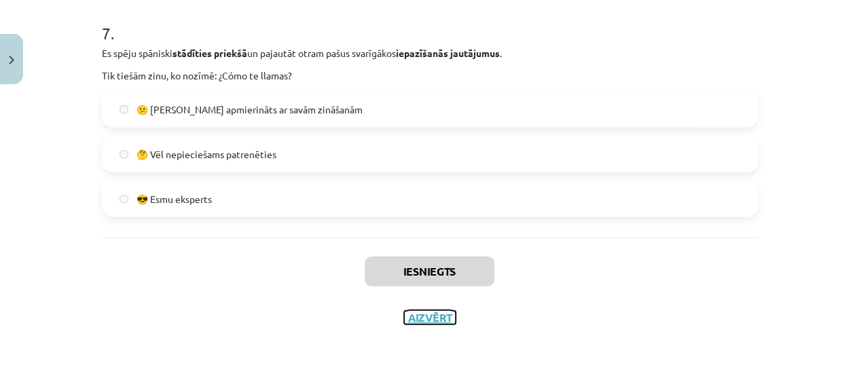
click at [422, 319] on button "Aizvērt" at bounding box center [430, 318] width 52 height 14
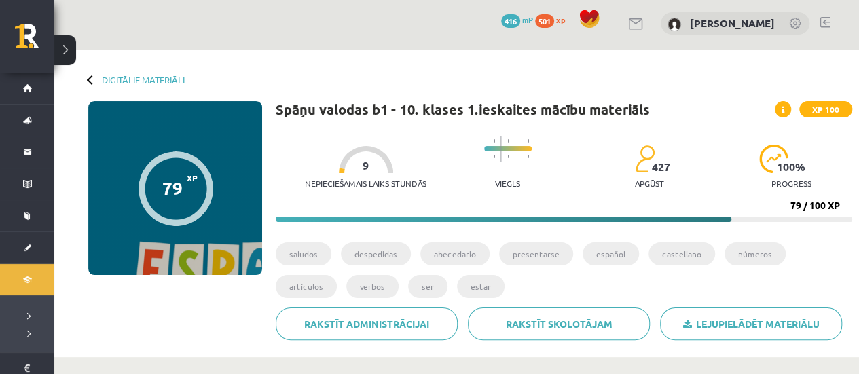
scroll to position [0, 0]
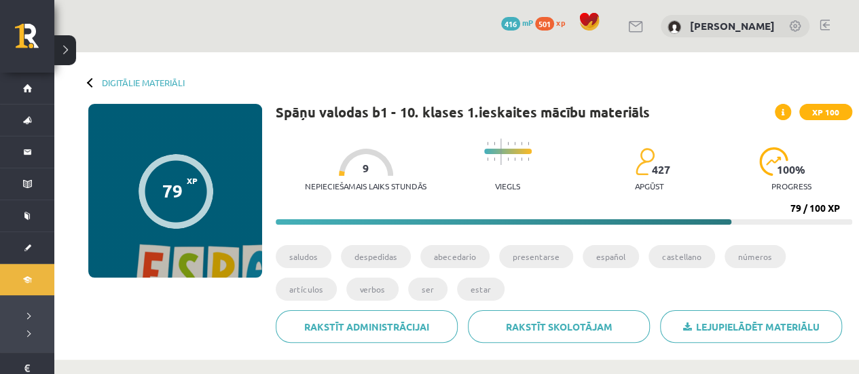
click at [159, 88] on div "Digitālie materiāli 79 XP XP 100 79 / 100 XP Spāņu valodas b1 - 10. klases 1.ie…" at bounding box center [456, 206] width 804 height 308
click at [157, 83] on link "Digitālie materiāli" at bounding box center [143, 82] width 83 height 10
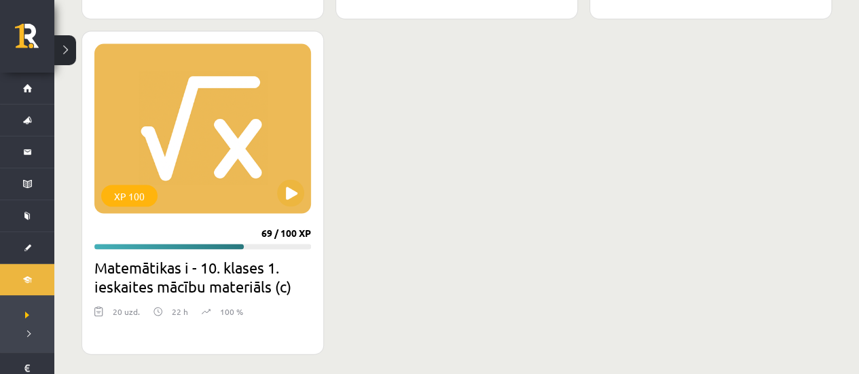
scroll to position [1318, 0]
